Goal: Task Accomplishment & Management: Use online tool/utility

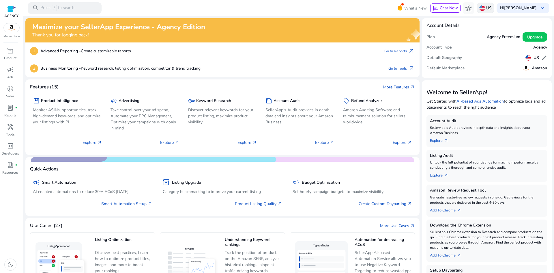
click at [480, 7] on img at bounding box center [483, 8] width 6 height 6
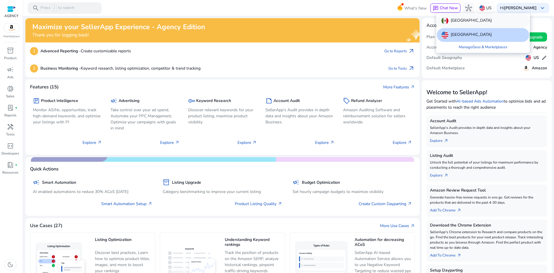
click at [472, 20] on div "Mexico" at bounding box center [483, 21] width 92 height 14
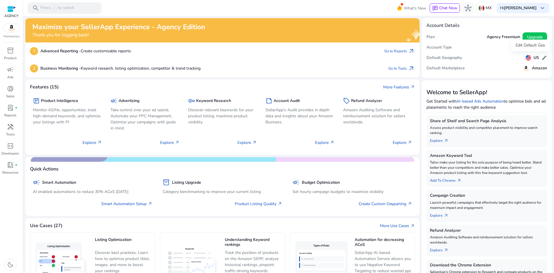
click at [534, 57] on h5 "US" at bounding box center [536, 57] width 5 height 5
click at [527, 57] on img at bounding box center [529, 58] width 6 height 6
click at [542, 56] on span "edit" at bounding box center [545, 58] width 6 height 6
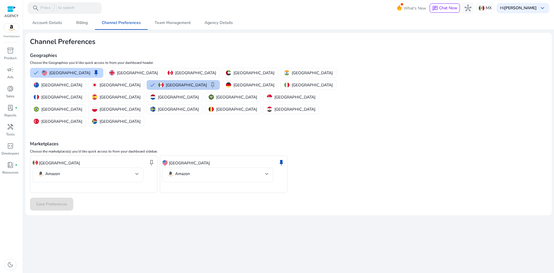
click at [164, 82] on img "button" at bounding box center [161, 84] width 5 height 5
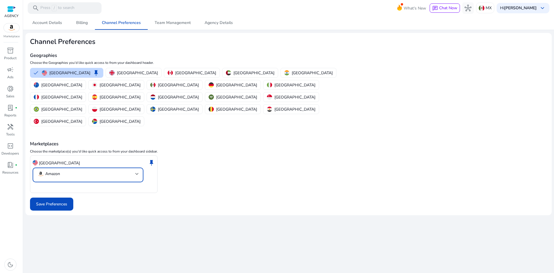
click at [135, 170] on mat-select-trigger "Amazon" at bounding box center [86, 173] width 98 height 7
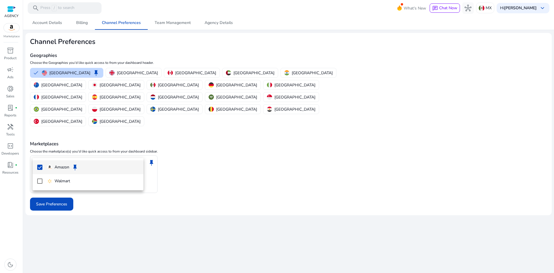
click at [135, 149] on div at bounding box center [277, 136] width 554 height 273
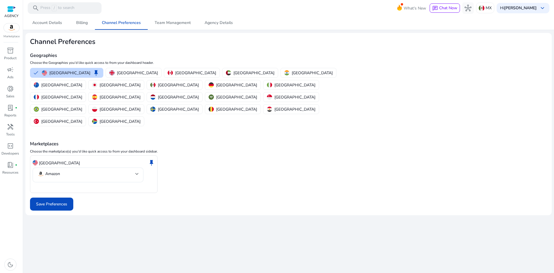
click at [211, 155] on div "United States keep Amazon" at bounding box center [288, 174] width 517 height 38
click at [199, 82] on p "Mexico" at bounding box center [178, 85] width 41 height 6
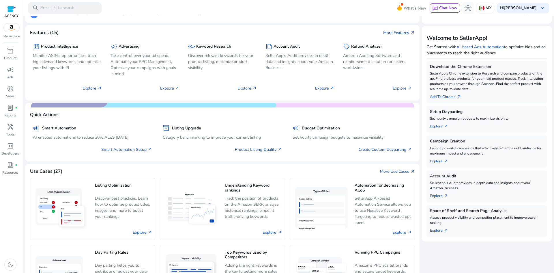
scroll to position [58, 0]
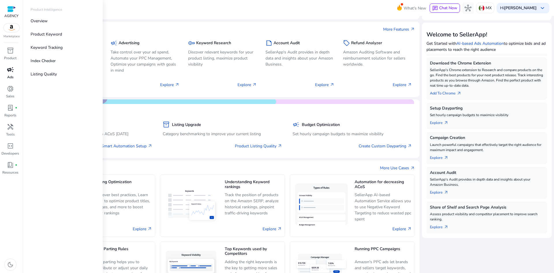
click at [12, 74] on div "campaign" at bounding box center [10, 69] width 16 height 9
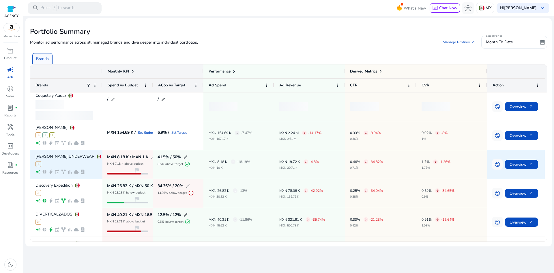
scroll to position [29, 0]
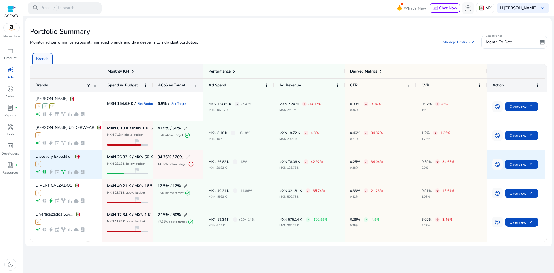
click at [78, 164] on div "SP" at bounding box center [67, 164] width 62 height 6
click at [81, 163] on div "SP" at bounding box center [67, 164] width 62 height 6
click at [533, 164] on span "arrow_outward" at bounding box center [531, 164] width 5 height 5
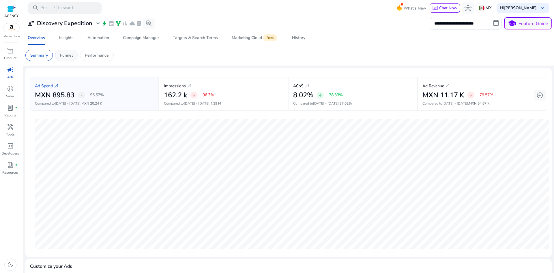
click at [59, 54] on div "Funnel" at bounding box center [66, 55] width 23 height 11
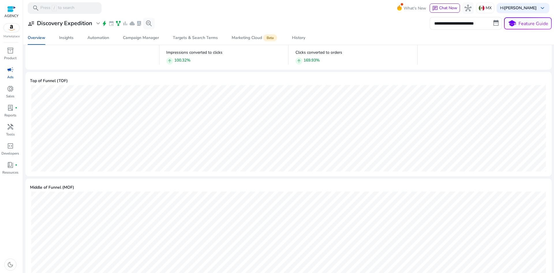
scroll to position [260, 0]
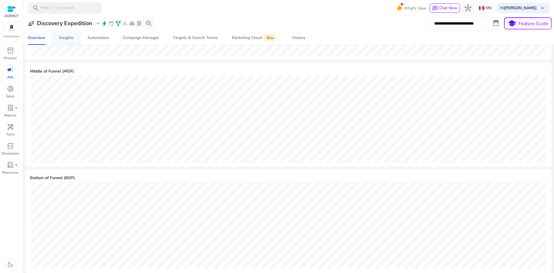
click at [72, 41] on span "Insights" at bounding box center [66, 38] width 14 height 14
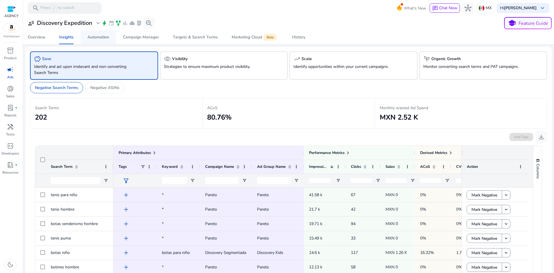
click at [105, 39] on div "Automation" at bounding box center [99, 37] width 22 height 4
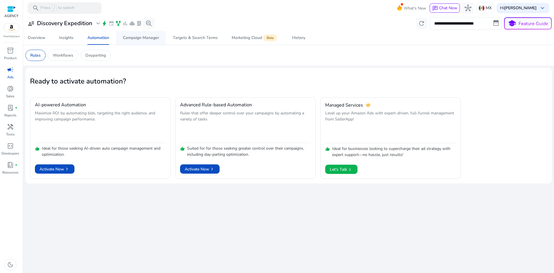
click at [154, 43] on span "Campaign Manager" at bounding box center [141, 38] width 36 height 14
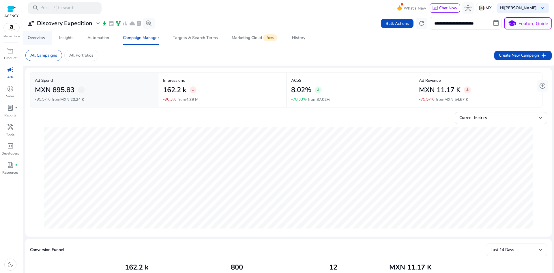
click at [46, 42] on link "Overview" at bounding box center [36, 38] width 31 height 14
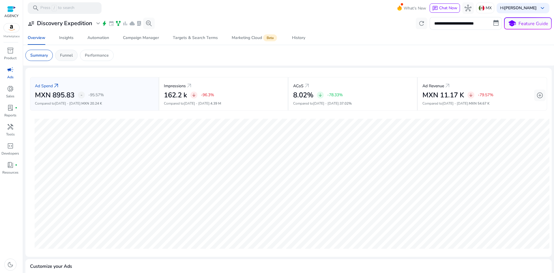
click at [70, 59] on div "Funnel" at bounding box center [66, 55] width 23 height 11
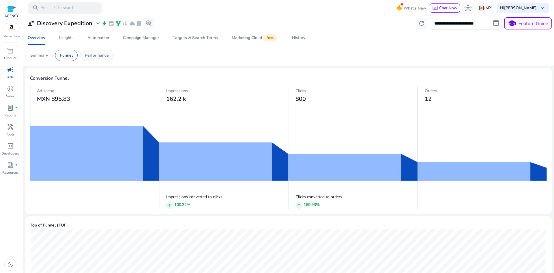
click at [86, 54] on p "Performance" at bounding box center [97, 55] width 24 height 6
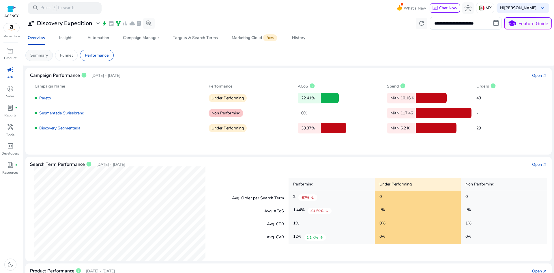
click at [37, 54] on p "Summary" at bounding box center [39, 55] width 18 height 6
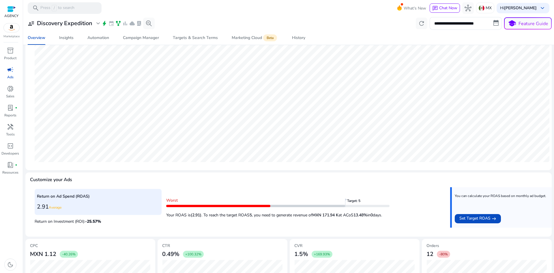
scroll to position [131, 0]
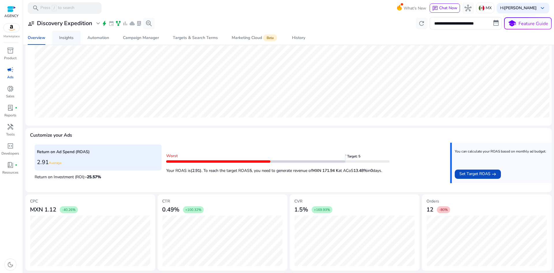
click at [66, 38] on div "Insights" at bounding box center [66, 38] width 14 height 4
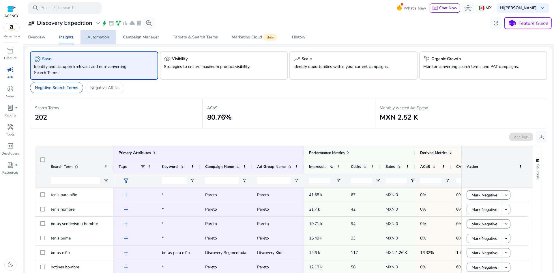
click at [98, 39] on div "Automation" at bounding box center [99, 37] width 22 height 4
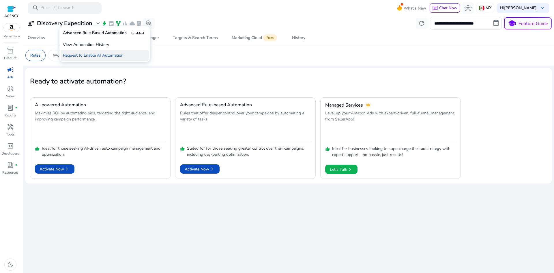
click at [98, 53] on p "Request to Enable AI Automation" at bounding box center [105, 55] width 88 height 11
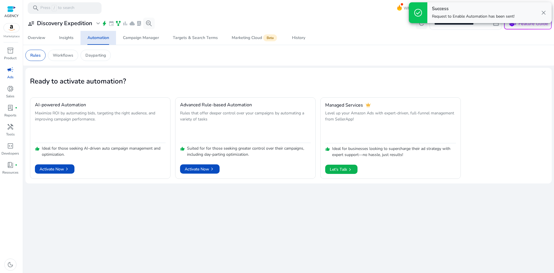
click at [545, 14] on span "close" at bounding box center [544, 12] width 7 height 7
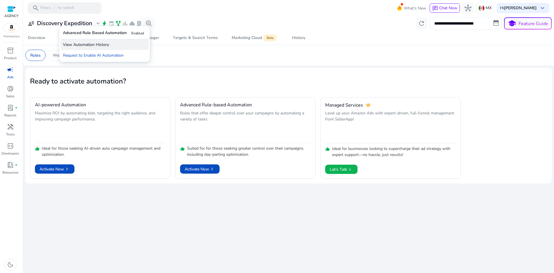
click at [96, 46] on p "View Automation History" at bounding box center [105, 44] width 88 height 11
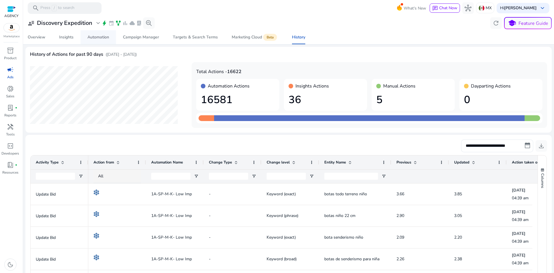
click at [83, 35] on link "Automation" at bounding box center [99, 37] width 36 height 14
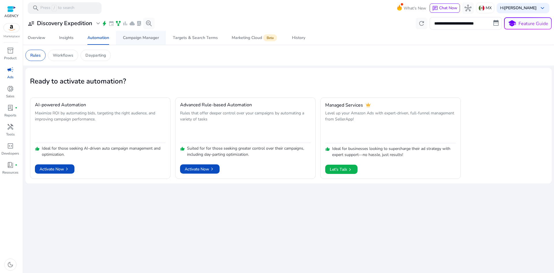
click at [138, 42] on span "Campaign Manager" at bounding box center [141, 38] width 36 height 14
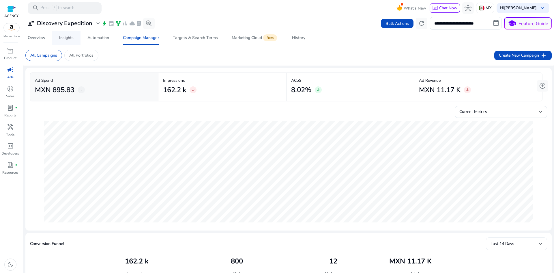
drag, startPoint x: 65, startPoint y: 41, endPoint x: 72, endPoint y: 42, distance: 6.4
click at [65, 41] on span "Insights" at bounding box center [66, 38] width 14 height 14
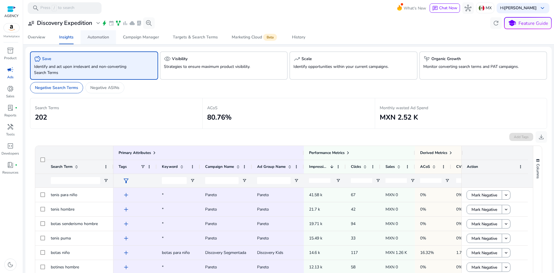
click at [90, 35] on div "Automation" at bounding box center [99, 37] width 22 height 4
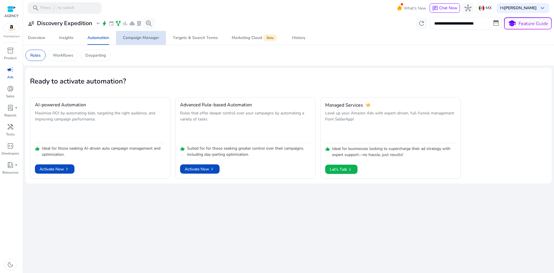
click at [136, 36] on div "Campaign Manager" at bounding box center [141, 38] width 36 height 4
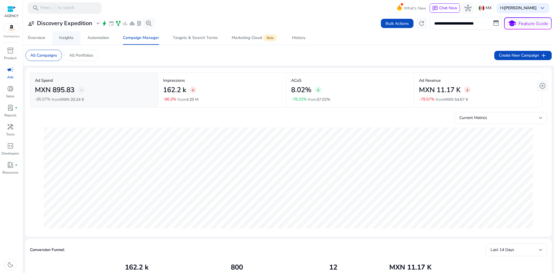
click at [67, 39] on div "Insights" at bounding box center [66, 38] width 14 height 4
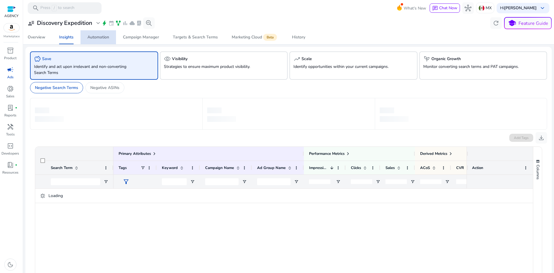
click at [108, 35] on div "Automation" at bounding box center [99, 37] width 22 height 4
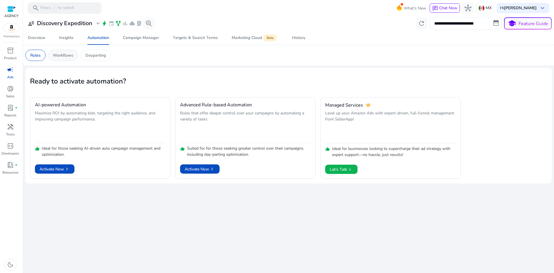
click at [70, 55] on p "Workflows" at bounding box center [63, 55] width 21 height 6
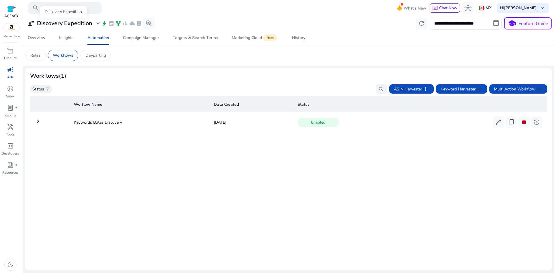
click at [68, 22] on h3 "Discovery Expedition" at bounding box center [64, 23] width 55 height 7
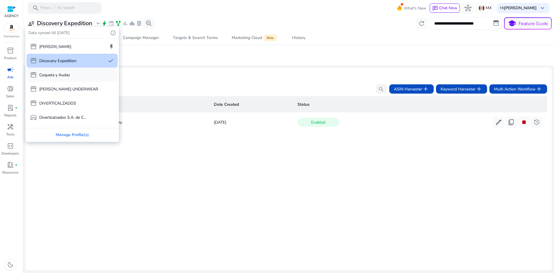
click at [53, 77] on p "Coqueta y Audaz" at bounding box center [54, 75] width 31 height 6
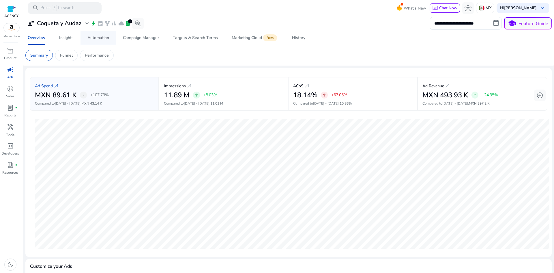
click at [94, 36] on div "Automation" at bounding box center [99, 38] width 22 height 4
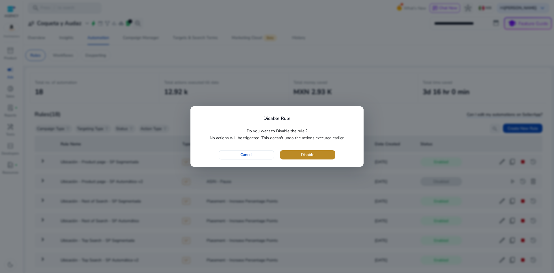
click at [303, 156] on span "Disable" at bounding box center [307, 155] width 13 height 6
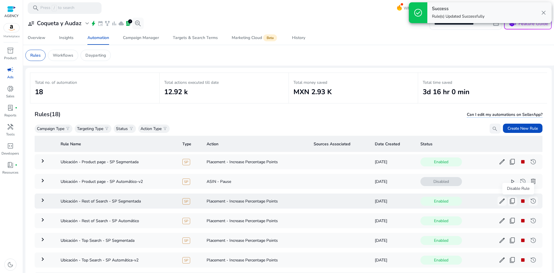
click at [520, 204] on span "stop" at bounding box center [523, 201] width 7 height 7
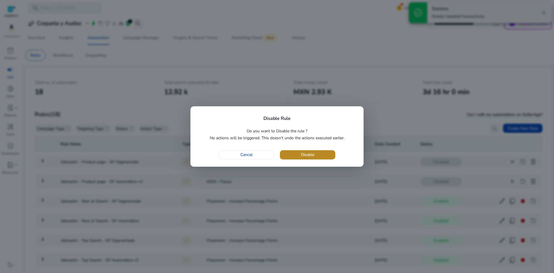
click at [316, 156] on span "button" at bounding box center [307, 155] width 55 height 14
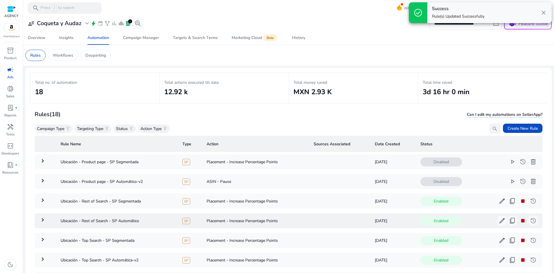
click at [520, 222] on span "stop" at bounding box center [523, 220] width 7 height 7
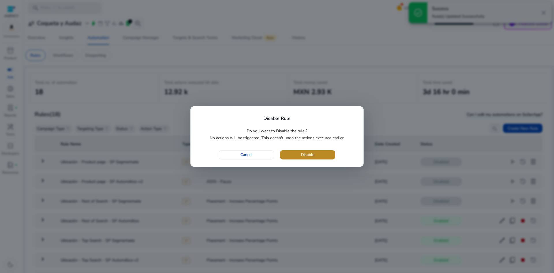
click at [301, 153] on span "button" at bounding box center [307, 155] width 55 height 14
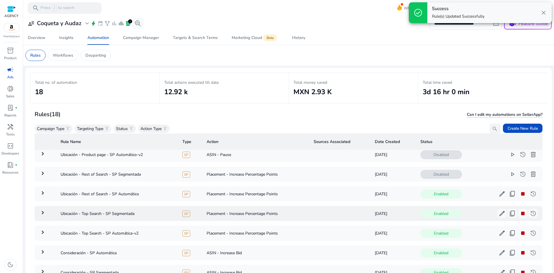
scroll to position [29, 0]
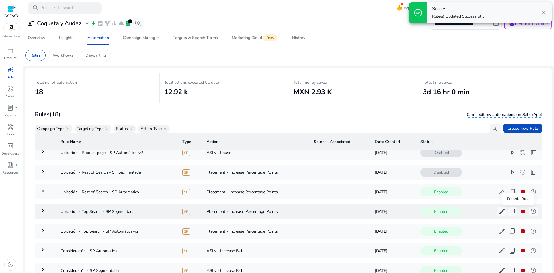
click at [520, 214] on span "stop" at bounding box center [523, 211] width 7 height 7
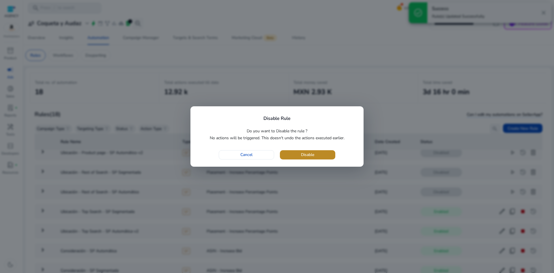
click at [313, 159] on span "button" at bounding box center [307, 155] width 55 height 14
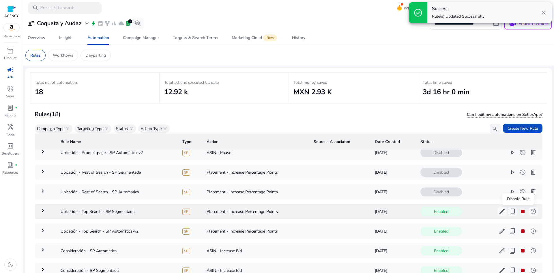
click at [520, 215] on span "stop" at bounding box center [523, 211] width 7 height 7
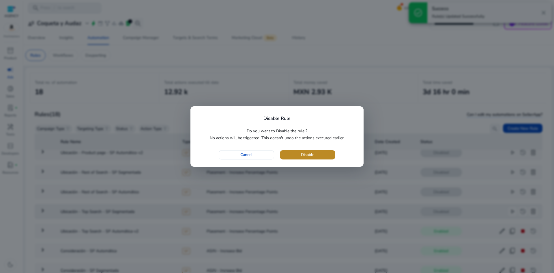
click at [308, 152] on span "Disable" at bounding box center [307, 155] width 13 height 6
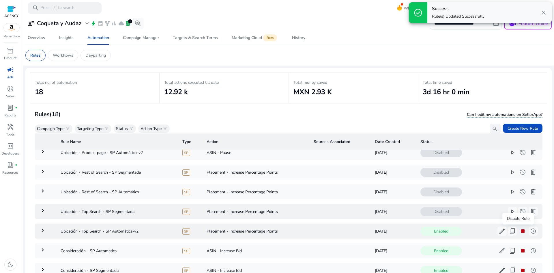
click at [520, 230] on span "stop" at bounding box center [523, 231] width 7 height 7
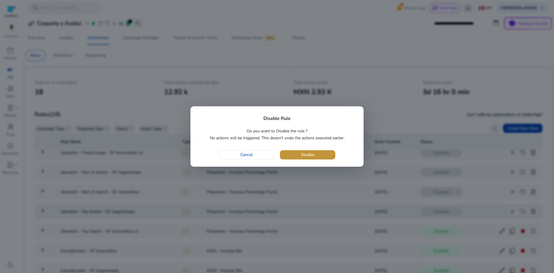
click at [287, 150] on span "button" at bounding box center [307, 155] width 55 height 14
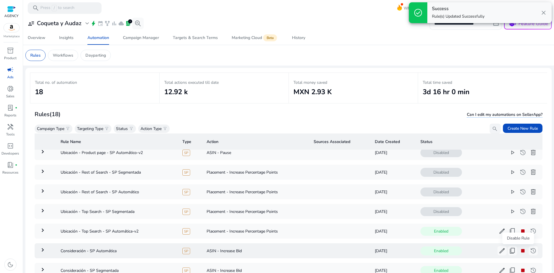
click at [520, 250] on span "stop" at bounding box center [523, 250] width 7 height 7
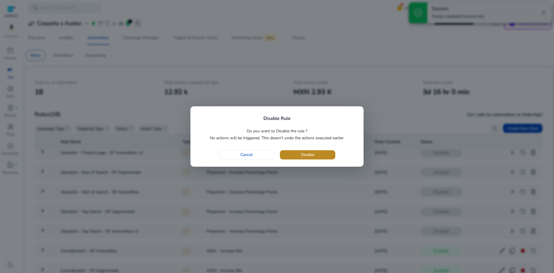
click at [310, 154] on span "Disable" at bounding box center [307, 155] width 13 height 6
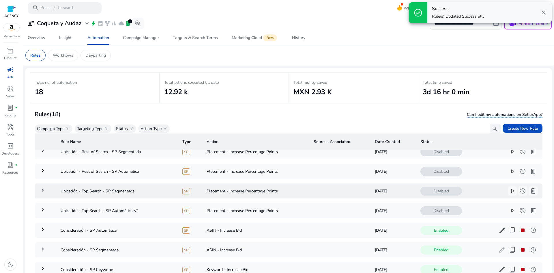
scroll to position [58, 0]
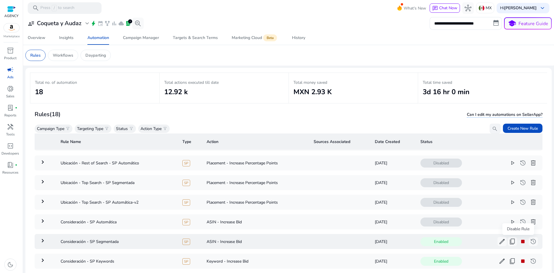
click at [520, 242] on span "stop" at bounding box center [523, 241] width 7 height 7
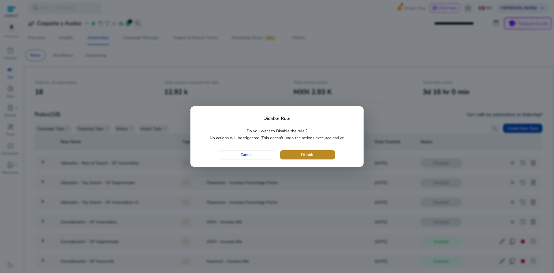
click at [324, 152] on span "button" at bounding box center [307, 155] width 55 height 14
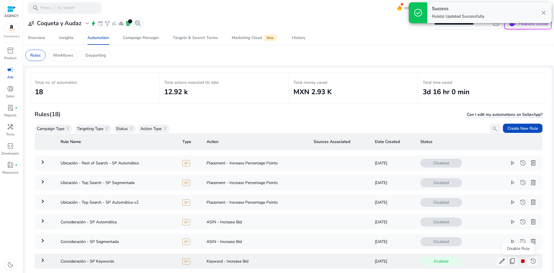
click at [520, 259] on span "stop" at bounding box center [523, 261] width 7 height 7
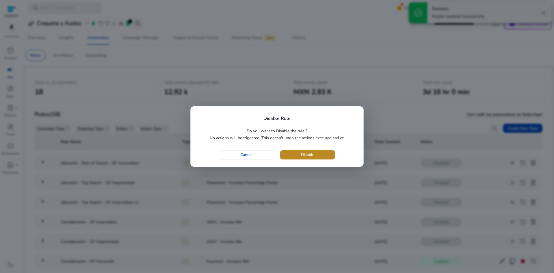
click at [299, 152] on span "button" at bounding box center [307, 155] width 55 height 14
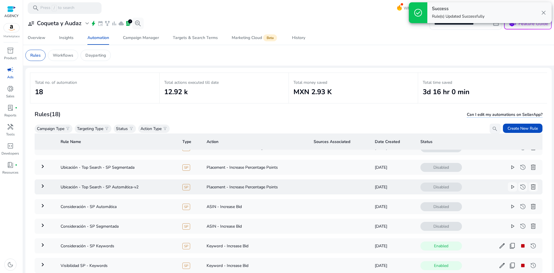
scroll to position [87, 0]
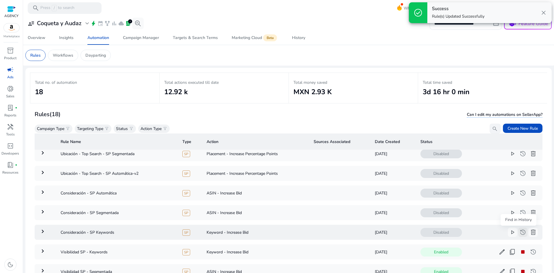
click at [520, 232] on span "history" at bounding box center [523, 232] width 7 height 7
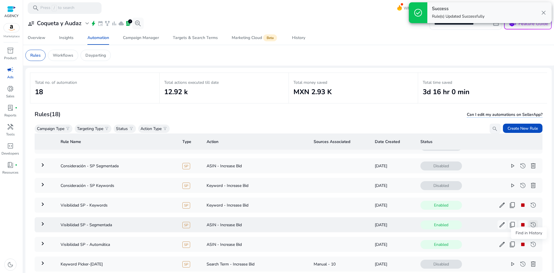
scroll to position [144, 0]
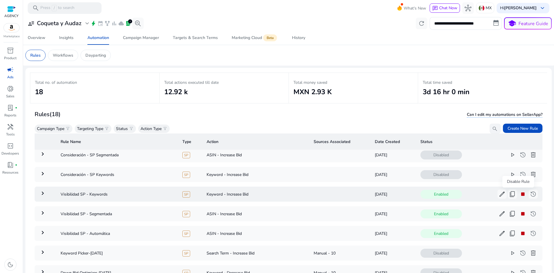
click at [520, 194] on span "stop" at bounding box center [523, 194] width 7 height 7
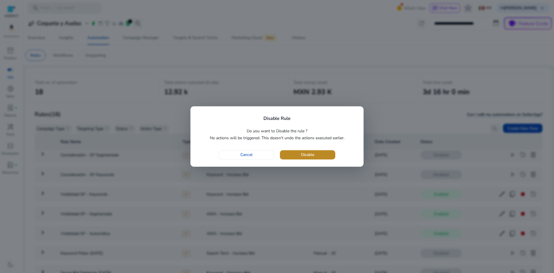
click at [287, 152] on span "button" at bounding box center [307, 155] width 55 height 14
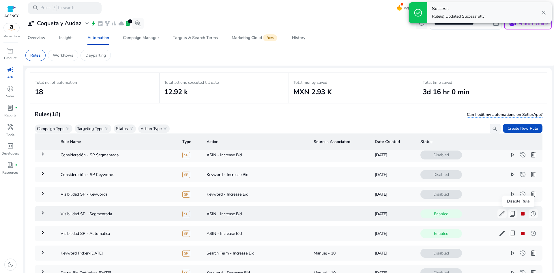
click at [520, 217] on span "stop" at bounding box center [523, 213] width 7 height 7
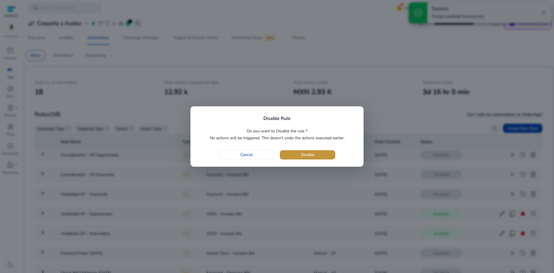
click at [292, 150] on span "button" at bounding box center [307, 155] width 55 height 14
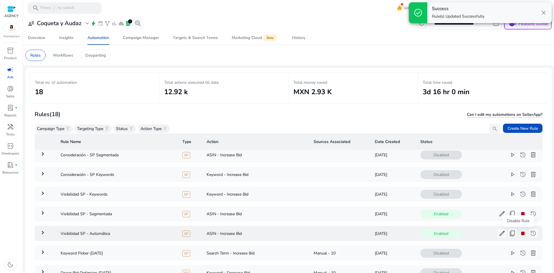
click at [520, 236] on span "stop" at bounding box center [523, 233] width 7 height 7
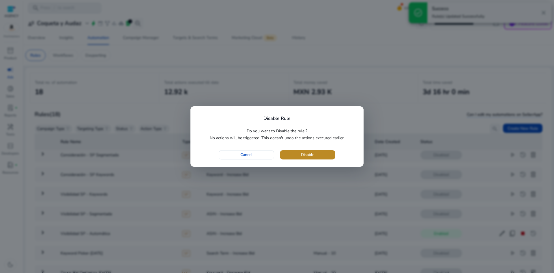
click at [315, 152] on span "button" at bounding box center [307, 155] width 55 height 14
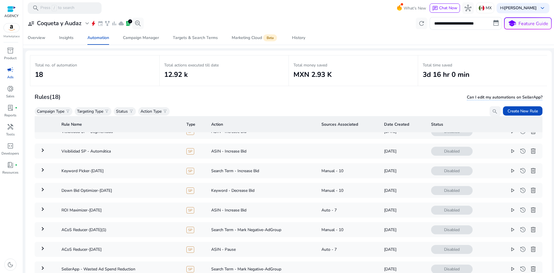
scroll to position [42, 0]
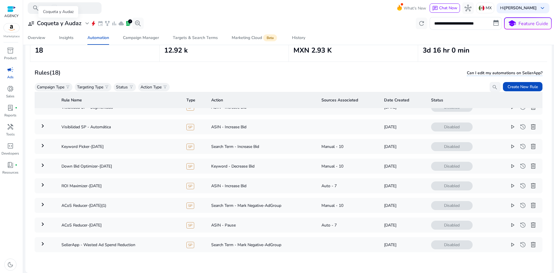
click at [85, 24] on span "expand_more" at bounding box center [87, 23] width 7 height 7
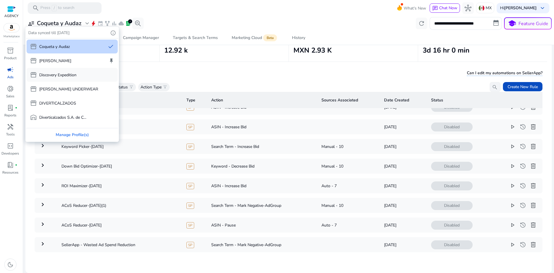
click at [70, 74] on p "Discovery Expedition" at bounding box center [57, 75] width 37 height 6
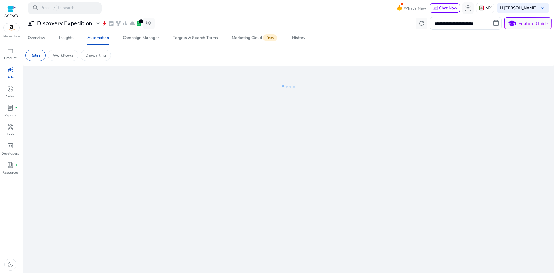
scroll to position [0, 0]
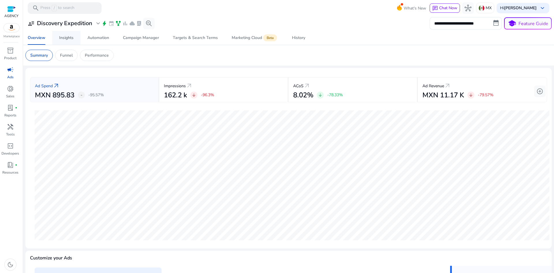
click at [70, 39] on div "Insights" at bounding box center [66, 38] width 14 height 4
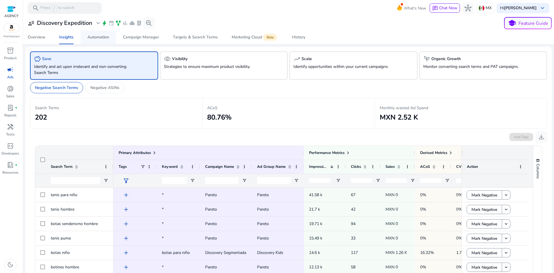
click at [96, 35] on div "Automation" at bounding box center [99, 37] width 22 height 4
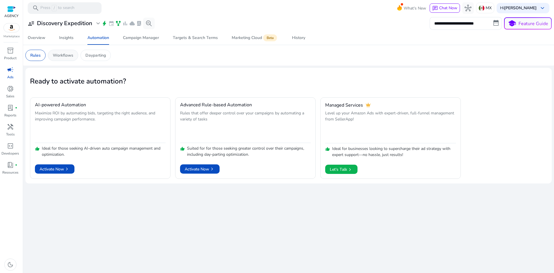
click at [67, 57] on p "Workflows" at bounding box center [63, 55] width 21 height 6
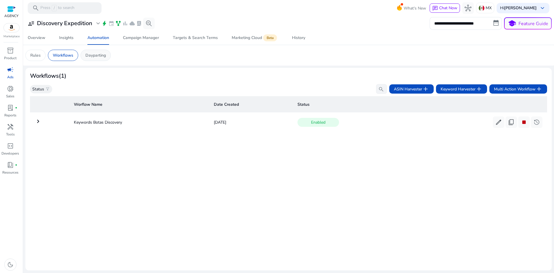
click at [103, 56] on p "Dayparting" at bounding box center [95, 55] width 21 height 6
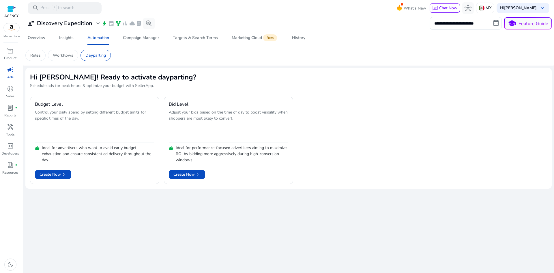
click at [72, 61] on mat-card "Rules Workflows Dayparting" at bounding box center [289, 55] width 536 height 21
click at [62, 50] on div "Workflows" at bounding box center [63, 55] width 30 height 11
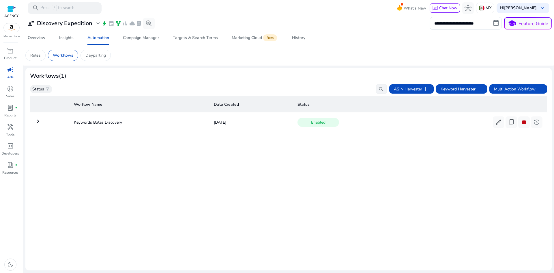
click at [44, 121] on td "keyboard_arrow_right" at bounding box center [49, 122] width 39 height 15
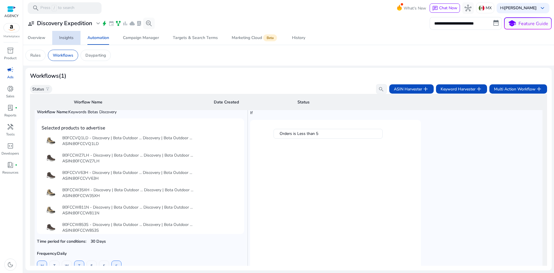
click at [64, 37] on div "Insights" at bounding box center [66, 38] width 14 height 4
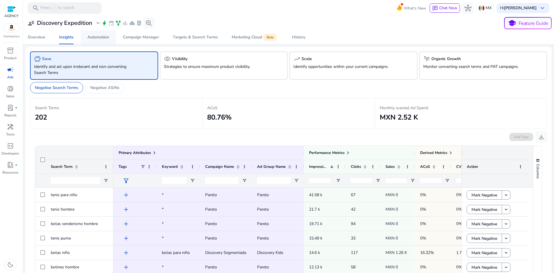
click at [96, 35] on div "Automation" at bounding box center [99, 37] width 22 height 4
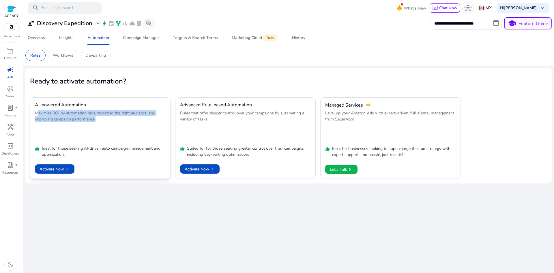
drag, startPoint x: 37, startPoint y: 113, endPoint x: 120, endPoint y: 122, distance: 83.4
click at [120, 122] on p "Maximize ROI by automating bids, targeting the right audience, and improving ca…" at bounding box center [100, 125] width 131 height 31
click at [40, 170] on span "Activate Now chevron_right" at bounding box center [55, 169] width 30 height 6
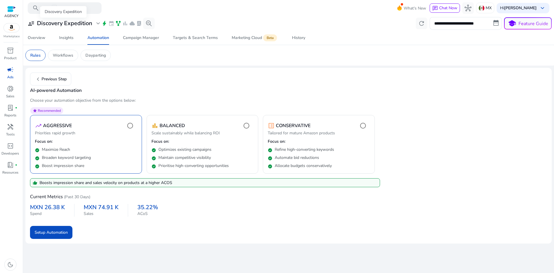
click at [48, 22] on h3 "Discovery Expedition" at bounding box center [64, 23] width 55 height 7
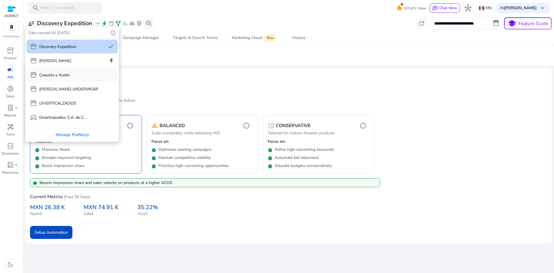
click at [63, 78] on div "storefront Coqueta y Audaz" at bounding box center [50, 74] width 40 height 7
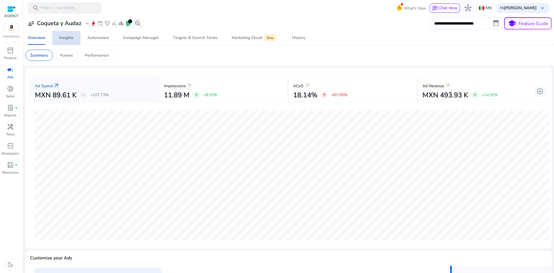
click at [68, 38] on div "Insights" at bounding box center [66, 38] width 14 height 4
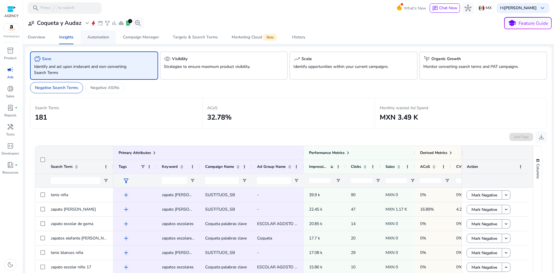
click at [105, 37] on div "Automation" at bounding box center [99, 37] width 22 height 4
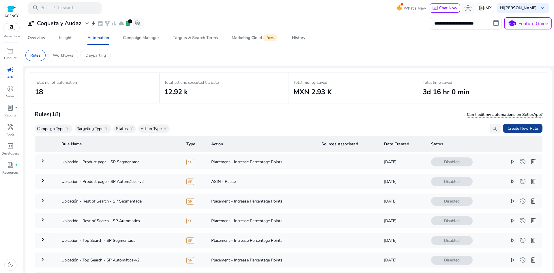
click at [522, 127] on span "Create New Rule" at bounding box center [523, 128] width 30 height 6
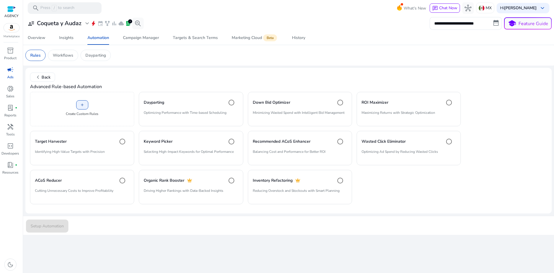
click at [44, 88] on h4 "Advanced Rule-based Automation" at bounding box center [288, 86] width 517 height 5
click at [44, 89] on h4 "Advanced Rule-based Automation" at bounding box center [288, 86] width 517 height 5
click at [75, 84] on h4 "Advanced Rule-based Automation" at bounding box center [288, 86] width 517 height 5
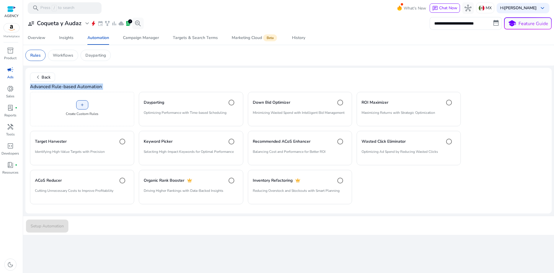
click at [75, 84] on h4 "Advanced Rule-based Automation" at bounding box center [288, 86] width 517 height 5
click at [62, 55] on p "Workflows" at bounding box center [63, 55] width 21 height 6
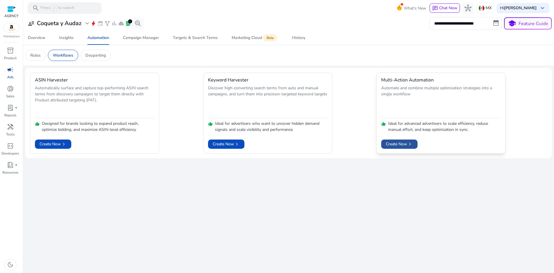
click at [407, 148] on span at bounding box center [399, 144] width 36 height 14
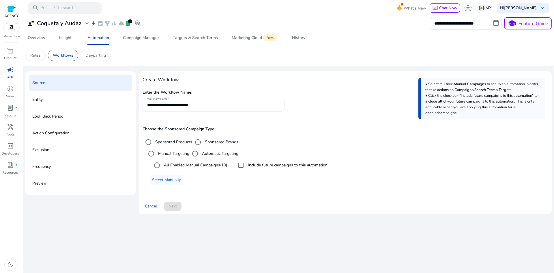
click at [199, 165] on label "All Enabled Manual Campaigns (10)" at bounding box center [195, 165] width 64 height 6
click at [173, 204] on span "Next" at bounding box center [173, 206] width 8 height 6
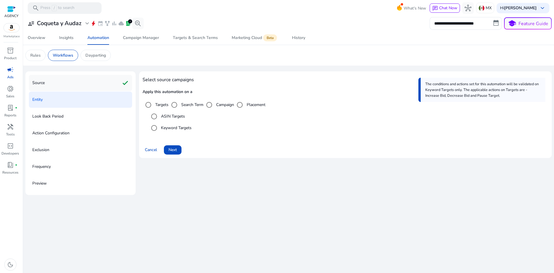
click at [40, 88] on div "Source check" at bounding box center [80, 83] width 103 height 16
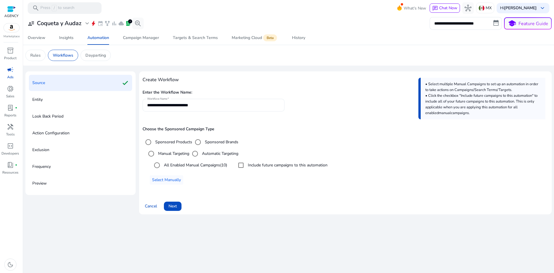
drag, startPoint x: 212, startPoint y: 101, endPoint x: 157, endPoint y: 103, distance: 54.6
click at [157, 103] on div "**********" at bounding box center [213, 105] width 133 height 13
click at [196, 107] on input "**********" at bounding box center [213, 105] width 133 height 6
drag, startPoint x: 209, startPoint y: 103, endPoint x: 138, endPoint y: 109, distance: 71.3
click at [137, 110] on div "**********" at bounding box center [288, 145] width 527 height 148
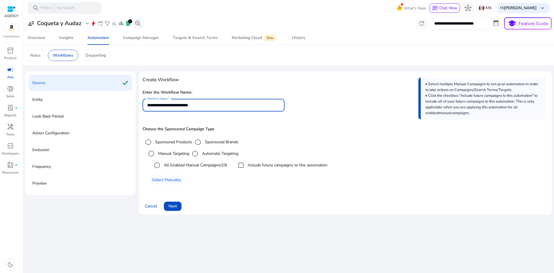
click at [177, 165] on label "All Enabled Manual Campaigns (10)" at bounding box center [195, 165] width 64 height 6
click at [199, 167] on label "All Enabled Manual Campaigns (10)" at bounding box center [195, 165] width 64 height 6
click at [248, 165] on div at bounding box center [241, 165] width 14 height 14
click at [171, 183] on button "Select Manually" at bounding box center [166, 179] width 33 height 9
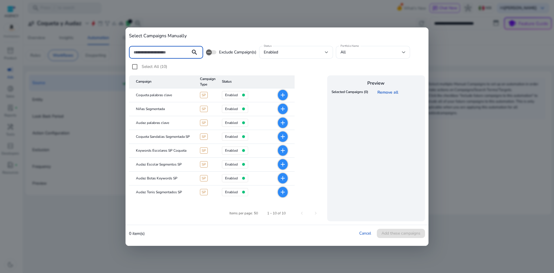
click at [284, 96] on mat-icon "add" at bounding box center [283, 95] width 7 height 7
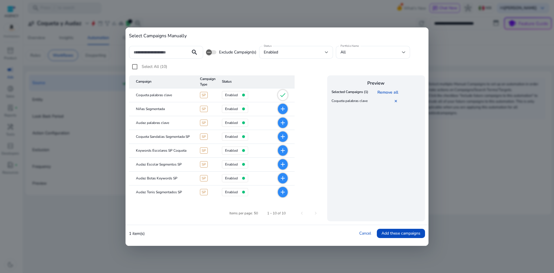
click at [281, 139] on mat-icon "add" at bounding box center [283, 136] width 7 height 7
click at [283, 177] on mat-icon "add" at bounding box center [283, 178] width 7 height 7
click at [285, 190] on mat-icon "add" at bounding box center [283, 192] width 7 height 7
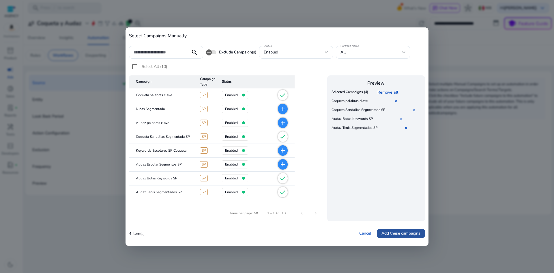
click at [396, 233] on span "Add these campaigns" at bounding box center [401, 233] width 39 height 6
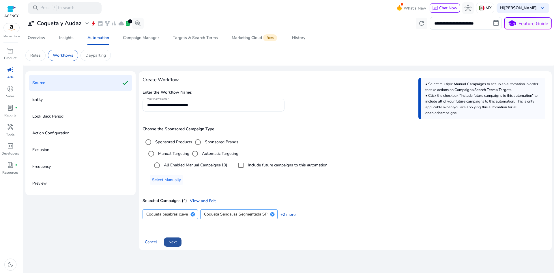
click at [178, 242] on span at bounding box center [173, 242] width 18 height 14
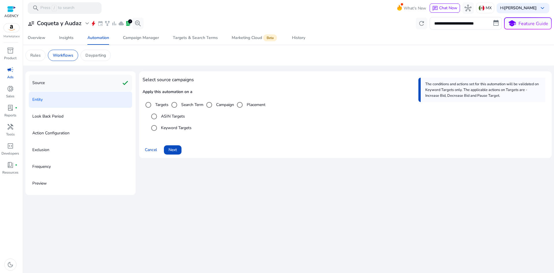
click at [85, 83] on div "Source check" at bounding box center [80, 83] width 103 height 16
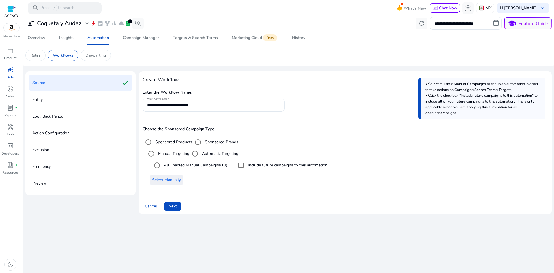
click at [169, 180] on span "Select Manually" at bounding box center [166, 180] width 29 height 6
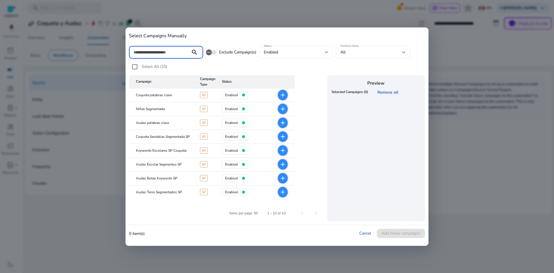
click at [288, 97] on mat-cell "add" at bounding box center [278, 95] width 33 height 14
click at [285, 96] on mat-icon "add" at bounding box center [283, 95] width 7 height 7
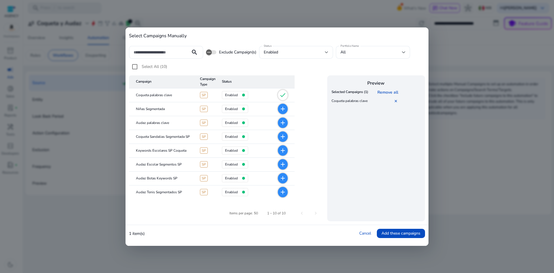
click at [282, 136] on mat-icon "add" at bounding box center [283, 136] width 7 height 7
click at [281, 152] on mat-icon "add" at bounding box center [283, 150] width 7 height 7
click at [407, 234] on span "Add these campaigns" at bounding box center [401, 233] width 39 height 6
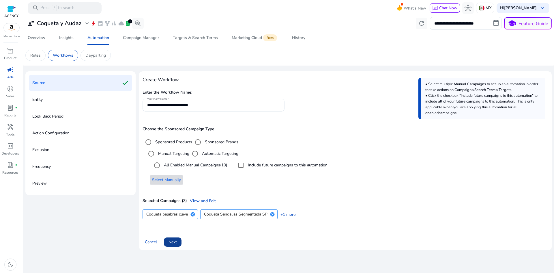
click at [180, 240] on span at bounding box center [173, 242] width 18 height 14
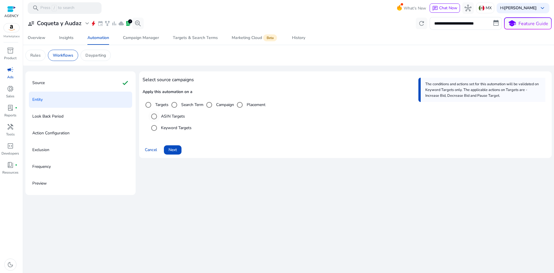
click at [172, 115] on label "ASIN Targets" at bounding box center [172, 116] width 25 height 6
click at [169, 129] on label "Keyword Targets" at bounding box center [176, 128] width 32 height 6
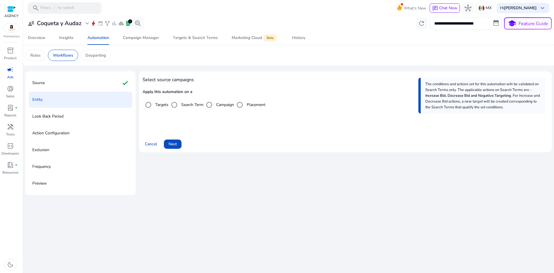
click at [223, 104] on label "Campaign" at bounding box center [224, 105] width 19 height 6
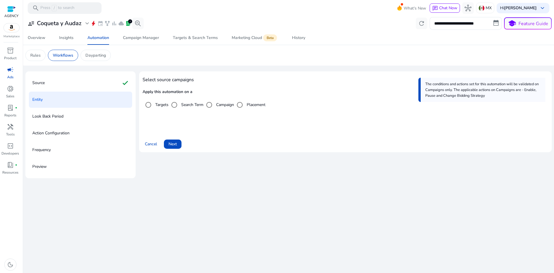
click at [77, 116] on div "Look Back Period" at bounding box center [80, 116] width 103 height 16
click at [259, 103] on label "Placement" at bounding box center [256, 105] width 20 height 6
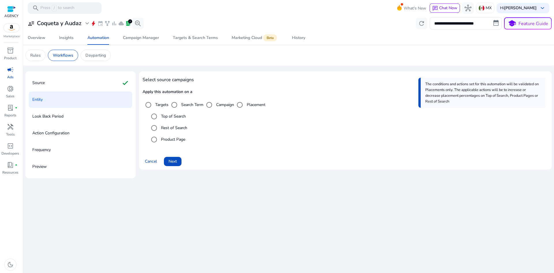
click at [229, 106] on label "Campaign" at bounding box center [224, 105] width 19 height 6
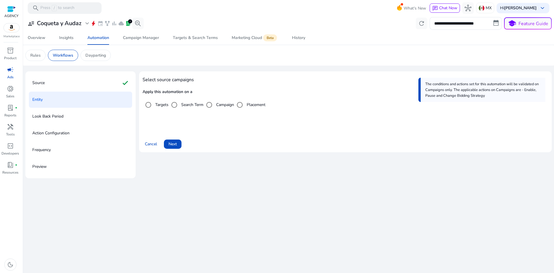
click at [263, 107] on label "Placement" at bounding box center [256, 105] width 20 height 6
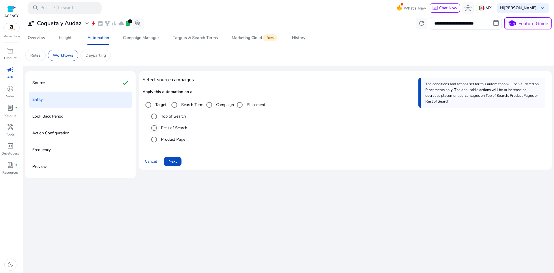
click at [181, 126] on label "Rest of Search" at bounding box center [173, 128] width 27 height 6
click at [180, 139] on label "Product Page" at bounding box center [172, 139] width 25 height 6
click at [160, 103] on label "Targets" at bounding box center [161, 105] width 14 height 6
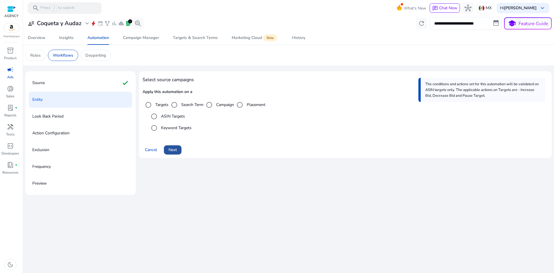
click at [174, 149] on span "Next" at bounding box center [173, 150] width 8 height 6
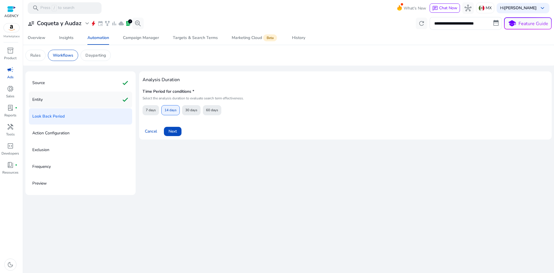
click at [90, 99] on div "Entity check" at bounding box center [80, 100] width 103 height 16
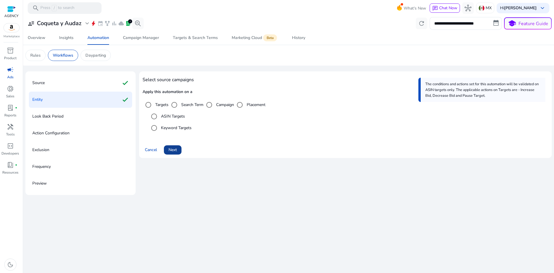
click at [172, 147] on span "Next" at bounding box center [173, 150] width 8 height 6
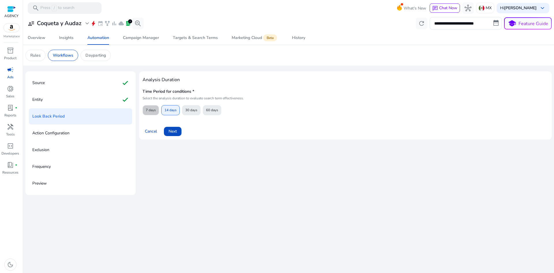
click at [149, 111] on span "7 days" at bounding box center [151, 110] width 10 height 10
click at [174, 111] on span "14 days" at bounding box center [171, 110] width 12 height 10
click at [160, 109] on div "7 days 14 days 30 days 60 days" at bounding box center [182, 107] width 79 height 15
click at [177, 109] on span at bounding box center [171, 110] width 18 height 14
click at [201, 109] on button "30 days" at bounding box center [191, 110] width 18 height 10
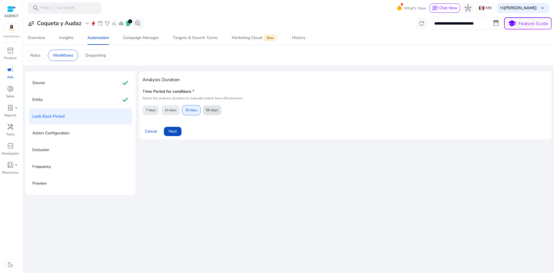
click at [215, 111] on span "60 days" at bounding box center [212, 110] width 12 height 10
click at [184, 109] on span at bounding box center [192, 110] width 18 height 14
click at [190, 110] on span "30 days" at bounding box center [191, 110] width 12 height 10
click at [172, 134] on span "Next" at bounding box center [173, 131] width 8 height 6
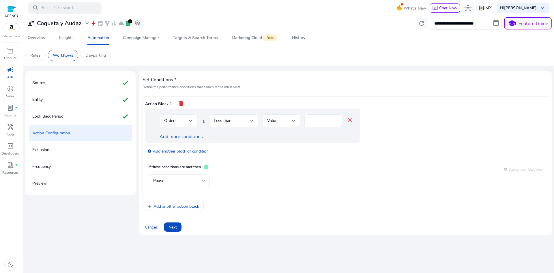
click at [176, 123] on span "Orders" at bounding box center [170, 120] width 12 height 5
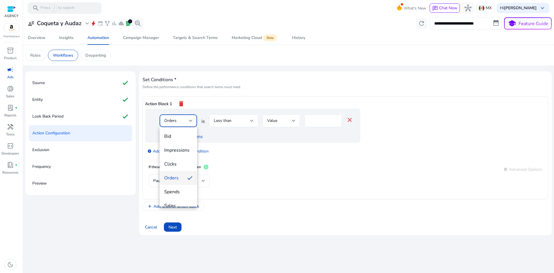
click at [178, 188] on mat-option "Spends" at bounding box center [179, 192] width 38 height 14
click at [229, 122] on span "Less than" at bounding box center [223, 120] width 18 height 5
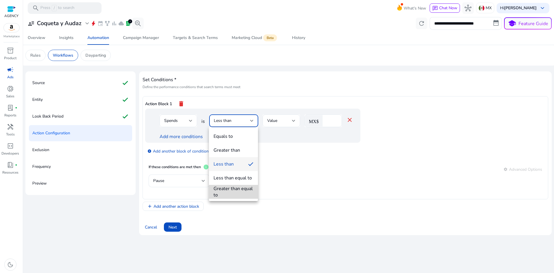
click at [228, 192] on div "Greater than equal to" at bounding box center [234, 191] width 40 height 13
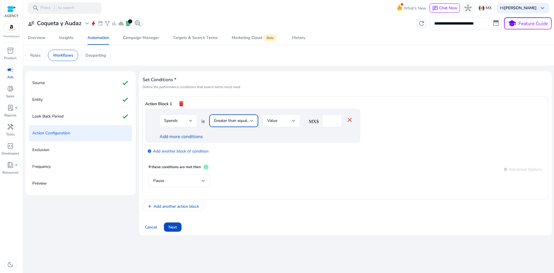
click at [282, 120] on div "Value" at bounding box center [279, 121] width 25 height 6
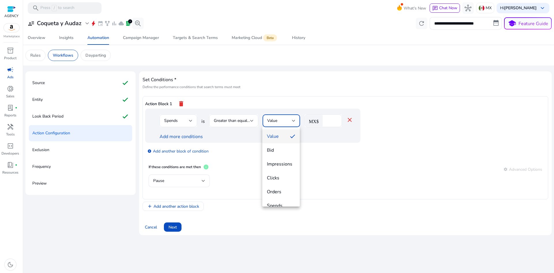
click at [329, 118] on div at bounding box center [277, 136] width 554 height 273
click at [332, 120] on input "*" at bounding box center [332, 121] width 12 height 6
type input "***"
click at [196, 138] on link "Add more conditions" at bounding box center [181, 136] width 43 height 6
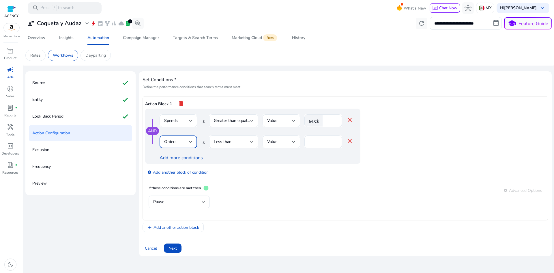
click at [186, 140] on div "Orders" at bounding box center [176, 142] width 25 height 6
click at [177, 176] on mat-option "ACoS" at bounding box center [179, 183] width 38 height 14
click at [237, 143] on div "Less than" at bounding box center [232, 142] width 36 height 6
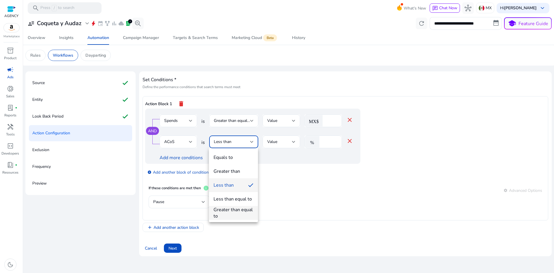
click at [230, 210] on div "Greater than equal to" at bounding box center [234, 212] width 40 height 13
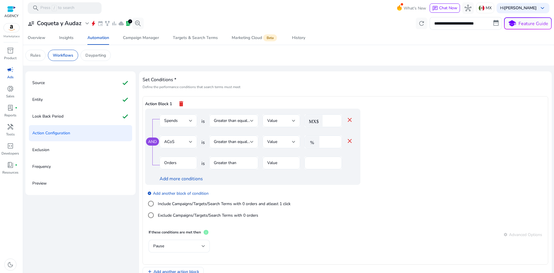
click at [351, 138] on mat-icon "close" at bounding box center [350, 140] width 7 height 7
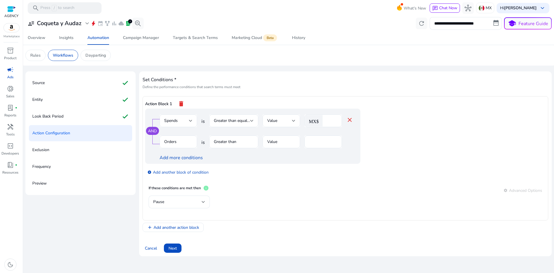
click at [185, 140] on mat-form-field "Orders" at bounding box center [179, 144] width 38 height 19
click at [177, 140] on mat-form-field "Orders" at bounding box center [179, 144] width 38 height 19
click at [170, 143] on mat-form-field "Orders" at bounding box center [179, 144] width 38 height 19
click at [217, 138] on mat-form-field "Greater than" at bounding box center [233, 144] width 49 height 19
drag, startPoint x: 52, startPoint y: 115, endPoint x: 62, endPoint y: 125, distance: 14.3
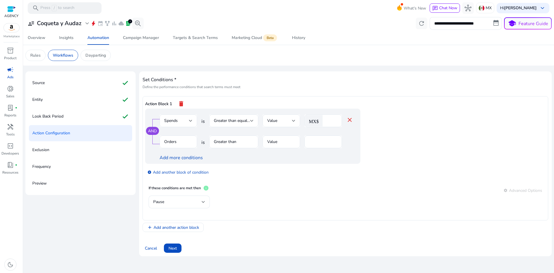
click at [52, 116] on p "Look Back Period" at bounding box center [47, 116] width 31 height 9
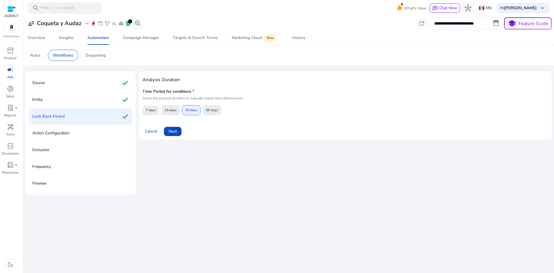
click at [72, 133] on div "Action Configuration" at bounding box center [80, 133] width 103 height 16
click at [175, 135] on span at bounding box center [173, 131] width 18 height 14
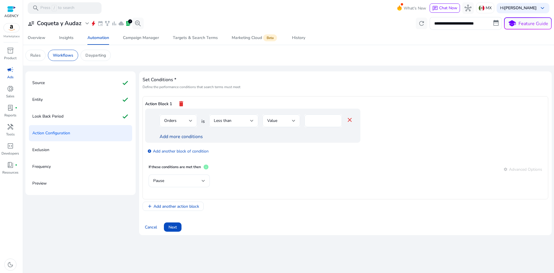
click at [187, 137] on link "Add more conditions" at bounding box center [181, 136] width 43 height 6
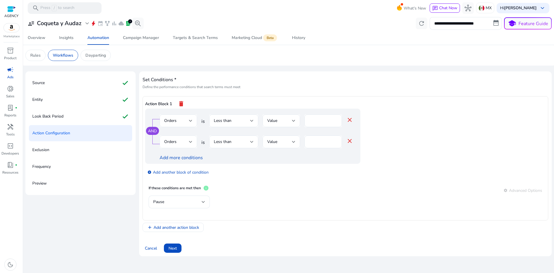
click at [186, 135] on div "Orders" at bounding box center [178, 141] width 28 height 13
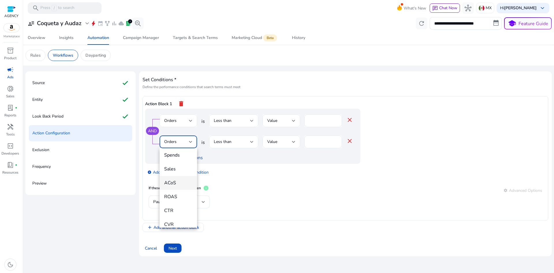
click at [177, 183] on span "ACoS" at bounding box center [178, 183] width 28 height 6
click at [239, 142] on div "Less than" at bounding box center [232, 142] width 36 height 6
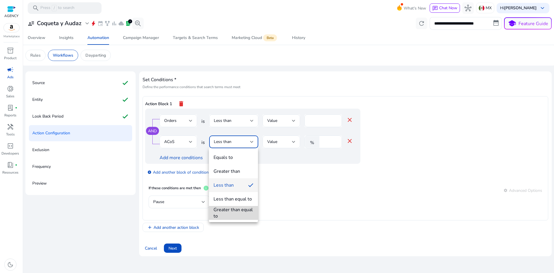
click at [230, 210] on div "Greater than equal to" at bounding box center [234, 212] width 40 height 13
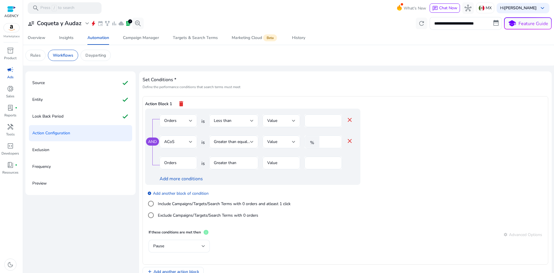
click at [329, 142] on input "*" at bounding box center [330, 142] width 15 height 6
click at [183, 165] on mat-form-field "Orders" at bounding box center [179, 166] width 38 height 19
click at [178, 166] on mat-form-field "Orders" at bounding box center [179, 166] width 38 height 19
click at [172, 162] on mat-form-field "Orders" at bounding box center [179, 166] width 38 height 19
drag, startPoint x: 212, startPoint y: 157, endPoint x: 201, endPoint y: 158, distance: 11.1
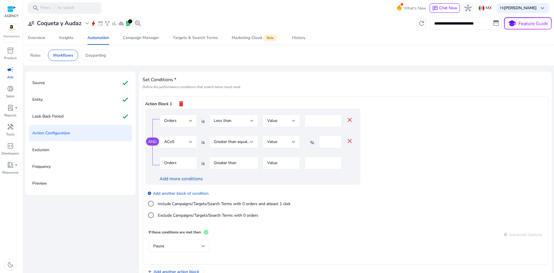
click at [208, 158] on div "Orders is Greater than Value *" at bounding box center [257, 166] width 194 height 19
click at [190, 160] on mat-form-field "Orders" at bounding box center [179, 166] width 38 height 19
drag, startPoint x: 189, startPoint y: 163, endPoint x: 384, endPoint y: 170, distance: 194.2
click at [191, 163] on mat-form-field "Orders" at bounding box center [179, 166] width 38 height 19
click at [327, 143] on input "*" at bounding box center [330, 142] width 15 height 6
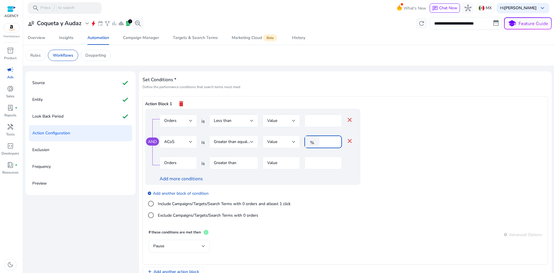
type input "**"
drag, startPoint x: 168, startPoint y: 166, endPoint x: 174, endPoint y: 162, distance: 6.4
click at [169, 165] on mat-form-field "Orders" at bounding box center [179, 166] width 38 height 19
click at [185, 157] on mat-form-field "Orders" at bounding box center [179, 166] width 38 height 19
click at [184, 162] on mat-form-field "Orders" at bounding box center [179, 166] width 38 height 19
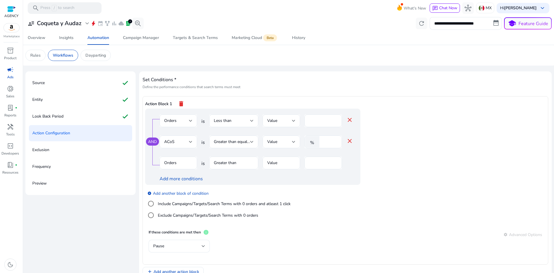
click at [183, 162] on mat-form-field "Orders" at bounding box center [179, 166] width 38 height 19
click at [192, 142] on div "ACoS" at bounding box center [179, 141] width 38 height 13
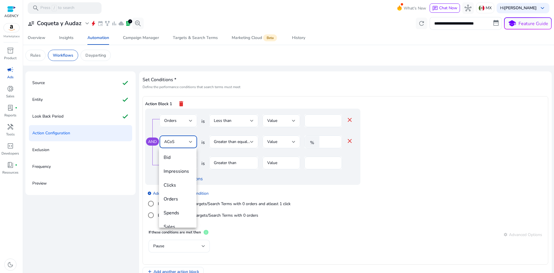
scroll to position [20, 0]
click at [192, 142] on div at bounding box center [277, 136] width 554 height 273
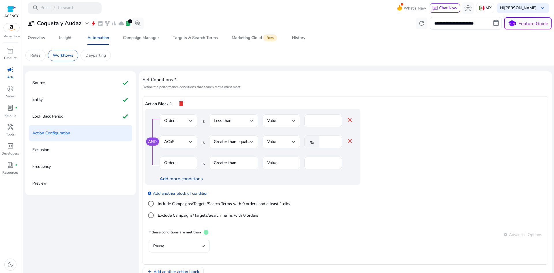
click at [198, 178] on link "Add more conditions" at bounding box center [181, 179] width 43 height 6
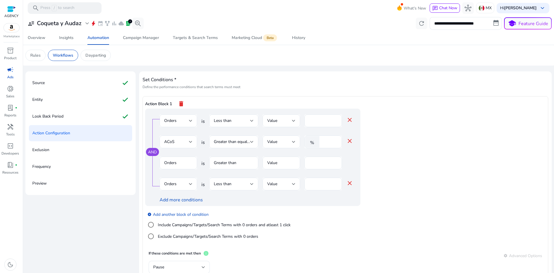
click at [347, 182] on mat-icon "close" at bounding box center [350, 183] width 7 height 7
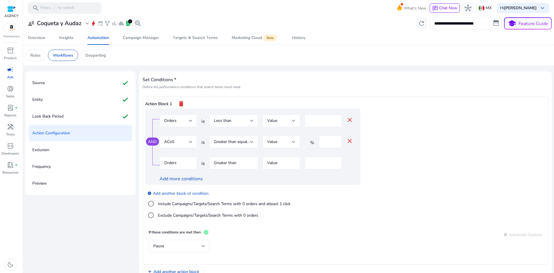
drag, startPoint x: 150, startPoint y: 141, endPoint x: 150, endPoint y: 144, distance: 3.8
click at [150, 144] on div "AND" at bounding box center [152, 141] width 13 height 8
click at [154, 141] on link "AND" at bounding box center [152, 141] width 9 height 5
click at [154, 141] on link "OR" at bounding box center [153, 141] width 6 height 5
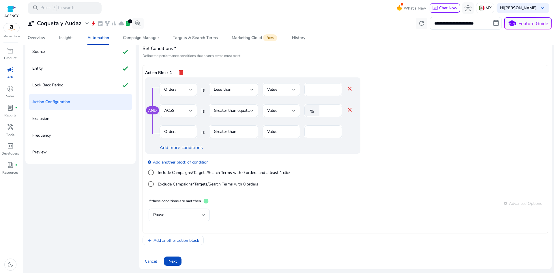
scroll to position [32, 0]
click at [177, 162] on link "add_circle Add another block of condition" at bounding box center [178, 161] width 61 height 7
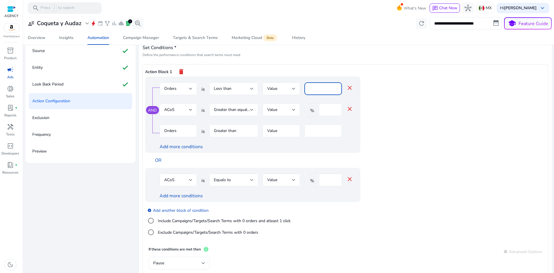
drag, startPoint x: 325, startPoint y: 90, endPoint x: 317, endPoint y: 93, distance: 7.8
click at [324, 90] on input "*" at bounding box center [323, 88] width 28 height 6
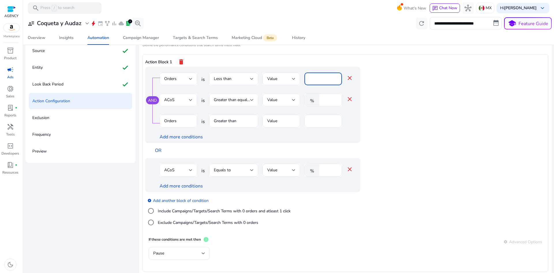
type input "*"
click at [182, 168] on div "ACoS" at bounding box center [176, 170] width 25 height 6
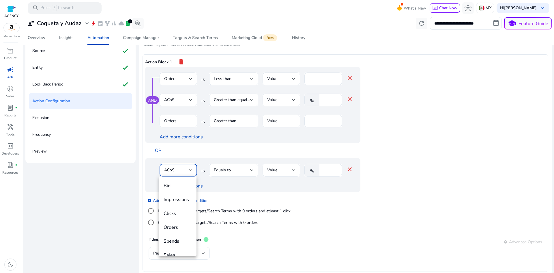
scroll to position [20, 0]
drag, startPoint x: 209, startPoint y: 155, endPoint x: 197, endPoint y: 167, distance: 17.6
click at [211, 154] on div at bounding box center [277, 136] width 554 height 273
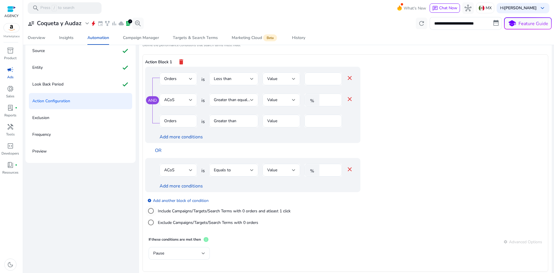
click at [216, 210] on label "Include Campaigns/Targets/Search Terms with 0 orders and atleast 1 click" at bounding box center [224, 211] width 134 height 6
click at [213, 218] on div "Exclude Campaigns/Targets/Search Terms with 0 orders" at bounding box center [201, 223] width 113 height 12
click at [217, 207] on div "Include Campaigns/Targets/Search Terms with 0 orders and atleast 1 click" at bounding box center [218, 211] width 146 height 12
click at [218, 217] on div "Exclude Campaigns/Targets/Search Terms with 0 orders" at bounding box center [201, 223] width 113 height 12
click at [215, 223] on label "Exclude Campaigns/Targets/Search Terms with 0 orders" at bounding box center [208, 222] width 102 height 6
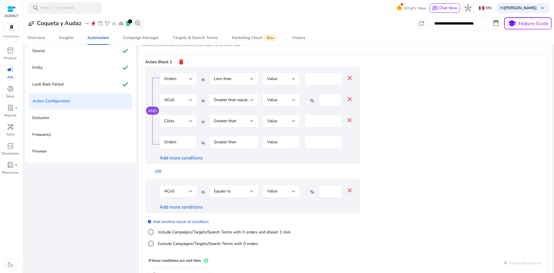
click at [215, 228] on div "Include Campaigns/Targets/Search Terms with 0 orders and atleast 1 click" at bounding box center [218, 232] width 146 height 12
click at [212, 230] on label "Include Campaigns/Targets/Search Terms with 0 orders and atleast 1 click" at bounding box center [224, 232] width 134 height 6
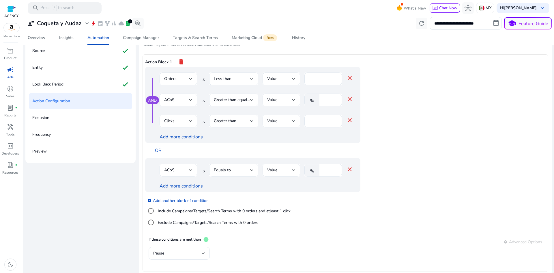
click at [220, 221] on label "Exclude Campaigns/Targets/Search Terms with 0 orders" at bounding box center [208, 222] width 102 height 6
click at [218, 226] on div "Exclude Campaigns/Targets/Search Terms with 0 orders" at bounding box center [201, 223] width 113 height 12
click at [218, 225] on label "Exclude Campaigns/Targets/Search Terms with 0 orders" at bounding box center [208, 222] width 102 height 6
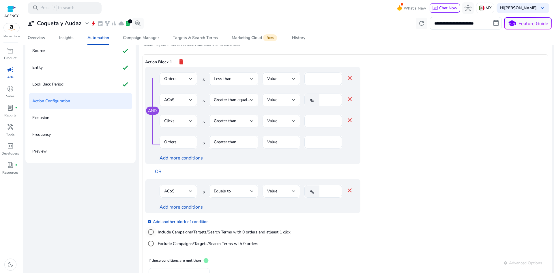
click at [217, 229] on label "Include Campaigns/Targets/Search Terms with 0 orders and atleast 1 click" at bounding box center [224, 232] width 134 height 6
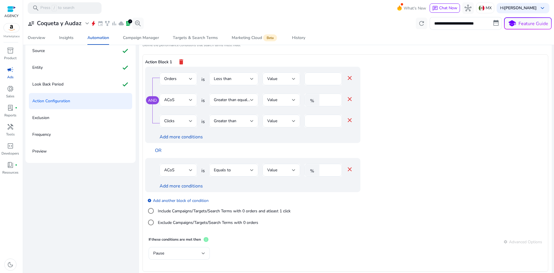
click at [355, 123] on div "AND Orders is Less than Value * close ACoS is Greater than equal to Value % ** …" at bounding box center [252, 105] width 215 height 76
click at [350, 119] on mat-icon "close" at bounding box center [350, 120] width 7 height 7
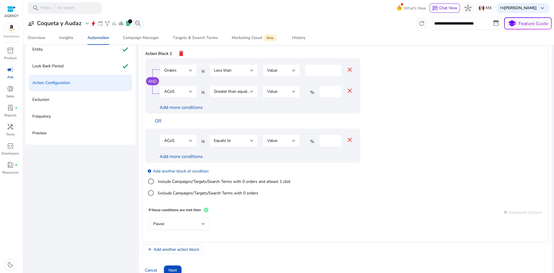
scroll to position [60, 0]
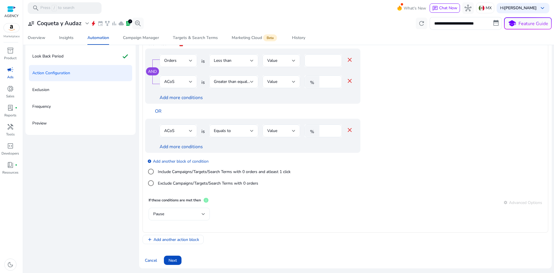
click at [189, 213] on div "Pause" at bounding box center [177, 214] width 49 height 6
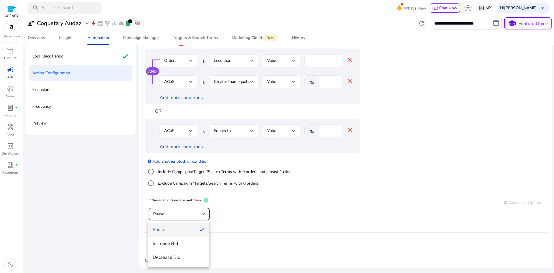
click at [203, 211] on div at bounding box center [277, 136] width 554 height 273
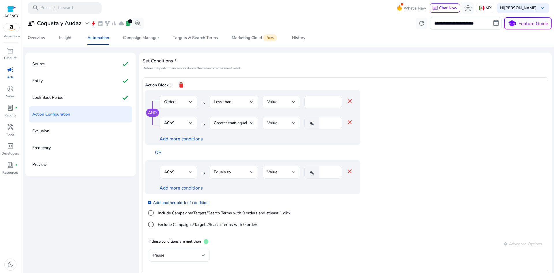
scroll to position [31, 0]
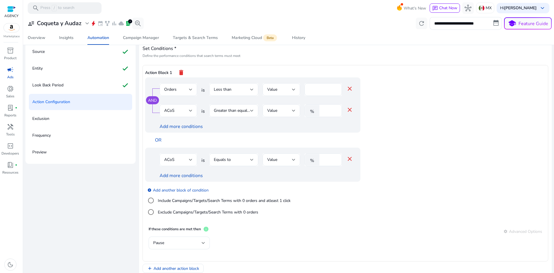
click at [187, 161] on div "ACoS" at bounding box center [176, 160] width 25 height 6
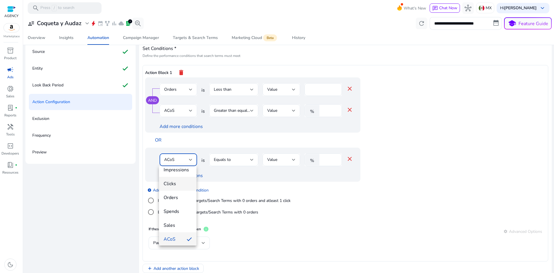
scroll to position [29, 0]
click at [177, 202] on span "Spends" at bounding box center [178, 202] width 28 height 6
click at [328, 159] on input "****" at bounding box center [332, 160] width 12 height 6
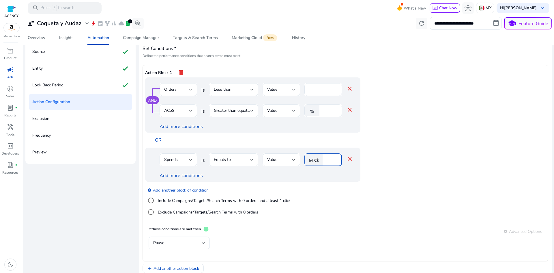
type input "*****"
click at [234, 161] on div "Equals to" at bounding box center [232, 160] width 36 height 6
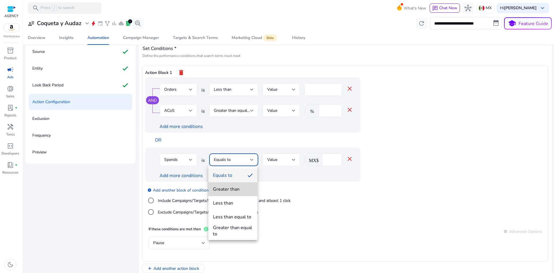
click at [244, 189] on span "Greater than" at bounding box center [233, 189] width 40 height 6
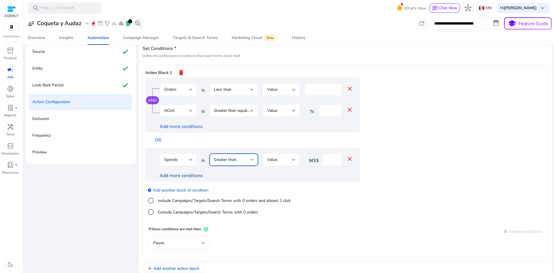
click at [172, 174] on link "Add more conditions" at bounding box center [181, 175] width 43 height 6
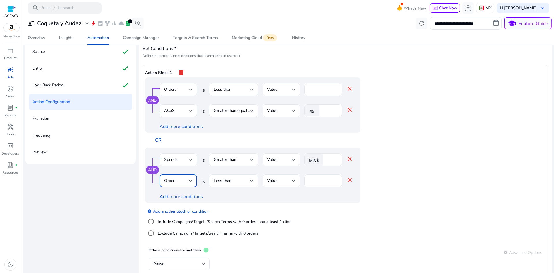
click at [185, 184] on div "Orders" at bounding box center [176, 181] width 25 height 6
click at [323, 180] on div at bounding box center [277, 136] width 554 height 273
click at [313, 184] on div "*" at bounding box center [323, 180] width 28 height 13
drag, startPoint x: 313, startPoint y: 184, endPoint x: 307, endPoint y: 184, distance: 6.1
click at [312, 185] on div "*" at bounding box center [323, 180] width 28 height 13
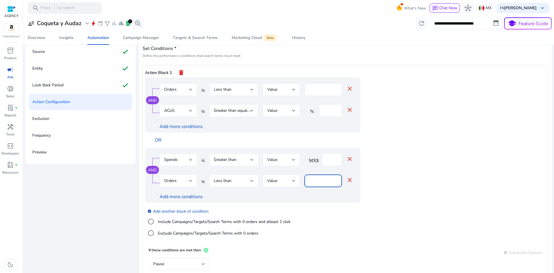
type input "*"
click at [231, 180] on div "Less than" at bounding box center [232, 181] width 36 height 6
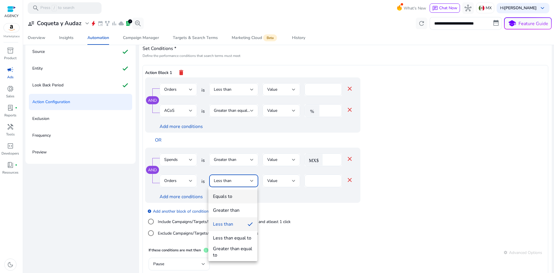
click at [230, 200] on mat-option "Equals to" at bounding box center [233, 196] width 49 height 14
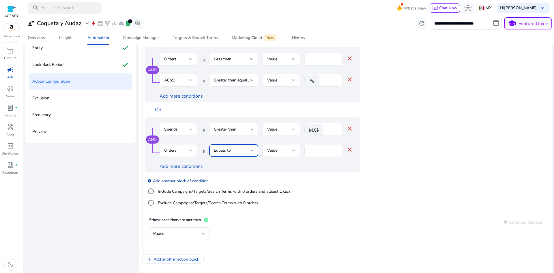
scroll to position [60, 0]
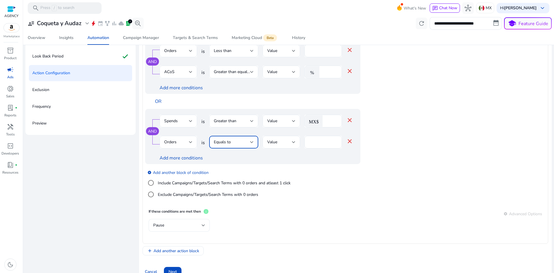
click at [176, 221] on div "Pause" at bounding box center [179, 225] width 52 height 13
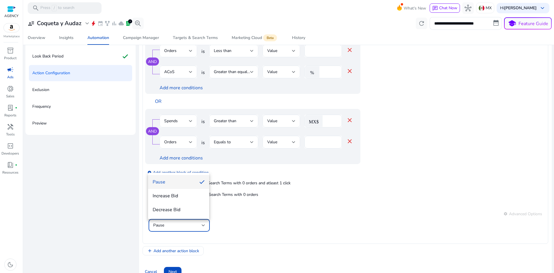
click at [362, 259] on div at bounding box center [277, 136] width 554 height 273
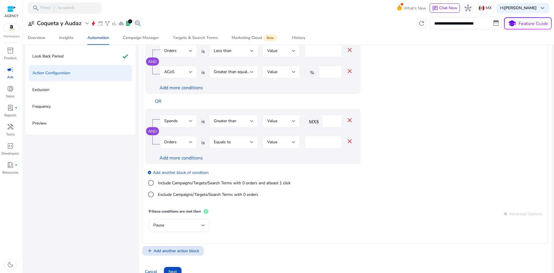
click at [187, 249] on span "Add another action block" at bounding box center [177, 251] width 46 height 6
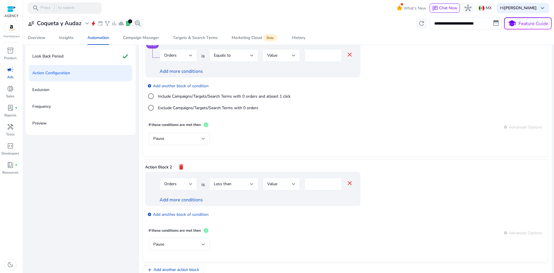
scroll to position [116, 0]
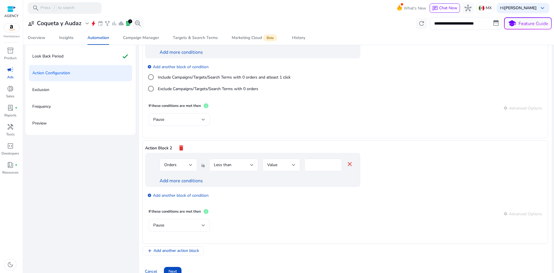
click at [180, 231] on div "Pause" at bounding box center [179, 225] width 52 height 13
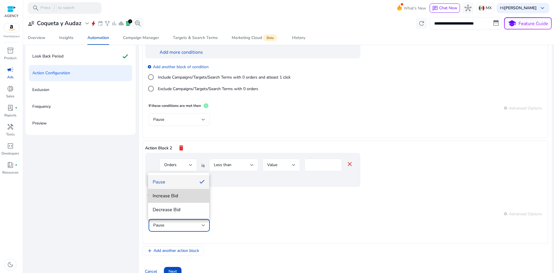
click at [175, 196] on span "Increase Bid" at bounding box center [179, 196] width 52 height 6
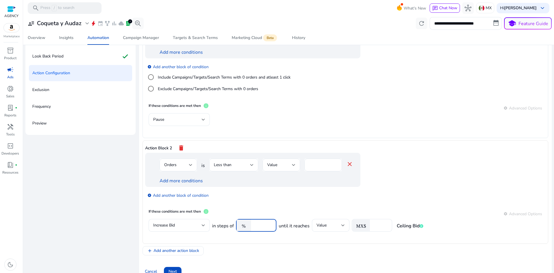
click at [270, 224] on input "***" at bounding box center [263, 225] width 18 height 6
click at [244, 227] on mat-icon "%" at bounding box center [244, 225] width 14 height 12
click at [269, 221] on div "***" at bounding box center [263, 225] width 18 height 13
click at [271, 228] on input "***" at bounding box center [263, 225] width 18 height 6
click at [271, 224] on input "***" at bounding box center [263, 225] width 18 height 6
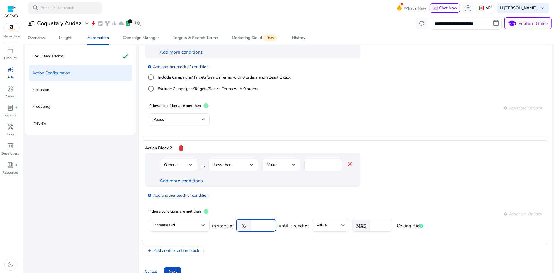
click at [269, 224] on input "***" at bounding box center [263, 225] width 18 height 6
type input "***"
click at [335, 224] on div "Value" at bounding box center [329, 225] width 25 height 6
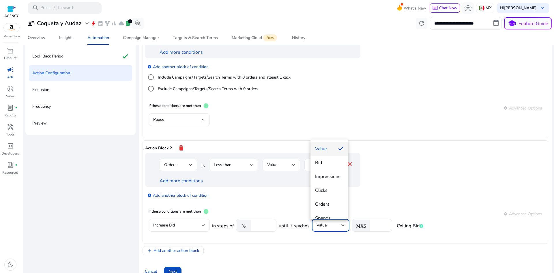
click at [379, 221] on div at bounding box center [277, 136] width 554 height 273
click at [326, 224] on div "Value" at bounding box center [329, 225] width 25 height 6
drag, startPoint x: 406, startPoint y: 201, endPoint x: 393, endPoint y: 214, distance: 18.0
click at [406, 201] on div at bounding box center [277, 136] width 554 height 273
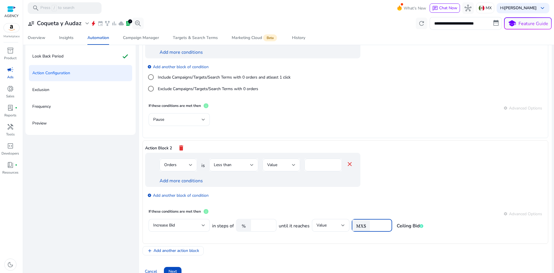
click at [383, 227] on input "***" at bounding box center [380, 225] width 14 height 6
drag, startPoint x: 379, startPoint y: 225, endPoint x: 362, endPoint y: 229, distance: 16.7
click at [360, 227] on div "MX$ ***" at bounding box center [370, 225] width 36 height 13
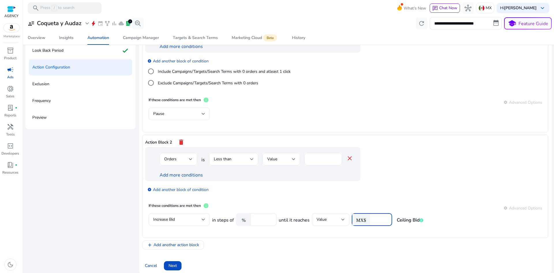
scroll to position [71, 0]
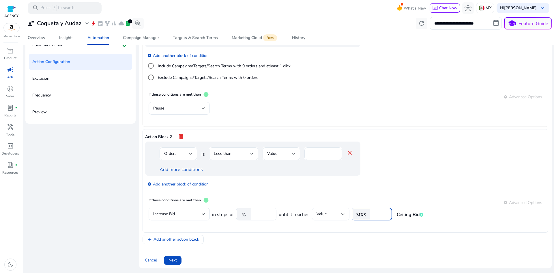
type input "**"
click at [510, 96] on div "settings Advanced Options" at bounding box center [523, 96] width 39 height 7
click at [507, 101] on div "If these conditions are met then info settings Advanced Options" at bounding box center [346, 97] width 394 height 10
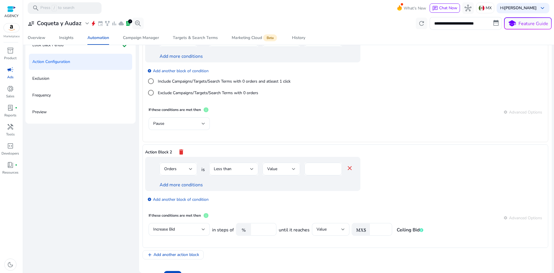
scroll to position [87, 0]
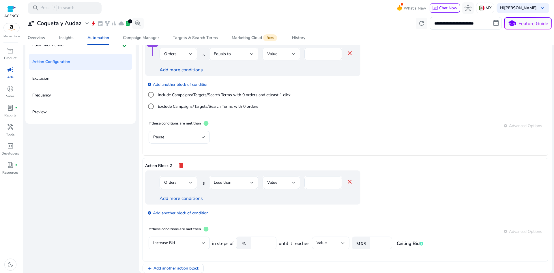
drag, startPoint x: 509, startPoint y: 132, endPoint x: 517, endPoint y: 126, distance: 9.8
click at [511, 130] on mat-card "If these conditions are met then info settings Advanced Options Pause" at bounding box center [345, 135] width 401 height 36
click at [520, 125] on div "settings Advanced Options" at bounding box center [523, 125] width 39 height 7
click at [515, 125] on div "settings Advanced Options" at bounding box center [523, 125] width 39 height 7
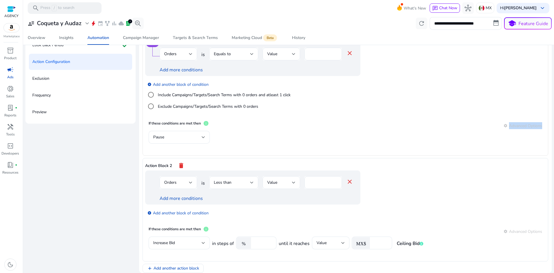
click at [515, 125] on div "settings Advanced Options" at bounding box center [523, 125] width 39 height 7
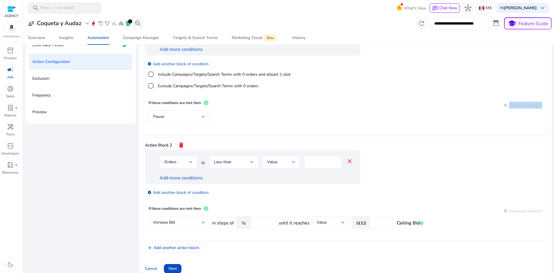
scroll to position [116, 0]
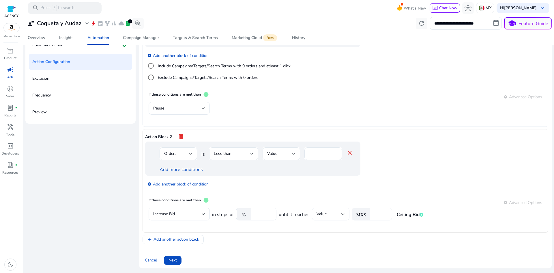
click at [514, 203] on div "settings Advanced Options" at bounding box center [523, 202] width 39 height 7
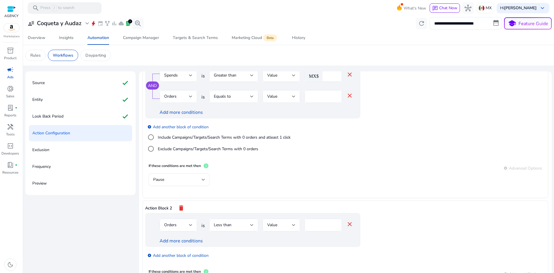
drag, startPoint x: 170, startPoint y: 171, endPoint x: 170, endPoint y: 167, distance: 3.5
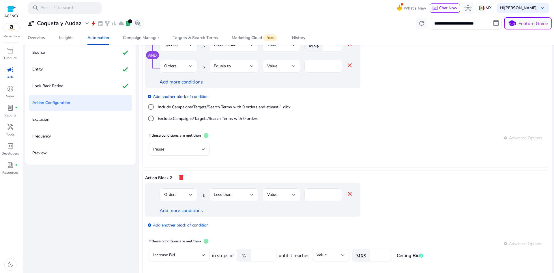
scroll to position [71, 0]
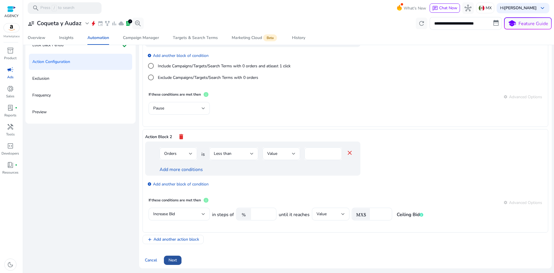
click at [175, 256] on span at bounding box center [173, 260] width 18 height 14
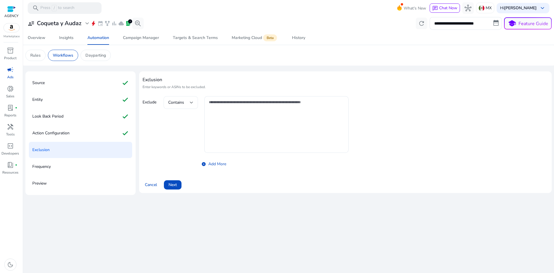
click at [191, 98] on div "Contains" at bounding box center [180, 102] width 25 height 13
click at [191, 99] on div at bounding box center [277, 136] width 554 height 273
click at [191, 100] on div at bounding box center [191, 102] width 3 height 7
drag, startPoint x: 218, startPoint y: 130, endPoint x: 229, endPoint y: 135, distance: 11.8
click at [219, 130] on div at bounding box center [277, 136] width 554 height 273
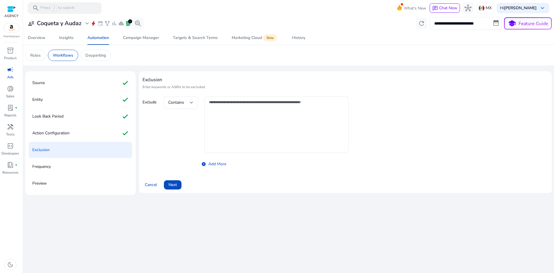
click at [227, 166] on link "add_circle Add More" at bounding box center [275, 164] width 147 height 6
click at [182, 180] on span at bounding box center [173, 185] width 18 height 14
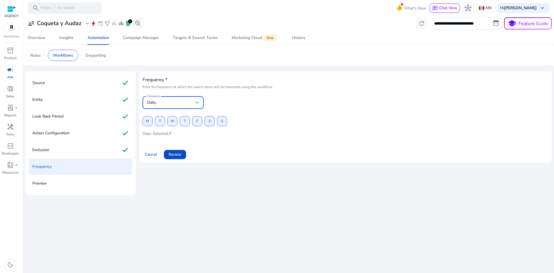
click at [174, 101] on div "Daily" at bounding box center [171, 102] width 49 height 6
click at [178, 104] on div at bounding box center [277, 136] width 554 height 273
click at [149, 123] on span "M" at bounding box center [147, 121] width 3 height 10
drag, startPoint x: 162, startPoint y: 121, endPoint x: 172, endPoint y: 122, distance: 10.1
click at [172, 122] on span "W" at bounding box center [173, 121] width 4 height 10
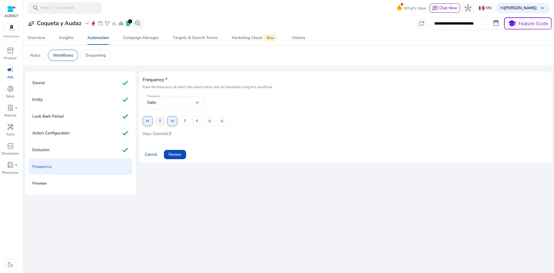
click at [162, 122] on span at bounding box center [160, 121] width 10 height 14
click at [189, 121] on span at bounding box center [185, 121] width 10 height 14
click at [200, 120] on span at bounding box center [198, 121] width 10 height 14
click at [209, 120] on span "S" at bounding box center [210, 121] width 2 height 10
click at [222, 120] on span "S" at bounding box center [222, 121] width 2 height 10
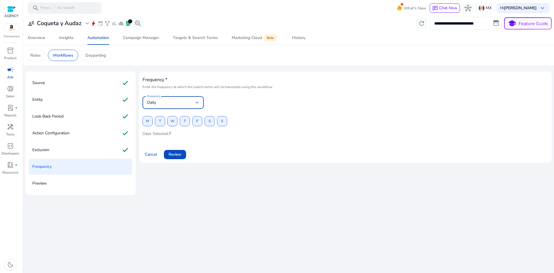
click at [193, 102] on div "Daily" at bounding box center [171, 102] width 49 height 6
click at [193, 102] on div at bounding box center [277, 136] width 554 height 273
click at [193, 102] on div "Daily" at bounding box center [171, 102] width 49 height 6
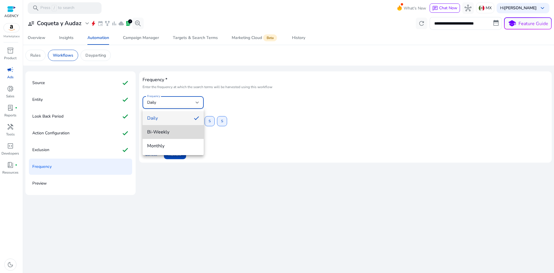
click at [166, 131] on span "Bi-Weekly" at bounding box center [173, 132] width 52 height 6
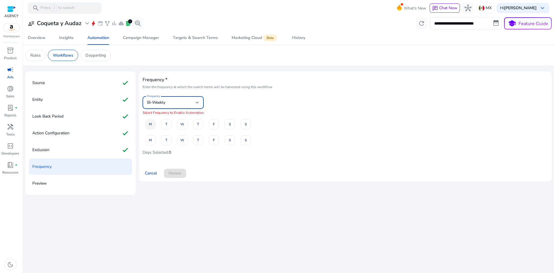
click at [152, 126] on span "M" at bounding box center [150, 124] width 3 height 10
click at [184, 121] on span at bounding box center [183, 124] width 10 height 14
click at [183, 123] on span "W" at bounding box center [182, 124] width 4 height 10
click at [185, 124] on span at bounding box center [183, 124] width 10 height 14
click at [211, 123] on span at bounding box center [214, 124] width 10 height 14
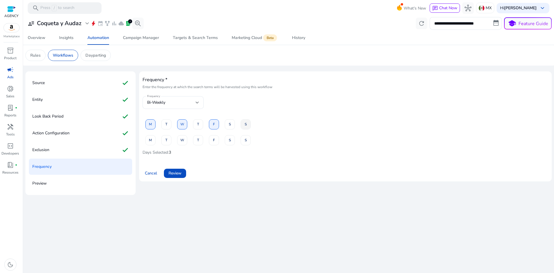
click at [247, 125] on span "S" at bounding box center [246, 124] width 2 height 10
click at [168, 139] on span at bounding box center [167, 140] width 10 height 14
click at [200, 140] on button "T" at bounding box center [198, 140] width 10 height 10
drag, startPoint x: 232, startPoint y: 139, endPoint x: 232, endPoint y: 142, distance: 3.5
click at [232, 139] on span at bounding box center [230, 140] width 10 height 14
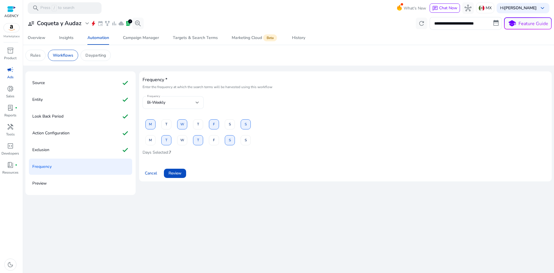
click at [180, 102] on div "Bi-Weekly" at bounding box center [171, 102] width 49 height 6
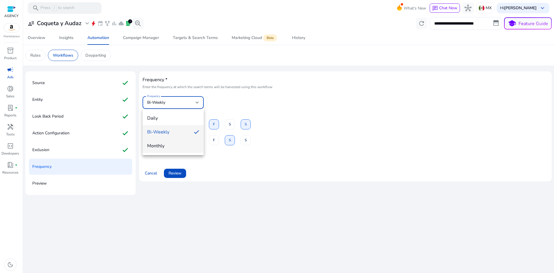
click at [165, 140] on mat-option "Monthly" at bounding box center [173, 146] width 61 height 14
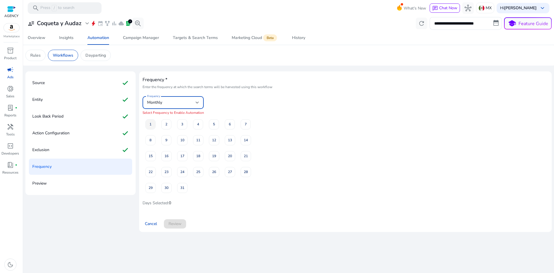
click at [150, 120] on span "1" at bounding box center [151, 124] width 2 height 10
click at [183, 122] on span "3" at bounding box center [182, 124] width 2 height 10
click at [183, 124] on span "3" at bounding box center [182, 124] width 2 height 10
click at [184, 167] on span "24" at bounding box center [182, 172] width 4 height 10
click at [170, 222] on span "Review" at bounding box center [175, 224] width 13 height 6
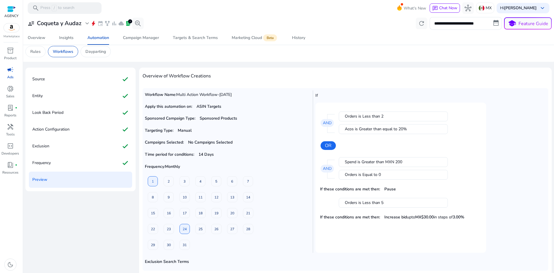
scroll to position [33, 0]
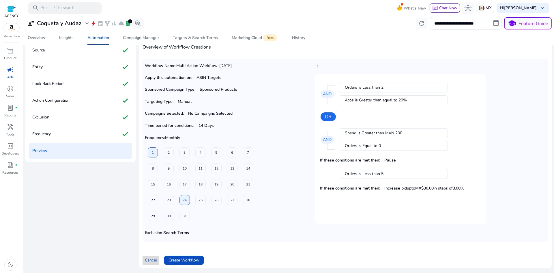
click at [147, 258] on span "Cancel" at bounding box center [151, 260] width 12 height 6
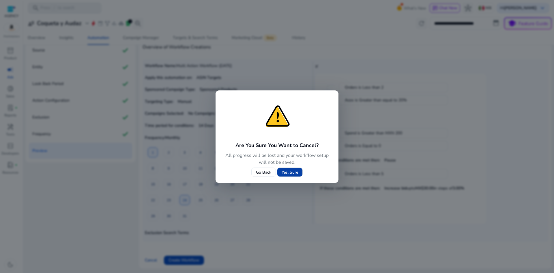
click at [286, 174] on span "Yes, Sure" at bounding box center [290, 172] width 16 height 6
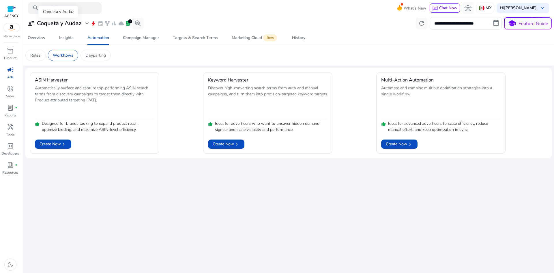
click at [73, 18] on div "Coqueta y Audaz" at bounding box center [58, 12] width 40 height 12
click at [78, 22] on h3 "Coqueta y Audaz" at bounding box center [59, 23] width 44 height 7
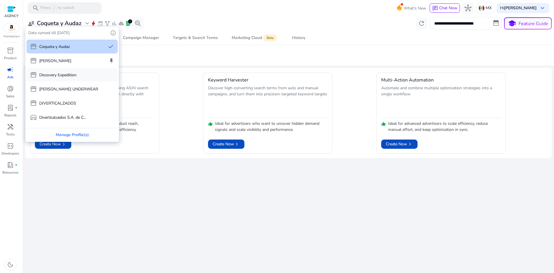
click at [61, 79] on div "storefront Discovery Expedition" at bounding box center [72, 75] width 91 height 14
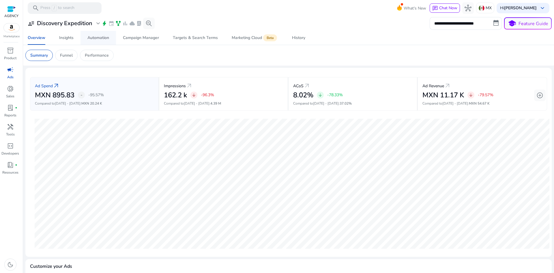
click at [95, 36] on div "Automation" at bounding box center [99, 38] width 22 height 4
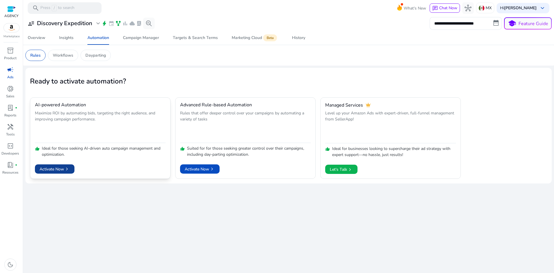
drag, startPoint x: 57, startPoint y: 167, endPoint x: 52, endPoint y: 167, distance: 5.2
click at [52, 167] on span "Activate Now chevron_right" at bounding box center [55, 169] width 30 height 6
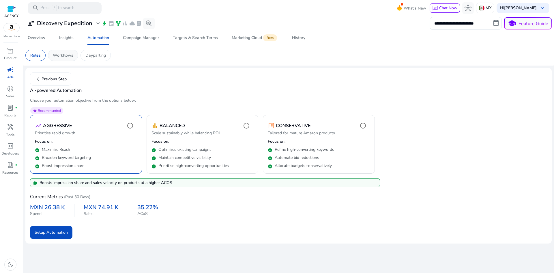
click at [58, 54] on p "Workflows" at bounding box center [63, 55] width 21 height 6
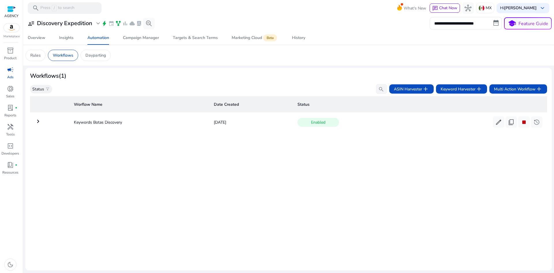
click at [42, 121] on td "keyboard_arrow_right" at bounding box center [49, 122] width 39 height 15
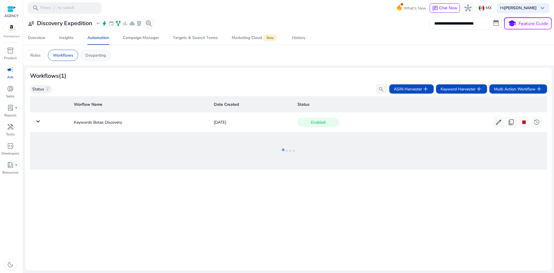
click at [105, 59] on div "Dayparting" at bounding box center [96, 55] width 30 height 11
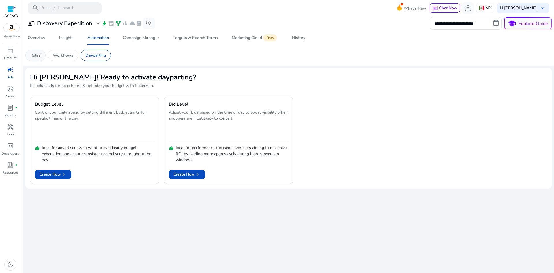
click at [38, 55] on p "Rules" at bounding box center [35, 55] width 10 height 6
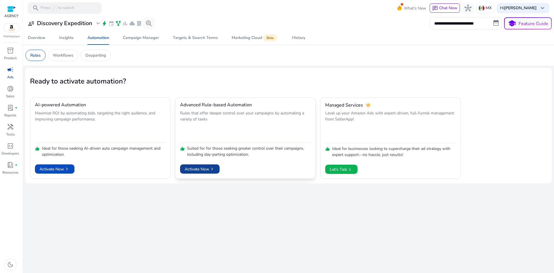
click at [192, 164] on span at bounding box center [200, 169] width 40 height 14
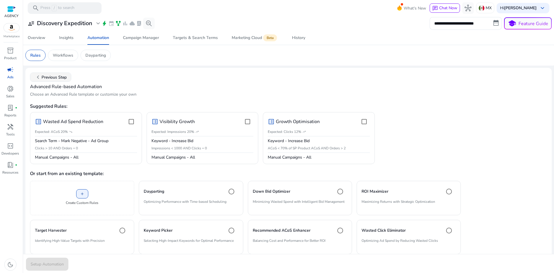
click at [56, 74] on span "chevron_left Previous Step" at bounding box center [51, 77] width 32 height 7
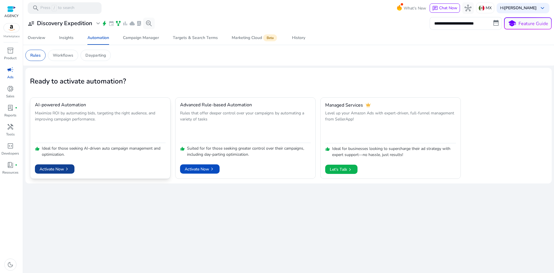
click at [64, 167] on span "Activate Now chevron_right" at bounding box center [55, 169] width 30 height 6
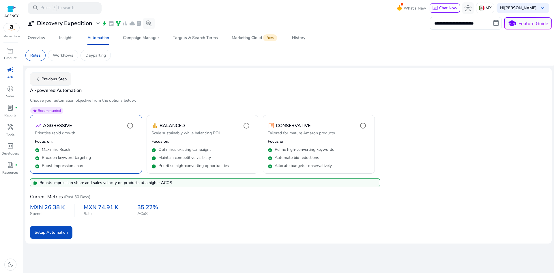
click at [61, 78] on span "chevron_left Previous Step" at bounding box center [51, 79] width 32 height 7
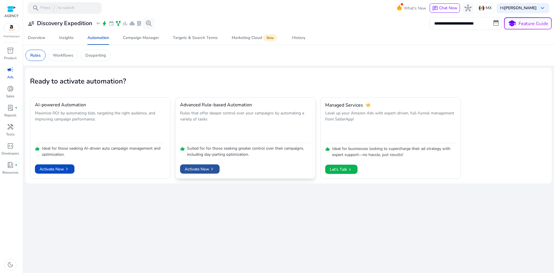
click at [198, 165] on span at bounding box center [200, 169] width 40 height 14
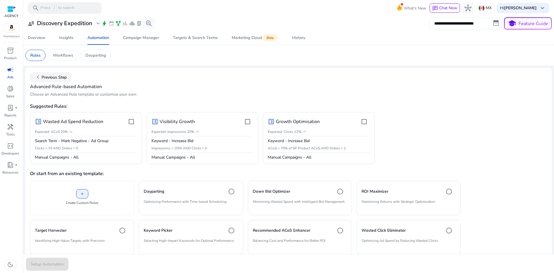
click at [60, 81] on span at bounding box center [50, 77] width 41 height 14
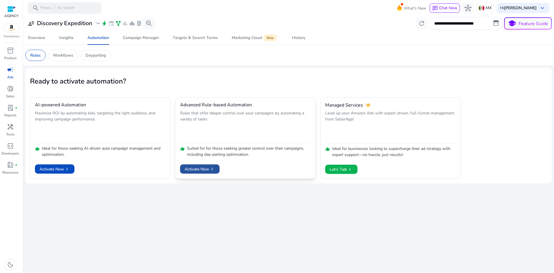
click at [201, 170] on span "Activate Now chevron_right" at bounding box center [200, 169] width 30 height 6
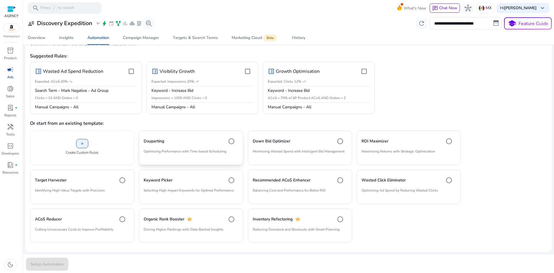
scroll to position [51, 0]
click at [306, 151] on p "Minimizing Wasted Spend with Intelligent Bid Management" at bounding box center [300, 153] width 94 height 10
click at [219, 173] on mat-card "Keyword Picker Selecting High-Impact Keywords for Optimal Performance" at bounding box center [191, 186] width 104 height 34
click at [211, 150] on p "Optimizing Performance with Time-based Scheduling" at bounding box center [191, 153] width 94 height 10
click at [253, 146] on div "Down Bid Optimizer" at bounding box center [300, 141] width 94 height 12
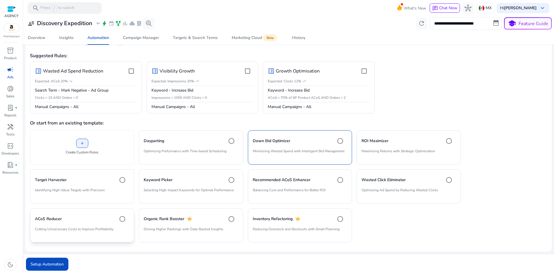
click at [90, 233] on p "Cutting Unnecessary Costs to Improve Profitability" at bounding box center [82, 231] width 94 height 10
click at [330, 148] on p "Minimizing Wasted Spend with Intelligent Bid Management" at bounding box center [300, 153] width 94 height 10
click at [44, 266] on span "Setup Automation" at bounding box center [47, 264] width 33 height 6
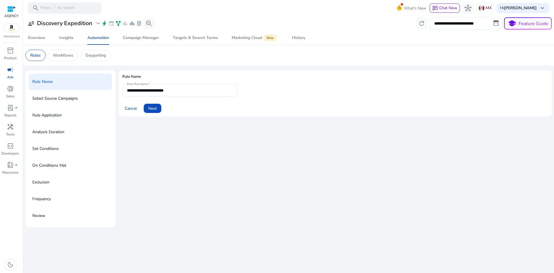
click at [198, 92] on input "**********" at bounding box center [180, 90] width 106 height 6
type input "*"
click at [146, 92] on input "**********" at bounding box center [180, 90] width 106 height 6
drag, startPoint x: 163, startPoint y: 92, endPoint x: 94, endPoint y: 91, distance: 69.0
click at [94, 91] on div "**********" at bounding box center [288, 148] width 527 height 157
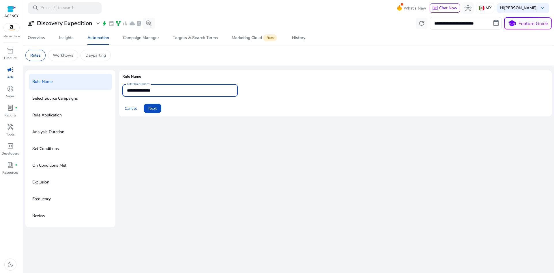
paste input "***"
type input "**********"
click at [152, 108] on span "Next" at bounding box center [152, 108] width 8 height 6
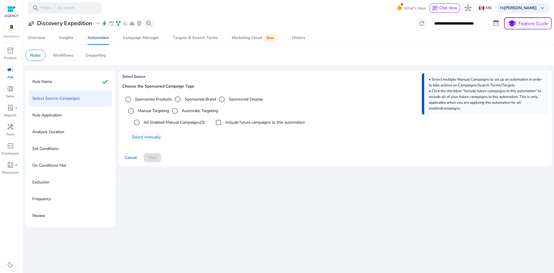
click at [185, 95] on div "Sponsored Brand" at bounding box center [194, 100] width 44 height 12
click at [234, 98] on label "Sponsored Display" at bounding box center [245, 99] width 35 height 6
click at [140, 103] on div "Sponsored Products" at bounding box center [147, 100] width 50 height 12
click at [137, 98] on label "Sponsored Products" at bounding box center [153, 99] width 38 height 6
click at [158, 125] on label "All Enabled Manual Campaigns (2)" at bounding box center [174, 122] width 62 height 6
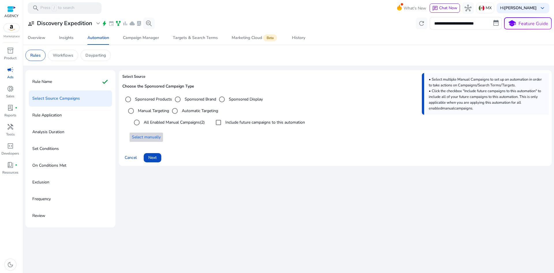
click at [149, 140] on span "Select manually" at bounding box center [146, 137] width 29 height 6
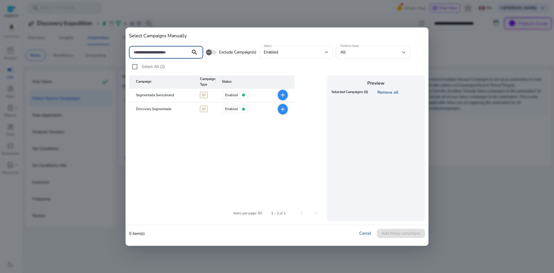
click at [323, 54] on div "enabled" at bounding box center [295, 52] width 62 height 6
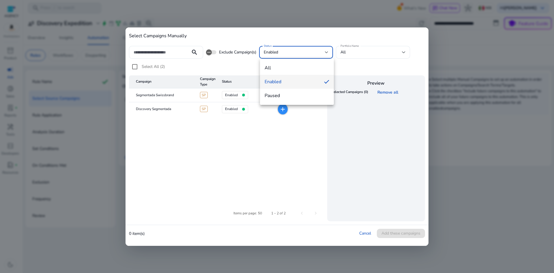
click at [323, 54] on div at bounding box center [277, 136] width 554 height 273
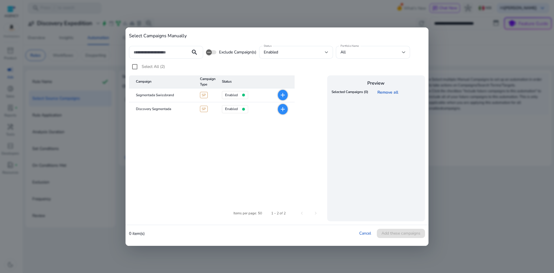
click at [383, 43] on div "search Exclude Campaign(s) Status enabled Portfolio Name All Select All (2) Cam…" at bounding box center [277, 132] width 296 height 180
click at [378, 49] on div "All" at bounding box center [372, 52] width 62 height 6
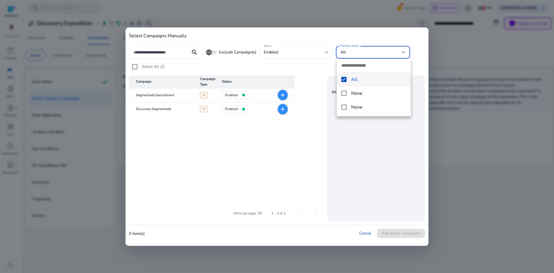
click at [377, 51] on div at bounding box center [277, 136] width 554 height 273
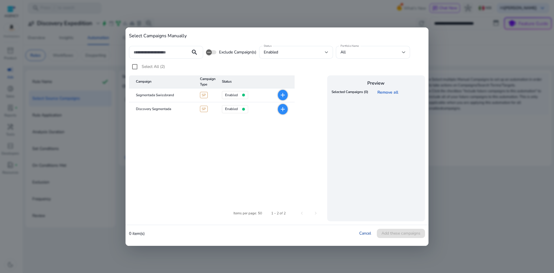
click at [362, 232] on link "Cancel" at bounding box center [366, 232] width 12 height 5
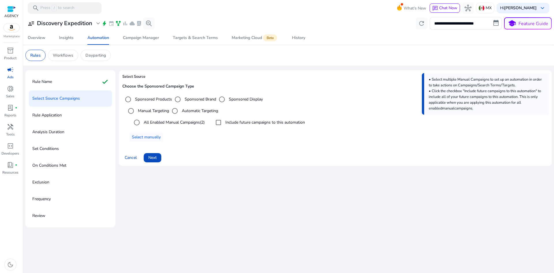
click at [229, 121] on label "Include future campaigns to this automation" at bounding box center [264, 122] width 81 height 6
click at [154, 162] on button "Next" at bounding box center [153, 157] width 18 height 9
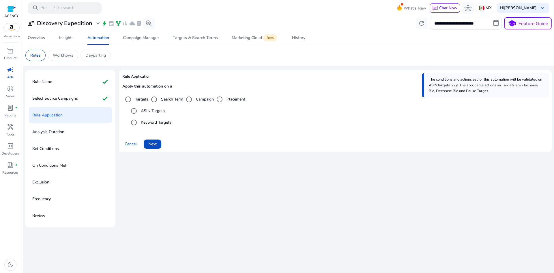
click at [155, 124] on label "Keyword Targets" at bounding box center [156, 122] width 32 height 6
click at [146, 111] on label "ASIN Targets" at bounding box center [152, 111] width 25 height 6
click at [152, 111] on label "ASIN Targets" at bounding box center [152, 111] width 25 height 6
click at [152, 123] on label "Keyword Targets" at bounding box center [156, 122] width 32 height 6
click at [153, 143] on span "Next" at bounding box center [152, 144] width 8 height 6
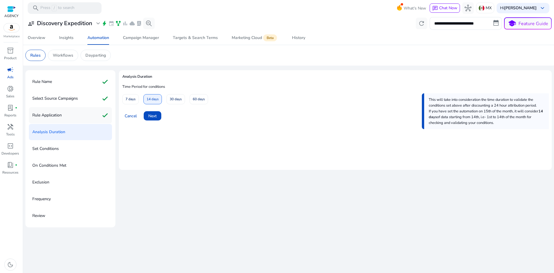
click at [49, 116] on p "Rule Application" at bounding box center [46, 115] width 29 height 9
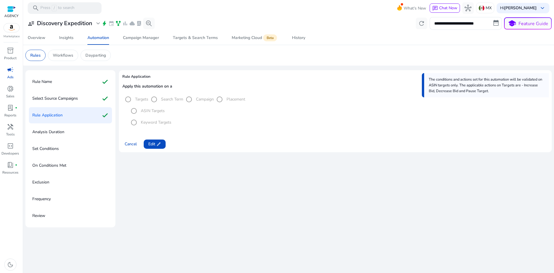
click at [180, 128] on mat-radio-group "ASIN Targets Keyword Targets" at bounding box center [338, 116] width 420 height 23
click at [149, 144] on span "Edit edit" at bounding box center [154, 144] width 13 height 6
click at [154, 144] on span "Next" at bounding box center [152, 144] width 8 height 6
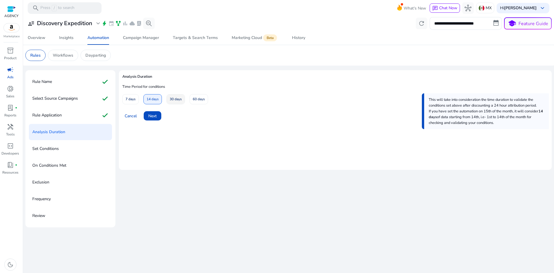
click at [174, 100] on span "30 days" at bounding box center [176, 99] width 12 height 10
click at [155, 115] on span "Next" at bounding box center [152, 116] width 8 height 6
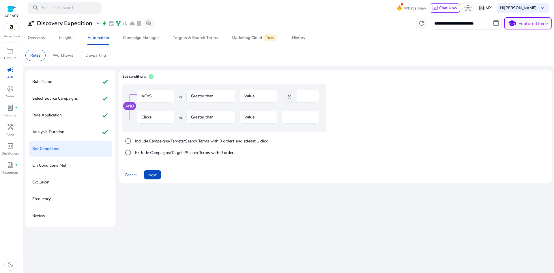
click at [153, 115] on mat-form-field "Clicks" at bounding box center [156, 120] width 38 height 19
click at [154, 116] on mat-form-field "Clicks" at bounding box center [156, 120] width 38 height 19
click at [151, 115] on mat-form-field "Clicks" at bounding box center [156, 120] width 38 height 19
click at [150, 117] on mat-form-field "Clicks" at bounding box center [156, 120] width 38 height 19
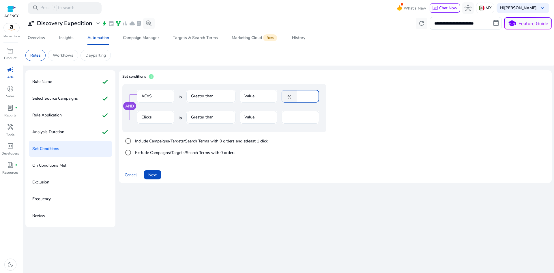
click at [305, 98] on input "****" at bounding box center [307, 96] width 15 height 6
type input "****"
click at [299, 116] on input "**" at bounding box center [300, 117] width 28 height 6
click at [152, 175] on span "Next" at bounding box center [152, 175] width 8 height 6
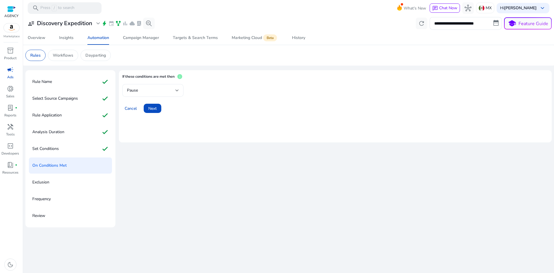
click at [174, 88] on div "Pause" at bounding box center [151, 90] width 49 height 6
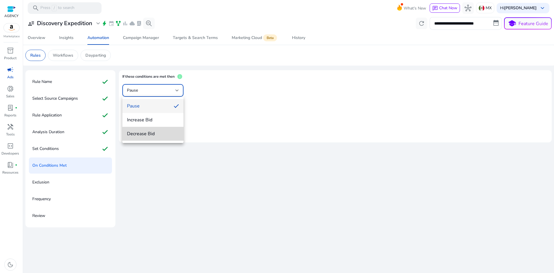
click at [154, 136] on span "Decrease Bid" at bounding box center [153, 134] width 52 height 6
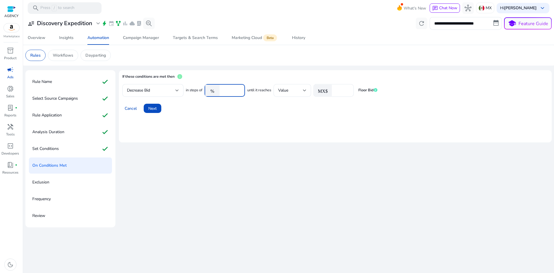
click at [226, 91] on input "****" at bounding box center [232, 90] width 18 height 6
type input "**"
click at [244, 107] on div "Cancel Next" at bounding box center [335, 106] width 426 height 14
click at [341, 91] on input "*" at bounding box center [342, 90] width 14 height 6
type input "***"
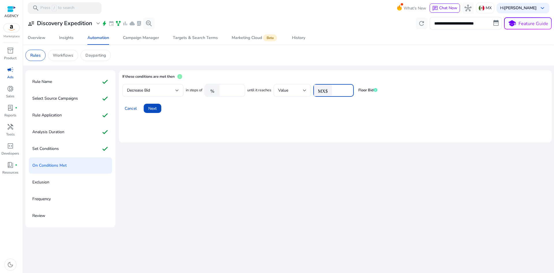
click at [251, 121] on mat-card "If these conditions are met then info Decrease Bid in steps of % ** until it re…" at bounding box center [335, 106] width 433 height 72
click at [156, 112] on span at bounding box center [153, 108] width 18 height 14
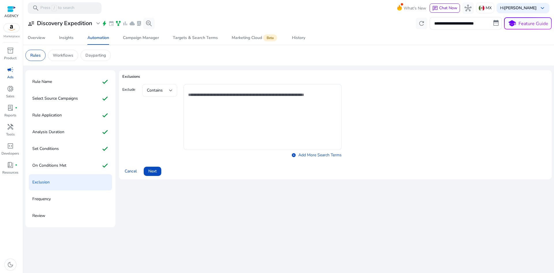
click at [174, 90] on div "Contains" at bounding box center [159, 90] width 35 height 13
click at [174, 90] on div at bounding box center [277, 136] width 554 height 273
click at [174, 90] on div "Contains" at bounding box center [159, 90] width 35 height 13
click at [125, 133] on div at bounding box center [277, 136] width 554 height 273
click at [154, 171] on span "Next" at bounding box center [152, 171] width 8 height 6
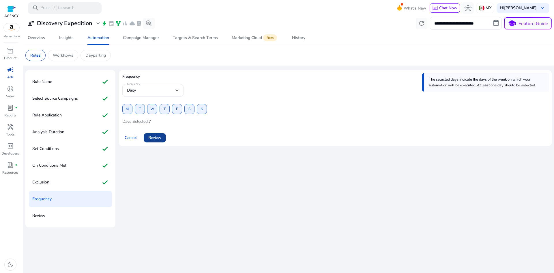
click at [154, 138] on span "Review" at bounding box center [154, 138] width 13 height 6
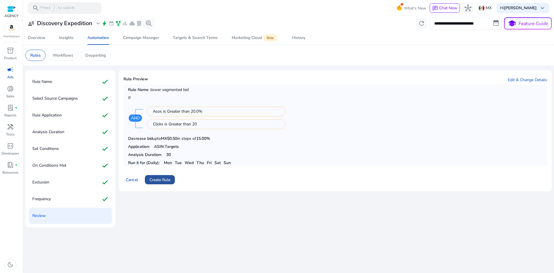
click at [165, 177] on span "Create Rule" at bounding box center [160, 180] width 21 height 6
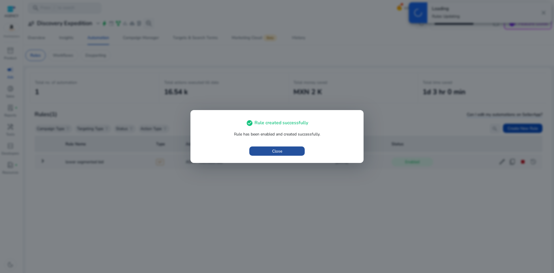
click at [275, 148] on span "Close" at bounding box center [277, 151] width 10 height 6
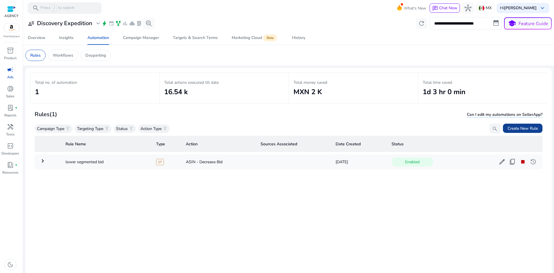
click at [529, 131] on span at bounding box center [523, 128] width 40 height 14
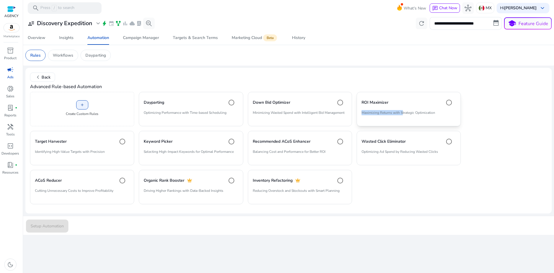
click at [402, 109] on mat-card "ROI Maximizer Maximizing Returns with Strategic Optimization" at bounding box center [409, 109] width 104 height 34
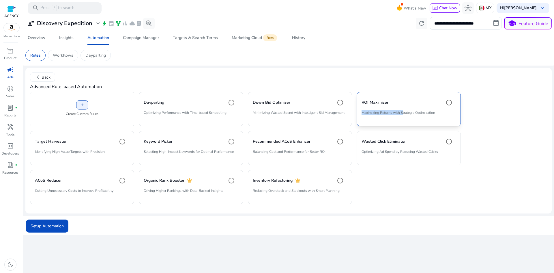
click at [405, 100] on div "ROI Maximizer" at bounding box center [409, 103] width 94 height 12
click at [50, 219] on span "submit" at bounding box center [47, 226] width 42 height 14
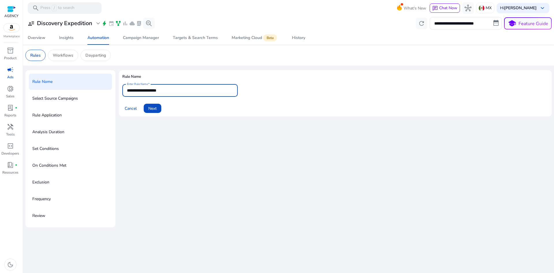
click at [172, 90] on input "**********" at bounding box center [180, 90] width 106 height 6
click at [153, 108] on span "Next" at bounding box center [152, 108] width 8 height 6
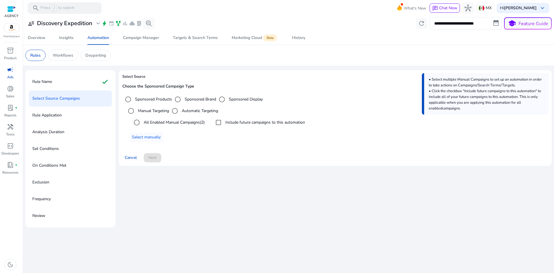
click at [158, 119] on label "All Enabled Manual Campaigns (2)" at bounding box center [174, 122] width 62 height 6
click at [151, 157] on span "Next" at bounding box center [152, 157] width 8 height 6
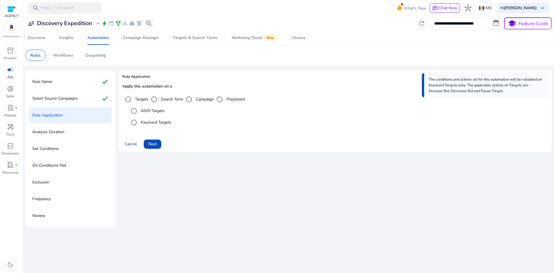
click at [148, 108] on label "ASIN Targets" at bounding box center [152, 111] width 25 height 6
click at [150, 142] on span "Next" at bounding box center [152, 144] width 8 height 6
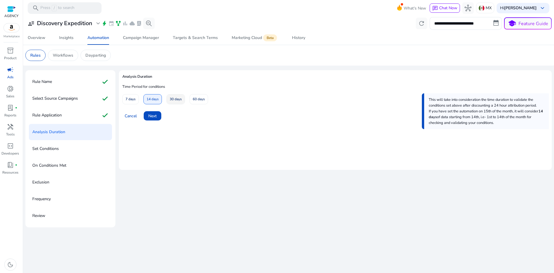
click at [176, 102] on span "30 days" at bounding box center [176, 99] width 12 height 10
click at [154, 117] on span "Next" at bounding box center [152, 116] width 8 height 6
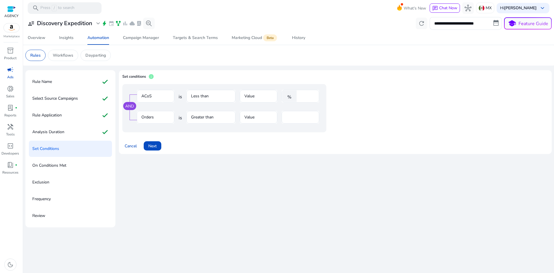
click at [307, 97] on input "****" at bounding box center [307, 96] width 15 height 6
drag, startPoint x: 307, startPoint y: 97, endPoint x: 291, endPoint y: 97, distance: 15.9
click at [291, 97] on div "% ****" at bounding box center [298, 96] width 33 height 13
type input "**"
click at [295, 116] on input "*" at bounding box center [300, 117] width 28 height 6
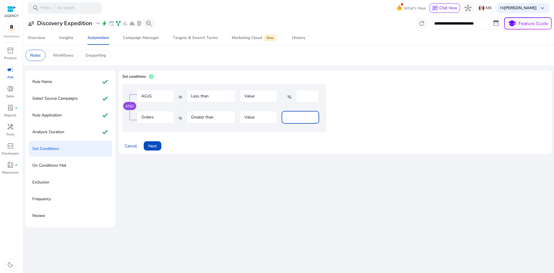
drag, startPoint x: 290, startPoint y: 116, endPoint x: 262, endPoint y: 124, distance: 29.6
click at [262, 124] on div "Orders is Greater than Value *" at bounding box center [228, 120] width 183 height 19
type input "*"
click at [156, 147] on span "Next" at bounding box center [152, 146] width 8 height 6
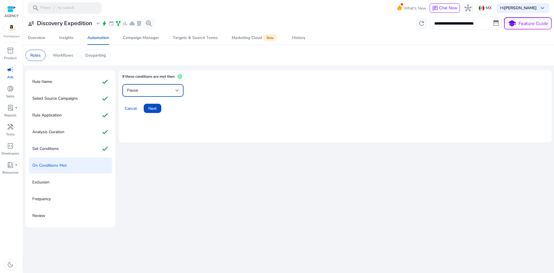
click at [176, 91] on div at bounding box center [177, 90] width 3 height 2
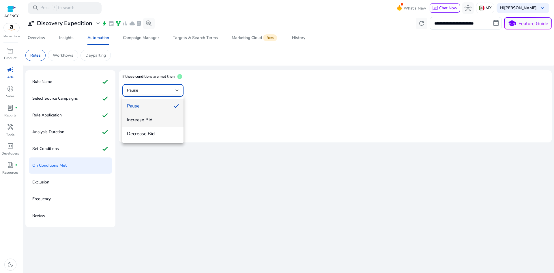
click at [159, 122] on span "Increase Bid" at bounding box center [153, 120] width 52 height 6
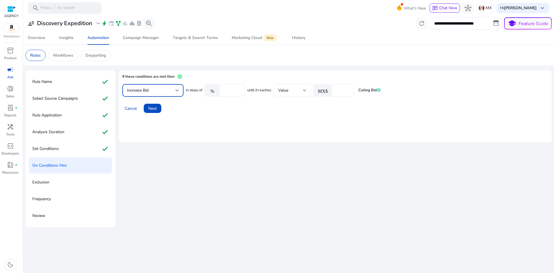
click at [338, 89] on input "**" at bounding box center [342, 90] width 14 height 6
click at [231, 92] on input "****" at bounding box center [232, 90] width 18 height 6
drag, startPoint x: 232, startPoint y: 92, endPoint x: 201, endPoint y: 93, distance: 31.8
click at [201, 93] on div "in steps of % **** until it reaches Value MX$ ** Ceiling Bid" at bounding box center [283, 90] width 195 height 13
type input "*"
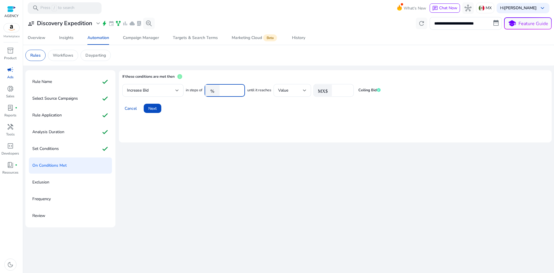
click at [354, 129] on mat-card "If these conditions are met then info Increase Bid in steps of % * until it rea…" at bounding box center [335, 106] width 433 height 72
click at [338, 89] on input "**" at bounding box center [342, 90] width 14 height 6
drag, startPoint x: 342, startPoint y: 91, endPoint x: 324, endPoint y: 91, distance: 17.6
click at [324, 91] on div "MX$ **" at bounding box center [332, 90] width 36 height 13
click at [341, 92] on input "**" at bounding box center [342, 90] width 14 height 6
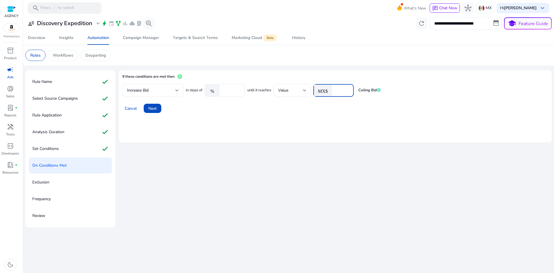
drag, startPoint x: 341, startPoint y: 92, endPoint x: 317, endPoint y: 92, distance: 23.7
click at [317, 92] on div "MX$ **" at bounding box center [332, 90] width 36 height 13
click at [287, 120] on mat-card "If these conditions are met then info Increase Bid in steps of % * until it rea…" at bounding box center [335, 106] width 433 height 72
click at [337, 92] on input "*" at bounding box center [342, 90] width 14 height 6
drag, startPoint x: 338, startPoint y: 92, endPoint x: 312, endPoint y: 94, distance: 26.4
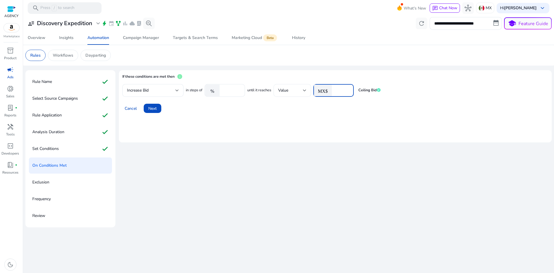
click at [312, 94] on div "in steps of % * until it reaches Value MX$ * Ceiling Bid" at bounding box center [283, 90] width 195 height 13
type input "*"
click at [155, 108] on span "Next" at bounding box center [152, 108] width 8 height 6
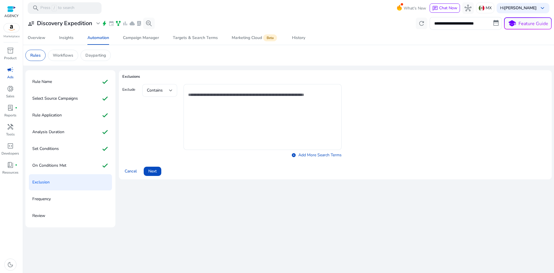
click at [171, 90] on div at bounding box center [170, 90] width 3 height 2
click at [171, 90] on div at bounding box center [277, 136] width 554 height 273
click at [152, 172] on span "Next" at bounding box center [152, 171] width 8 height 6
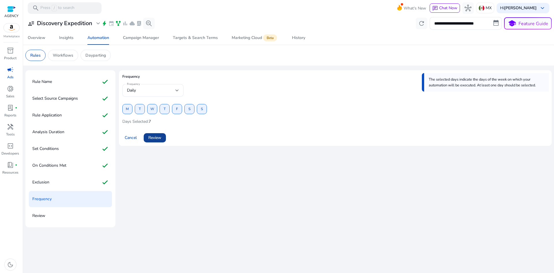
click at [161, 137] on span "Review" at bounding box center [154, 138] width 13 height 6
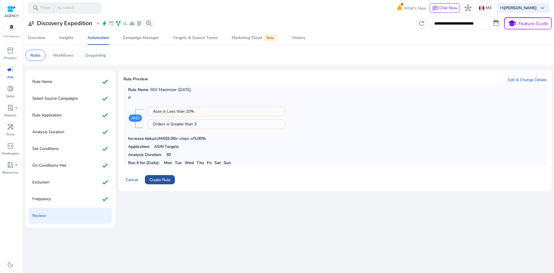
click at [168, 181] on span "Create Rule" at bounding box center [160, 180] width 21 height 6
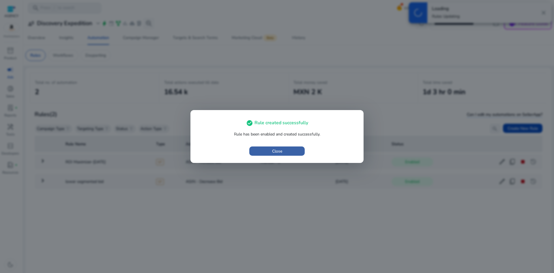
click at [296, 151] on span "button" at bounding box center [277, 151] width 55 height 14
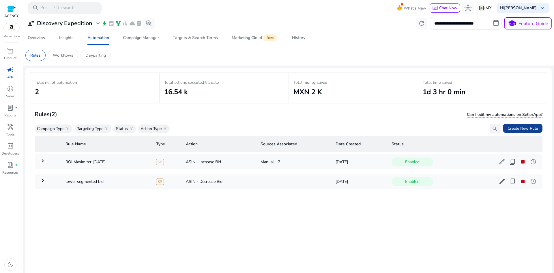
click at [512, 131] on span "Create New Rule" at bounding box center [523, 128] width 30 height 6
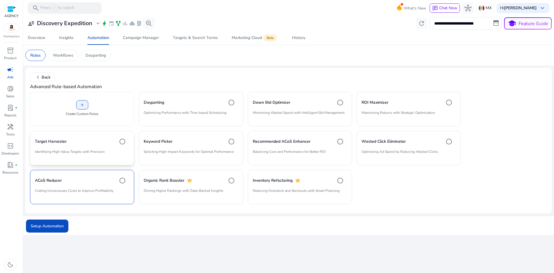
click at [70, 153] on p "Identifying High-Value Targets with Precision" at bounding box center [82, 154] width 94 height 10
click at [207, 146] on div "Keyword Picker" at bounding box center [191, 142] width 94 height 12
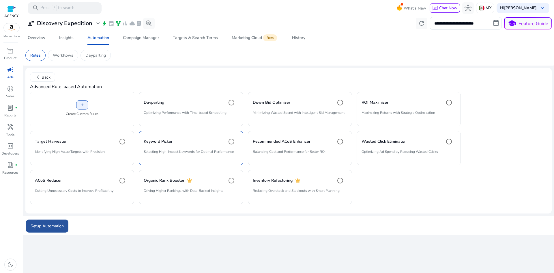
click at [56, 224] on span "Setup Automation" at bounding box center [47, 226] width 33 height 6
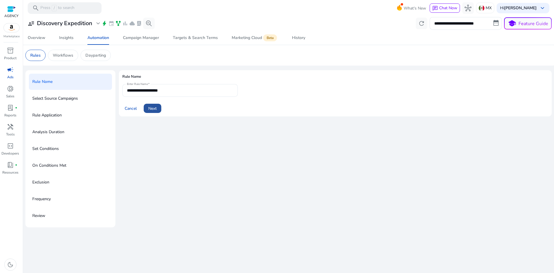
click at [152, 109] on span "Next" at bounding box center [152, 108] width 8 height 6
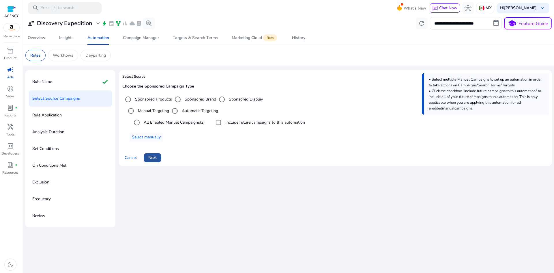
click at [154, 158] on span "Next" at bounding box center [152, 157] width 8 height 6
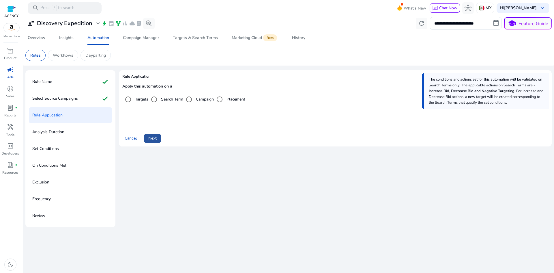
click at [154, 139] on span "Next" at bounding box center [152, 138] width 8 height 6
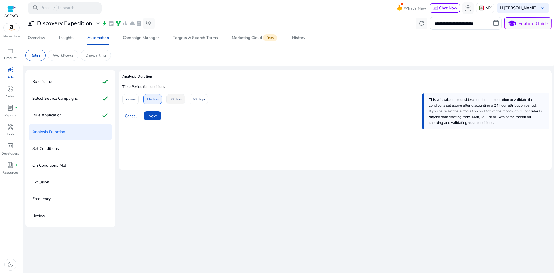
click at [180, 100] on span "30 days" at bounding box center [176, 99] width 12 height 10
click at [155, 119] on span "Next" at bounding box center [152, 116] width 8 height 6
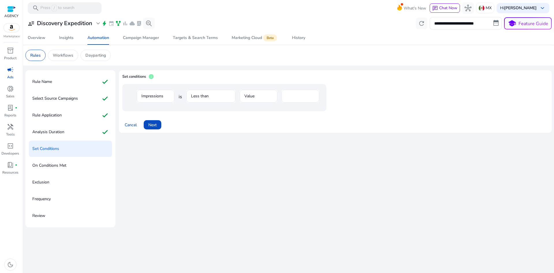
click at [298, 98] on input "****" at bounding box center [300, 96] width 28 height 6
drag, startPoint x: 298, startPoint y: 97, endPoint x: 247, endPoint y: 100, distance: 51.0
click at [248, 100] on div "Impressions is Less than Value ****" at bounding box center [228, 99] width 183 height 19
click at [157, 96] on mat-form-field "Impressions" at bounding box center [156, 99] width 38 height 19
click at [157, 97] on mat-form-field "Impressions" at bounding box center [156, 99] width 38 height 19
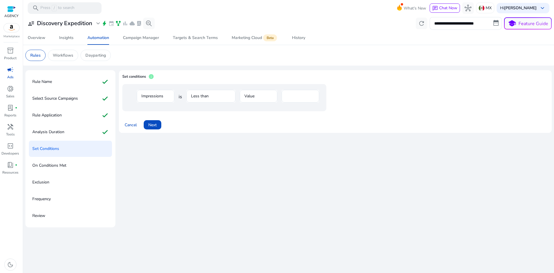
click at [163, 97] on mat-form-field "Impressions" at bounding box center [156, 99] width 38 height 19
click at [162, 98] on mat-form-field "Impressions" at bounding box center [156, 99] width 38 height 19
click at [162, 97] on mat-form-field "Impressions" at bounding box center [156, 99] width 38 height 19
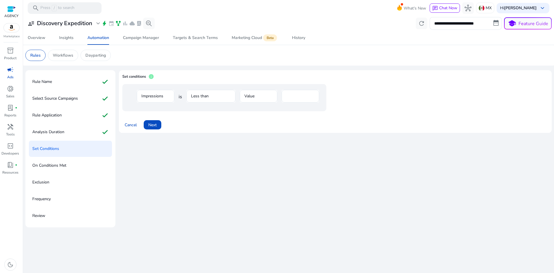
click at [208, 94] on mat-form-field "Less than" at bounding box center [211, 99] width 49 height 19
click at [154, 96] on mat-form-field "Impressions" at bounding box center [156, 99] width 38 height 19
click at [193, 96] on mat-form-field "Less than" at bounding box center [211, 99] width 49 height 19
click at [144, 126] on span at bounding box center [153, 125] width 18 height 14
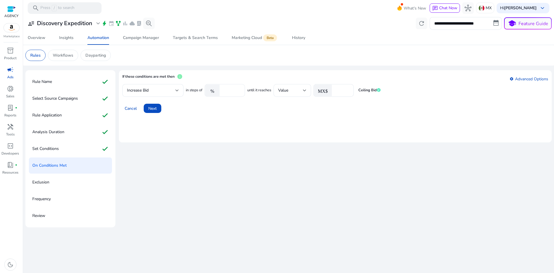
click at [232, 91] on input "****" at bounding box center [232, 90] width 18 height 6
click at [177, 92] on div at bounding box center [177, 90] width 3 height 7
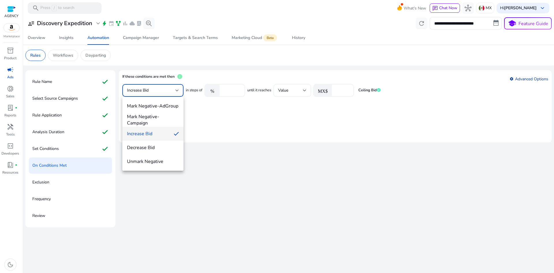
click at [526, 78] on div at bounding box center [277, 136] width 554 height 273
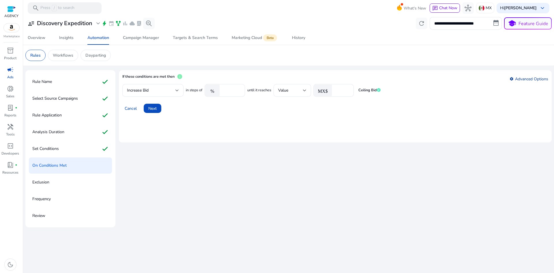
click at [526, 79] on link "settings Advanced Options" at bounding box center [529, 78] width 39 height 5
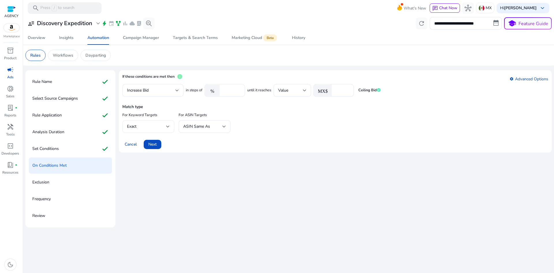
click at [164, 126] on div "Exact" at bounding box center [146, 126] width 39 height 6
click at [223, 127] on div at bounding box center [277, 136] width 554 height 273
click at [223, 127] on div at bounding box center [224, 126] width 3 height 2
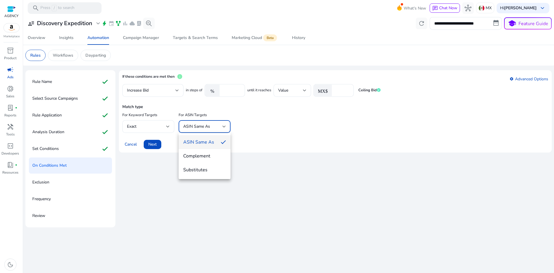
click at [167, 126] on div at bounding box center [277, 136] width 554 height 273
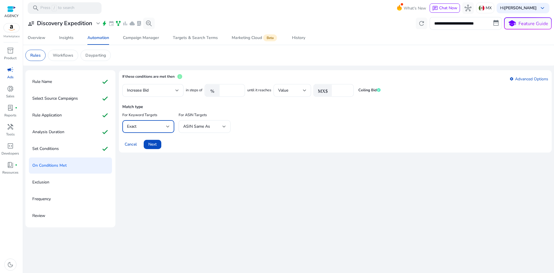
click at [167, 126] on div at bounding box center [167, 126] width 3 height 2
click at [226, 126] on div at bounding box center [277, 136] width 554 height 273
click at [226, 126] on div at bounding box center [224, 126] width 3 height 2
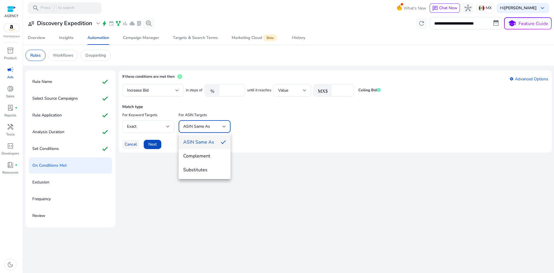
click at [133, 144] on div at bounding box center [277, 136] width 554 height 273
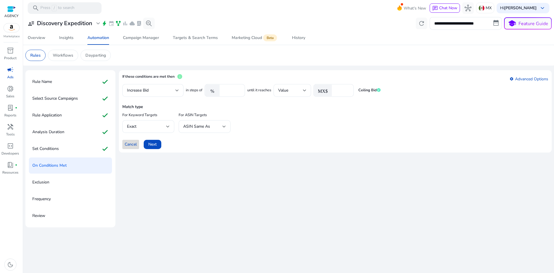
click at [132, 145] on span "Cancel" at bounding box center [131, 144] width 12 height 6
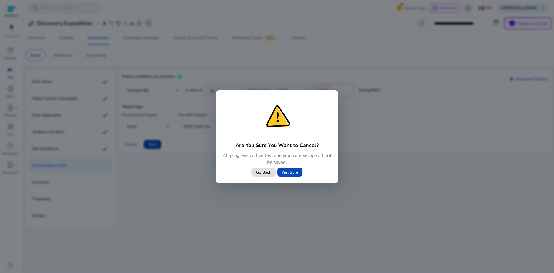
click at [293, 172] on span "Yes, Sure" at bounding box center [290, 172] width 16 height 6
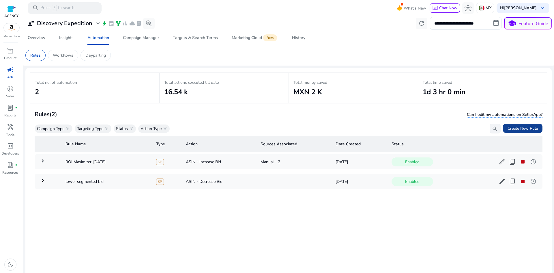
click at [527, 128] on span "Create New Rule" at bounding box center [523, 128] width 30 height 6
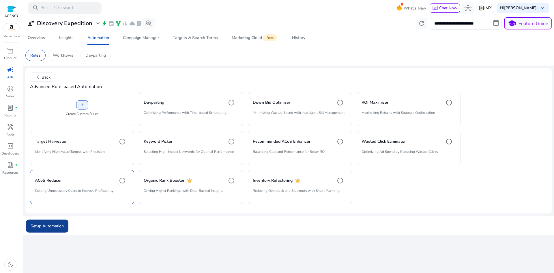
click at [57, 225] on span "Setup Automation" at bounding box center [47, 226] width 33 height 6
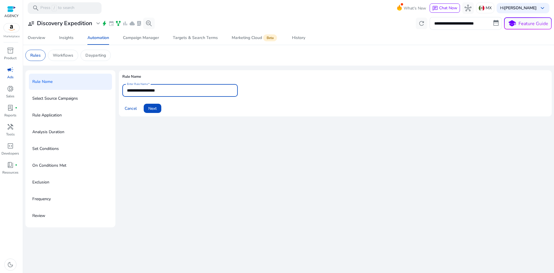
click at [178, 88] on input "**********" at bounding box center [180, 90] width 106 height 6
click at [154, 109] on span "Next" at bounding box center [152, 108] width 8 height 6
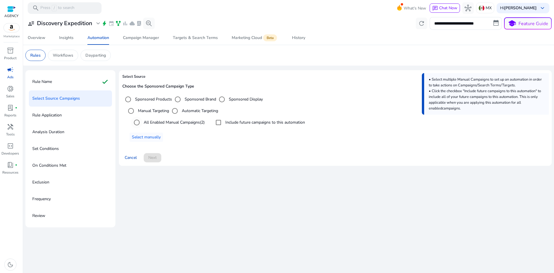
click at [156, 122] on label "All Enabled Manual Campaigns (2)" at bounding box center [174, 122] width 62 height 6
click at [154, 157] on span "Next" at bounding box center [152, 157] width 8 height 6
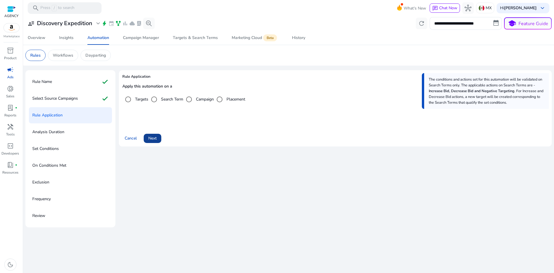
click at [151, 138] on span "Next" at bounding box center [152, 138] width 8 height 6
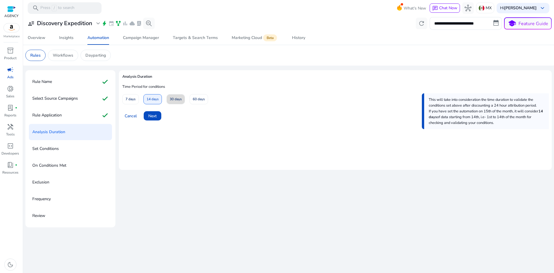
click at [178, 97] on span "30 days" at bounding box center [176, 99] width 12 height 10
click at [149, 117] on span "Next" at bounding box center [152, 116] width 8 height 6
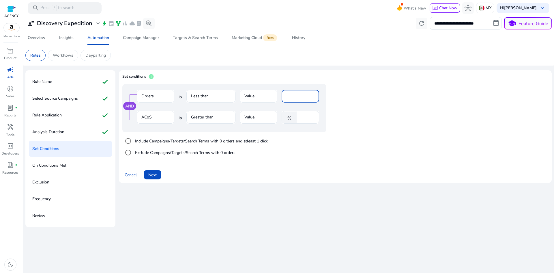
click at [292, 98] on input "*" at bounding box center [300, 96] width 28 height 6
click at [154, 119] on mat-form-field "ACoS" at bounding box center [156, 120] width 38 height 19
click at [303, 116] on input "****" at bounding box center [307, 117] width 15 height 6
drag, startPoint x: 308, startPoint y: 117, endPoint x: 287, endPoint y: 118, distance: 21.1
click at [287, 118] on div "% ****" at bounding box center [298, 117] width 33 height 13
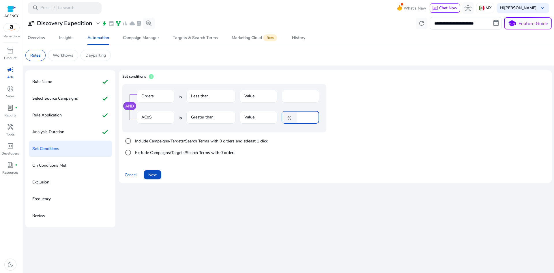
click at [326, 157] on div "Include Campaigns/Targets/Search Terms with 0 orders and atleast 1 click Exclud…" at bounding box center [235, 146] width 227 height 29
click at [304, 118] on input "**" at bounding box center [307, 117] width 15 height 6
drag, startPoint x: 304, startPoint y: 118, endPoint x: 245, endPoint y: 121, distance: 59.8
click at [245, 121] on div "ACoS is Greater than Value % **" at bounding box center [228, 120] width 183 height 19
type input "**"
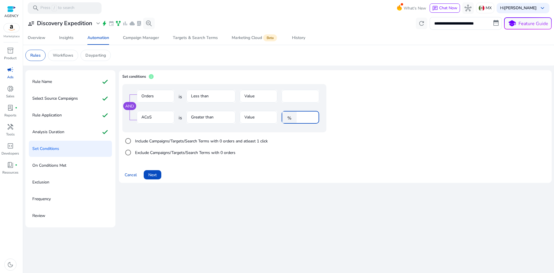
click at [298, 96] on input "*" at bounding box center [300, 96] width 28 height 6
drag, startPoint x: 291, startPoint y: 96, endPoint x: 220, endPoint y: 96, distance: 71.0
click at [226, 96] on div "Orders is Less than Value *" at bounding box center [228, 99] width 183 height 19
type input "*"
click at [359, 125] on app-ppc-editable-conditions "AND Orders is Less than Value * ACoS is Greater than Value % ** Include Campaig…" at bounding box center [335, 122] width 426 height 77
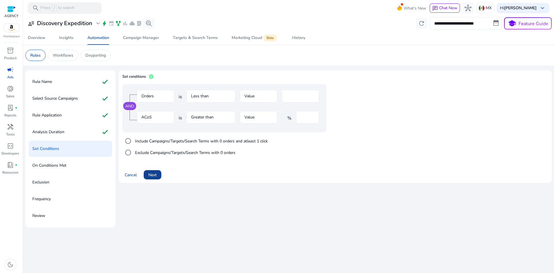
click at [148, 176] on span at bounding box center [153, 175] width 18 height 14
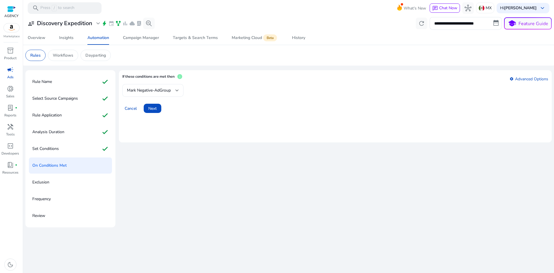
click at [178, 88] on div at bounding box center [177, 90] width 3 height 7
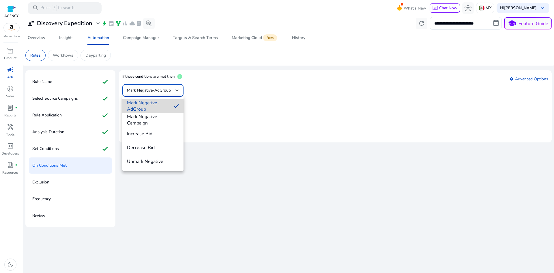
click at [153, 106] on span "Mark Negative-AdGroup" at bounding box center [148, 106] width 42 height 13
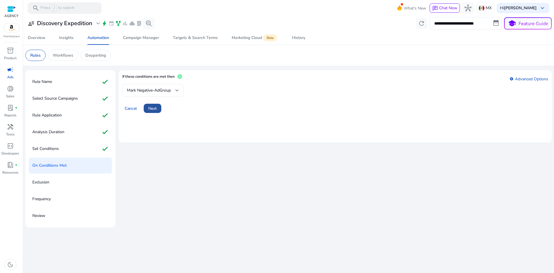
click at [153, 107] on span "Next" at bounding box center [152, 108] width 8 height 6
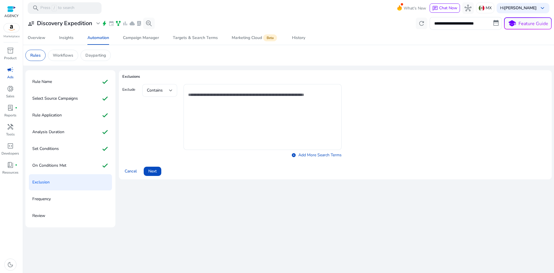
click at [174, 91] on div "Contains" at bounding box center [159, 90] width 35 height 13
click at [118, 153] on div at bounding box center [277, 136] width 554 height 273
click at [150, 172] on span "Next" at bounding box center [152, 171] width 8 height 6
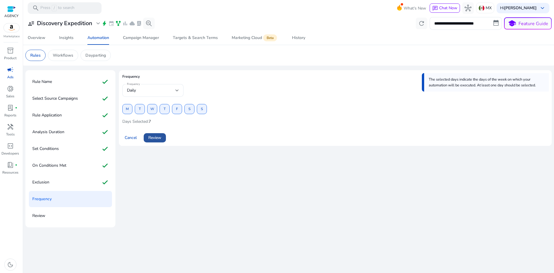
click at [163, 135] on span at bounding box center [155, 138] width 22 height 14
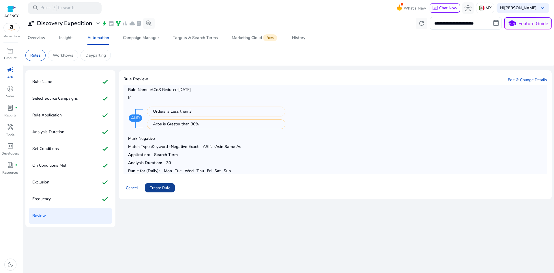
click at [163, 186] on span "Create Rule" at bounding box center [160, 188] width 21 height 6
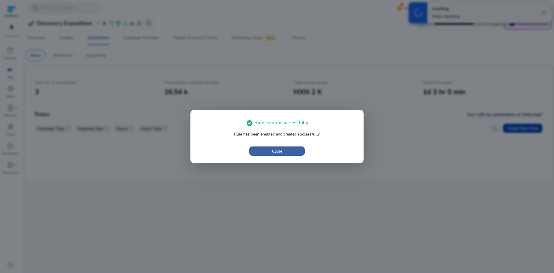
click at [288, 153] on span "button" at bounding box center [277, 151] width 55 height 14
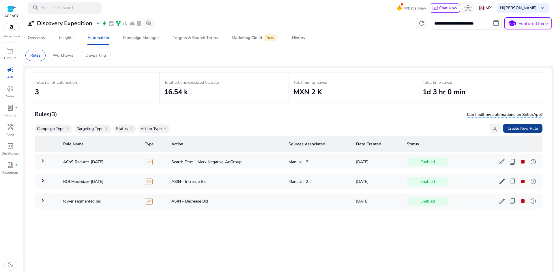
click at [503, 130] on span at bounding box center [523, 128] width 40 height 14
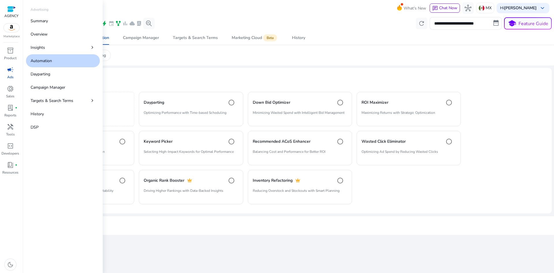
click at [13, 75] on p "Ads" at bounding box center [10, 77] width 6 height 5
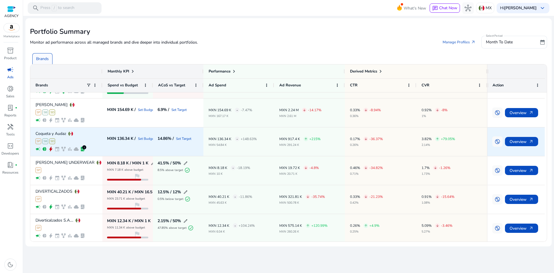
scroll to position [29, 0]
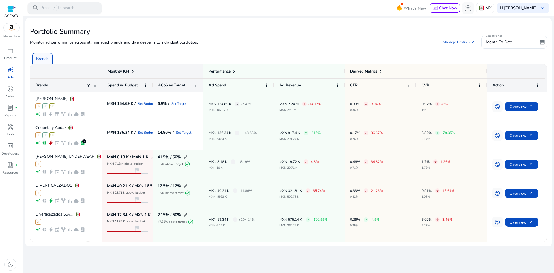
click at [49, 8] on p "Press / to search" at bounding box center [57, 8] width 34 height 6
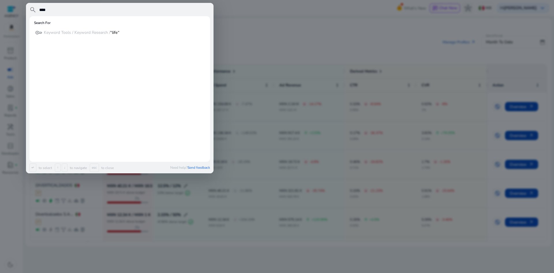
type input "****"
click at [304, 22] on div at bounding box center [277, 136] width 554 height 273
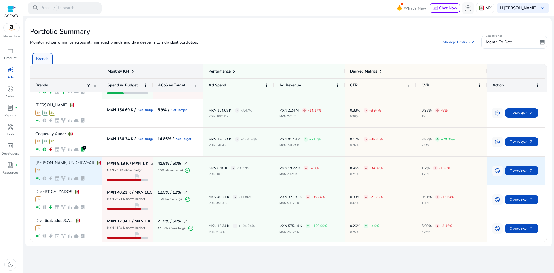
scroll to position [0, 0]
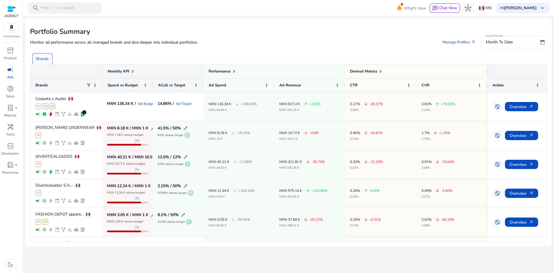
click at [453, 41] on link "Manage Profiles arrow_outward" at bounding box center [459, 42] width 42 height 10
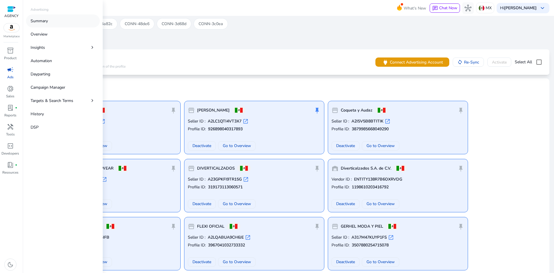
click at [38, 18] on link "Summary" at bounding box center [63, 20] width 74 height 13
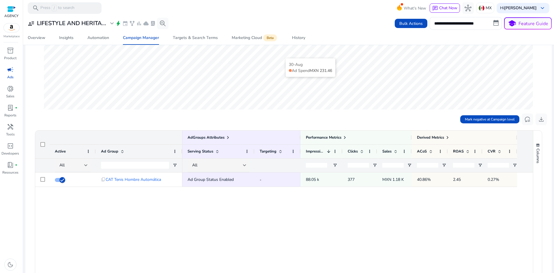
scroll to position [116, 0]
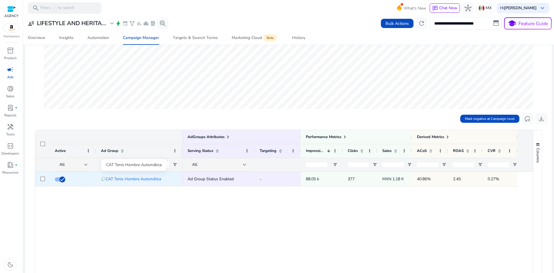
click at [154, 181] on span "CAT Tenis Hombre Automática" at bounding box center [133, 179] width 55 height 12
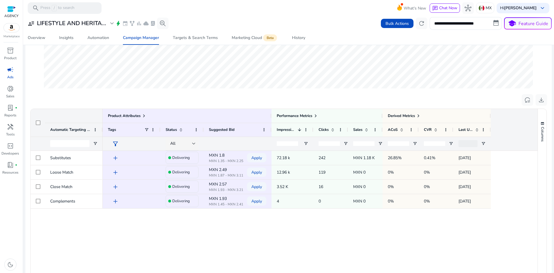
scroll to position [144, 0]
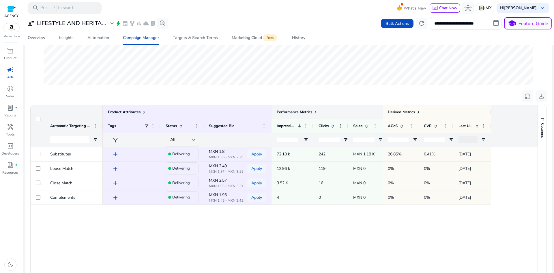
click at [316, 111] on span at bounding box center [316, 112] width 5 height 5
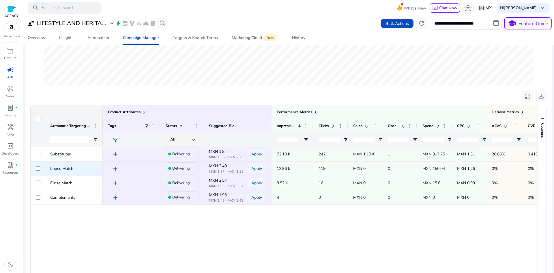
scroll to position [116, 0]
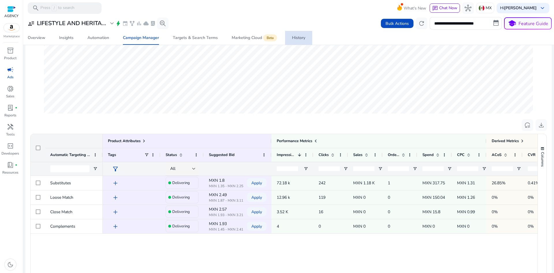
click at [297, 39] on div "History" at bounding box center [298, 38] width 13 height 4
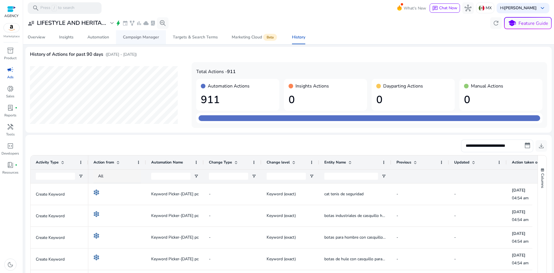
click at [150, 37] on div "Campaign Manager" at bounding box center [141, 37] width 36 height 4
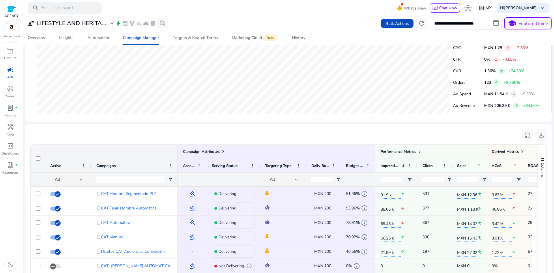
scroll to position [324, 0]
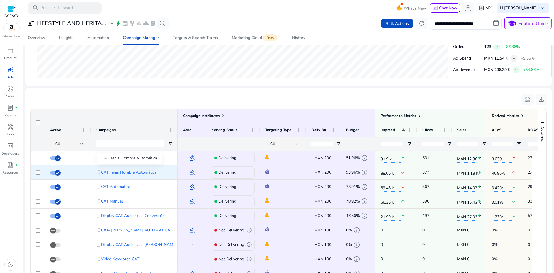
click at [122, 172] on span "CAT Tenis Hombre Automática" at bounding box center [128, 172] width 55 height 12
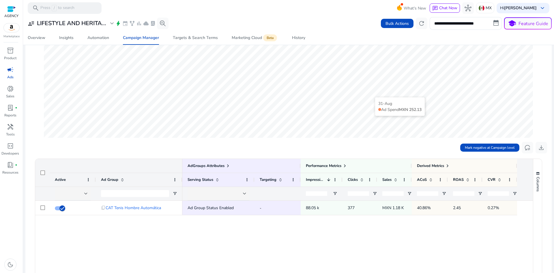
scroll to position [144, 0]
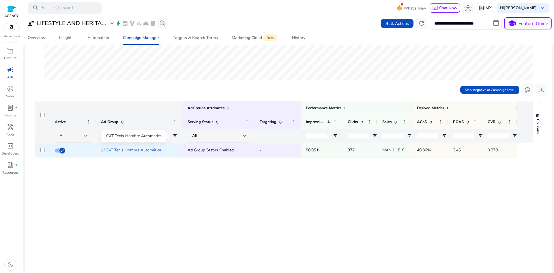
click at [158, 152] on span "CAT Tenis Hombre Automática" at bounding box center [133, 150] width 55 height 12
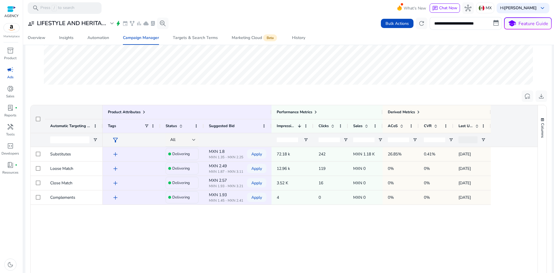
scroll to position [173, 0]
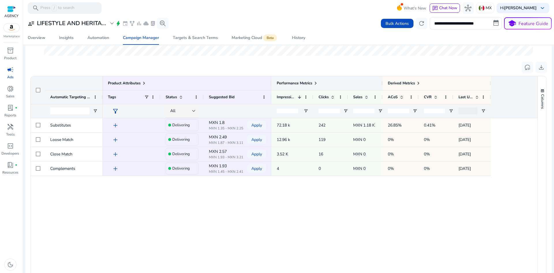
click at [315, 83] on span at bounding box center [316, 83] width 5 height 5
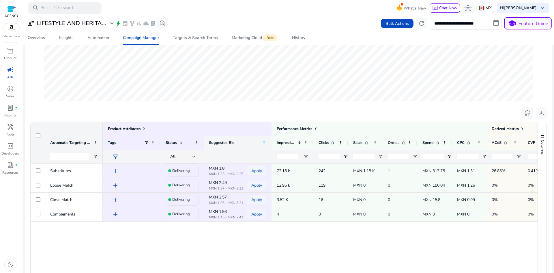
scroll to position [144, 0]
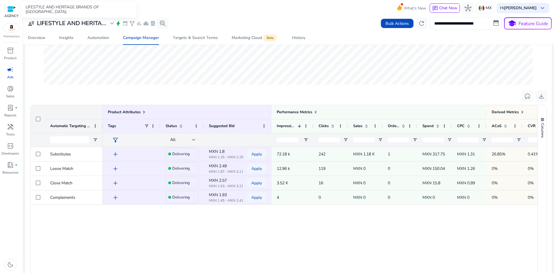
click at [90, 22] on h3 "LIFESTYLE AND HERITA..." at bounding box center [71, 23] width 69 height 7
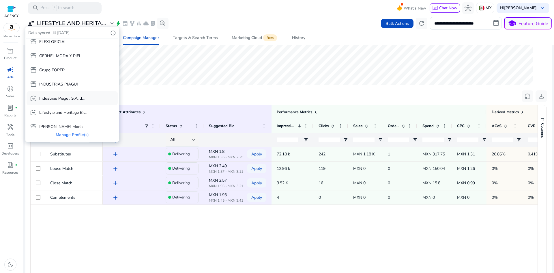
scroll to position [87, 0]
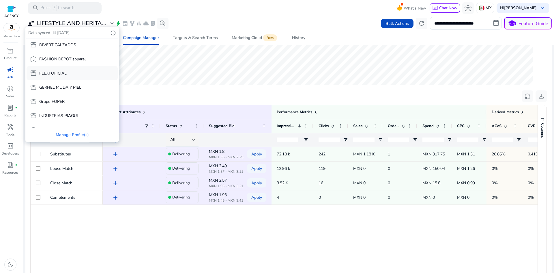
click at [59, 77] on div "storefront FLEXI OFICIAL" at bounding box center [72, 73] width 91 height 14
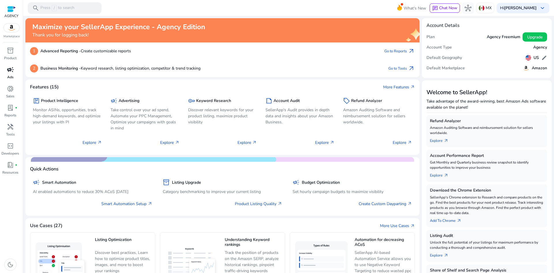
click at [14, 69] on div "campaign" at bounding box center [10, 69] width 16 height 9
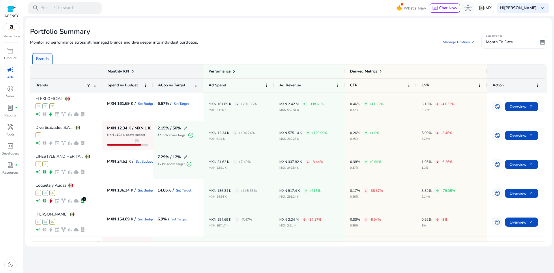
click at [267, 41] on div "Monitor ad performance across all managed brands and dive deeper into individua…" at bounding box center [288, 42] width 517 height 13
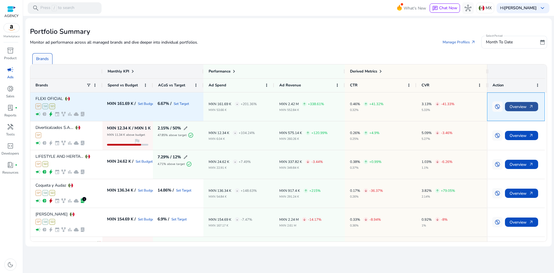
click at [530, 109] on span "arrow_outward" at bounding box center [531, 106] width 5 height 5
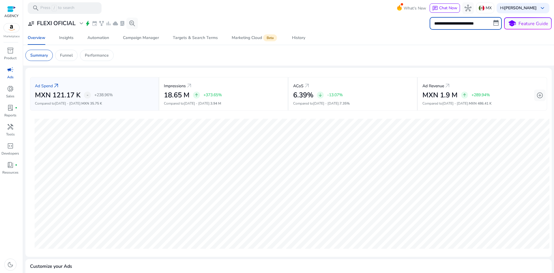
click at [466, 28] on input "**********" at bounding box center [466, 23] width 72 height 13
select select "*"
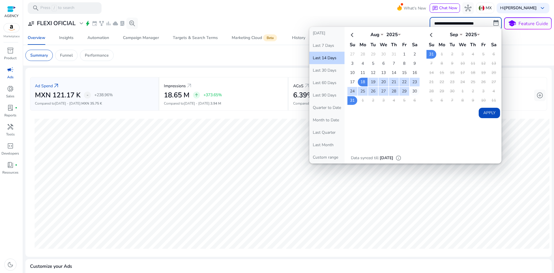
click at [410, 92] on td "30" at bounding box center [415, 91] width 10 height 9
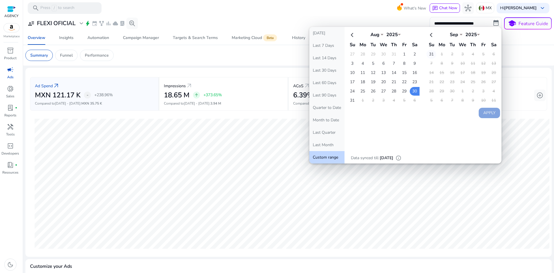
click at [428, 56] on td "31" at bounding box center [432, 54] width 10 height 9
click at [490, 116] on button "Apply" at bounding box center [489, 113] width 21 height 10
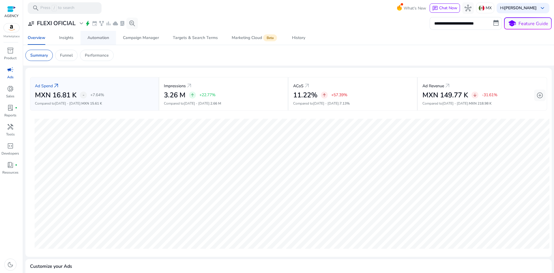
click at [96, 38] on div "Automation" at bounding box center [99, 38] width 22 height 4
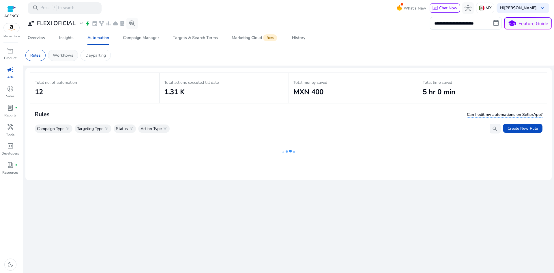
click at [58, 54] on p "Workflows" at bounding box center [63, 55] width 21 height 6
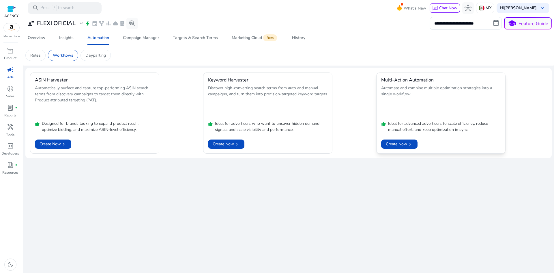
click at [412, 79] on h4 "Multi-Action Automation" at bounding box center [407, 79] width 53 height 5
click at [414, 79] on h4 "Multi-Action Automation" at bounding box center [407, 79] width 53 height 5
click at [404, 143] on span "Create Now chevron_right" at bounding box center [399, 144] width 27 height 6
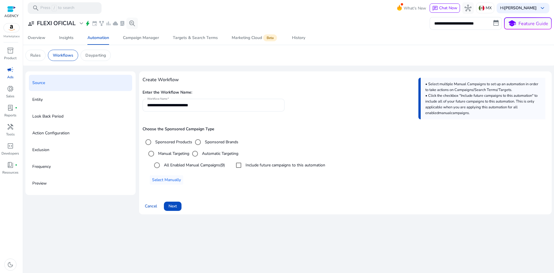
click at [248, 165] on div "Include future campaigns to this automation" at bounding box center [279, 165] width 92 height 12
click at [172, 209] on span "Next" at bounding box center [173, 206] width 8 height 6
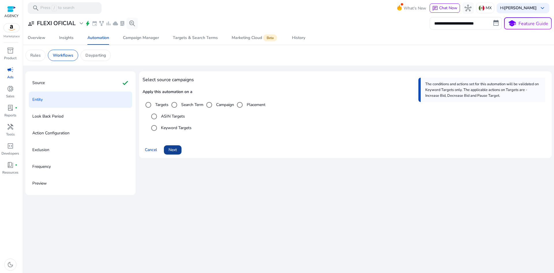
click at [176, 149] on span "Next" at bounding box center [173, 150] width 8 height 6
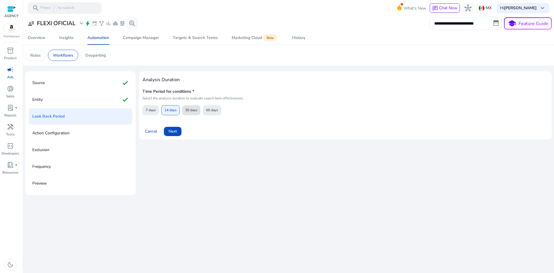
click at [187, 109] on span "30 days" at bounding box center [191, 110] width 12 height 10
click at [172, 134] on span "Next" at bounding box center [173, 131] width 8 height 6
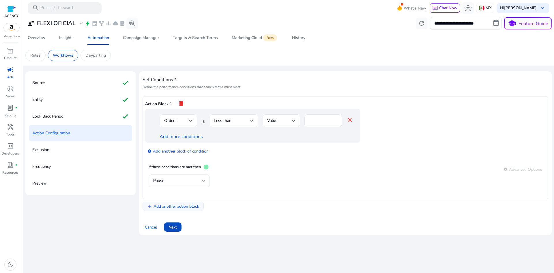
click at [174, 209] on span "Add another action block" at bounding box center [177, 206] width 46 height 6
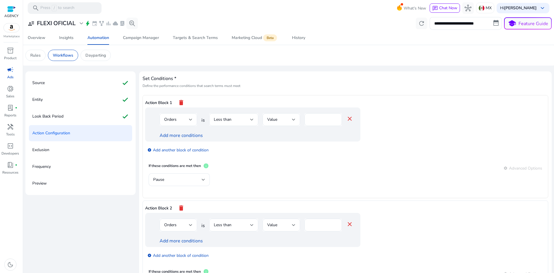
scroll to position [29, 0]
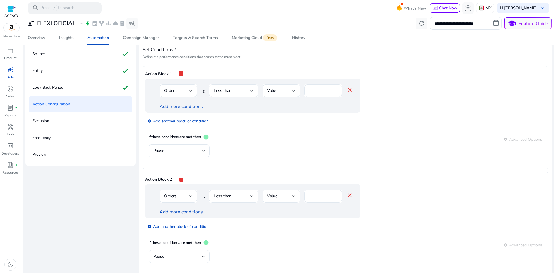
click at [186, 54] on div "Set Conditions * Define the performance conditions that search terms must meet …" at bounding box center [346, 166] width 406 height 242
click at [187, 54] on div "Set Conditions * Define the performance conditions that search terms must meet …" at bounding box center [346, 166] width 406 height 242
click at [189, 55] on p "Define the performance conditions that search terms must meet" at bounding box center [346, 57] width 406 height 5
click at [190, 55] on p "Define the performance conditions that search terms must meet" at bounding box center [346, 57] width 406 height 5
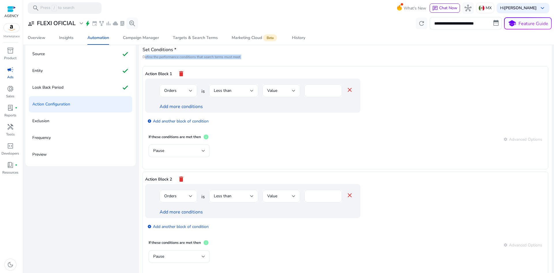
click at [190, 55] on p "Define the performance conditions that search terms must meet" at bounding box center [346, 57] width 406 height 5
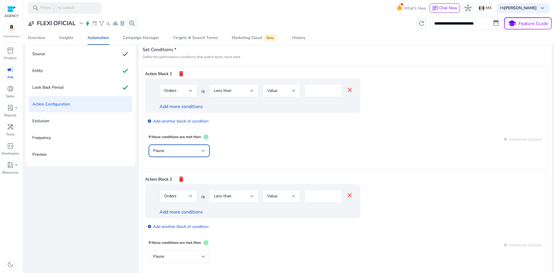
drag, startPoint x: 190, startPoint y: 153, endPoint x: 187, endPoint y: 153, distance: 3.8
click at [187, 153] on div "Pause" at bounding box center [177, 151] width 49 height 6
drag, startPoint x: 187, startPoint y: 179, endPoint x: 168, endPoint y: 183, distance: 19.5
click at [168, 183] on span "Increase Bid" at bounding box center [179, 180] width 52 height 6
click at [173, 258] on div "Pause" at bounding box center [177, 256] width 49 height 6
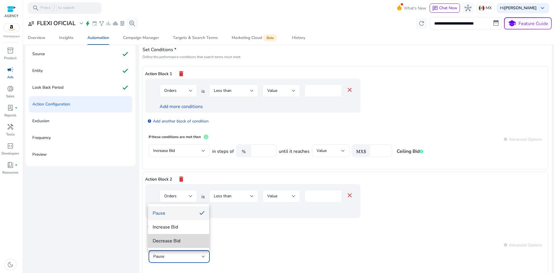
click at [177, 243] on span "Decrease Bid" at bounding box center [179, 241] width 52 height 6
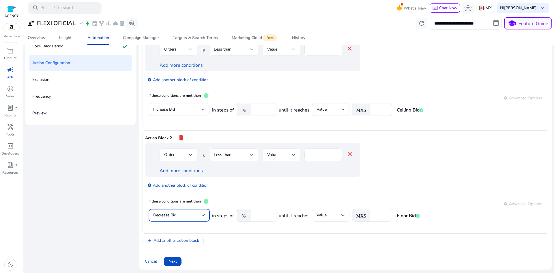
scroll to position [71, 0]
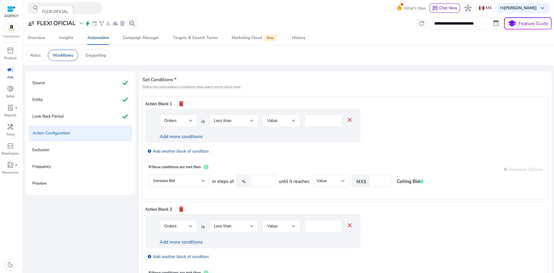
click at [68, 25] on h3 "FLEXI OFICIAL" at bounding box center [56, 23] width 39 height 7
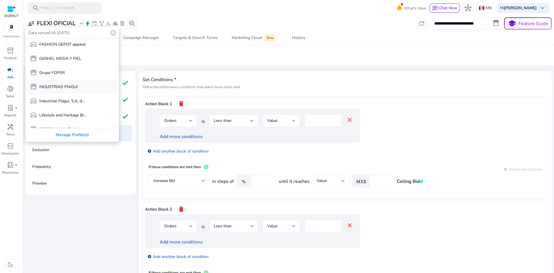
click at [64, 92] on div "storefront INDUSTRIAS PIAGUI" at bounding box center [72, 87] width 91 height 14
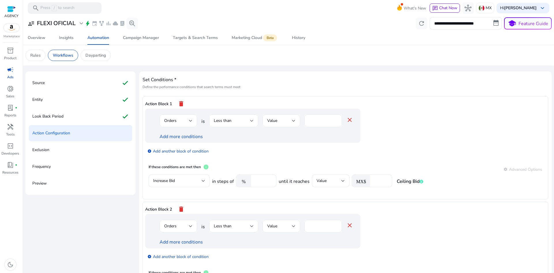
scroll to position [59, 0]
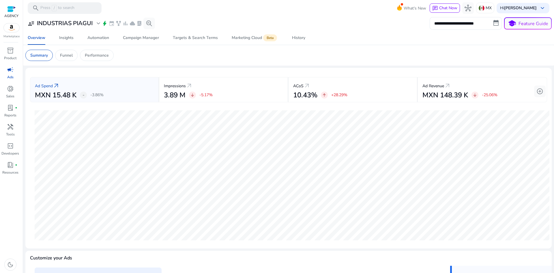
click at [471, 23] on input "**********" at bounding box center [466, 23] width 72 height 13
select select "*"
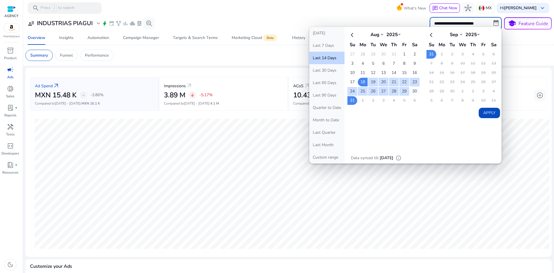
click at [416, 90] on td "30" at bounding box center [415, 91] width 10 height 9
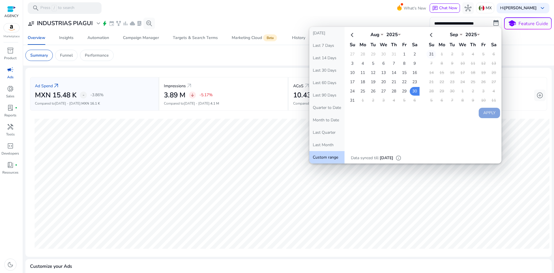
click at [431, 53] on td "31" at bounding box center [432, 54] width 10 height 9
click at [490, 113] on button "Apply" at bounding box center [489, 113] width 21 height 10
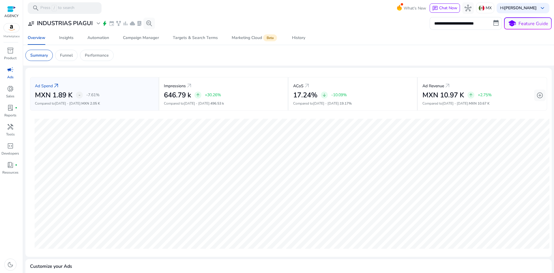
click at [9, 72] on span "campaign" at bounding box center [10, 69] width 7 height 7
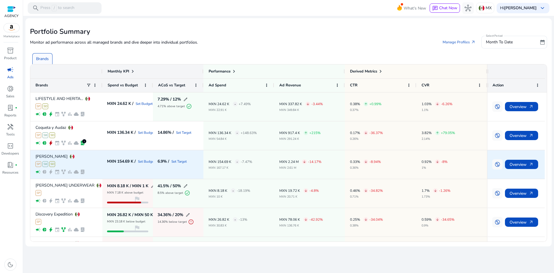
scroll to position [116, 0]
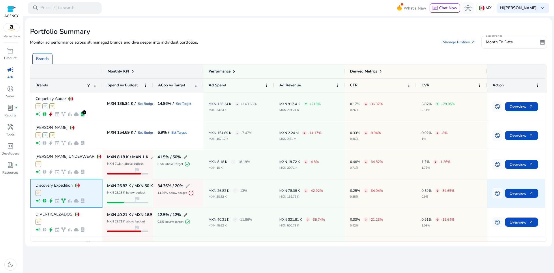
click at [62, 194] on div "SP" at bounding box center [67, 193] width 62 height 6
click at [514, 195] on span "Overview arrow_outward" at bounding box center [522, 193] width 24 height 12
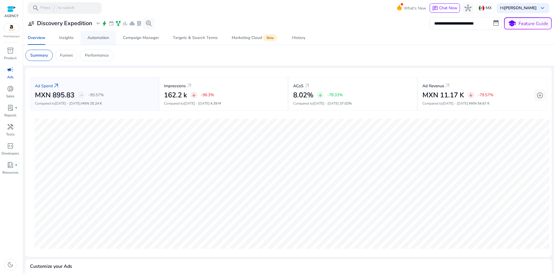
click at [109, 44] on link "Automation" at bounding box center [99, 38] width 36 height 14
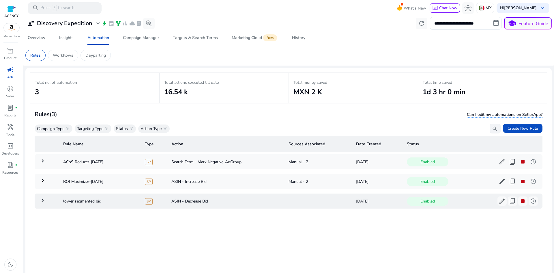
click at [299, 202] on td at bounding box center [318, 200] width 68 height 15
click at [499, 201] on span "edit" at bounding box center [502, 201] width 7 height 7
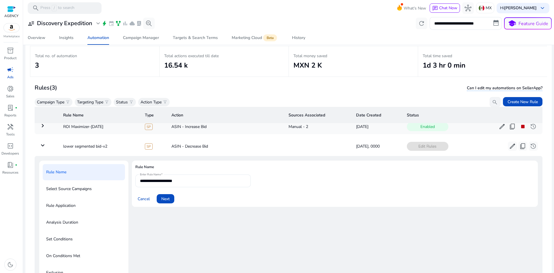
scroll to position [60, 0]
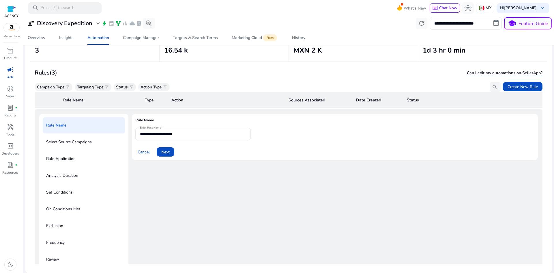
click at [76, 143] on p "Select Source Campaigns" at bounding box center [69, 141] width 46 height 9
click at [172, 151] on span at bounding box center [166, 152] width 18 height 14
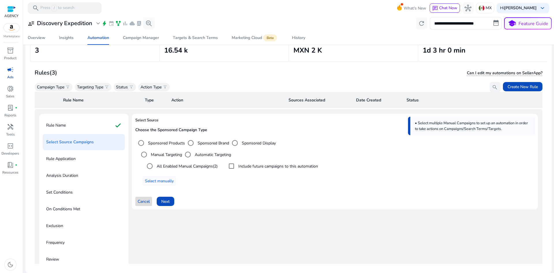
click at [140, 201] on span "Cancel" at bounding box center [144, 201] width 12 height 6
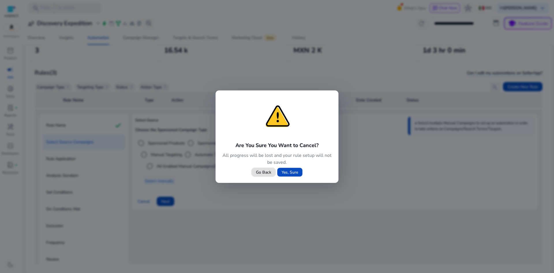
click at [262, 172] on span "Go Back" at bounding box center [263, 172] width 15 height 6
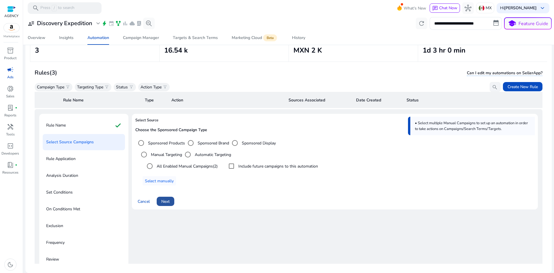
click at [165, 198] on span "Next" at bounding box center [165, 201] width 8 height 6
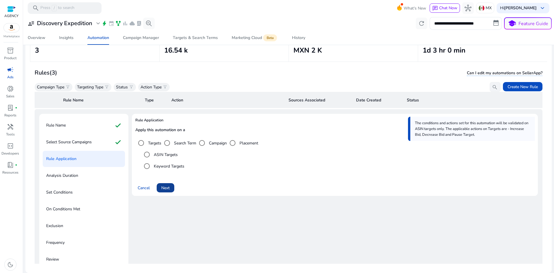
click at [167, 189] on span "Next" at bounding box center [165, 188] width 8 height 6
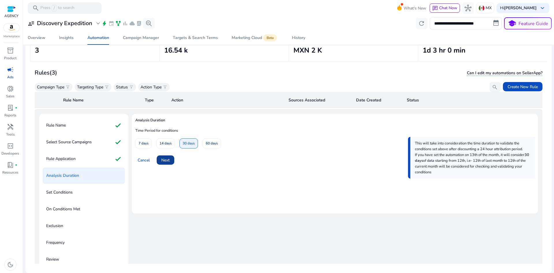
click at [171, 160] on span at bounding box center [166, 160] width 18 height 14
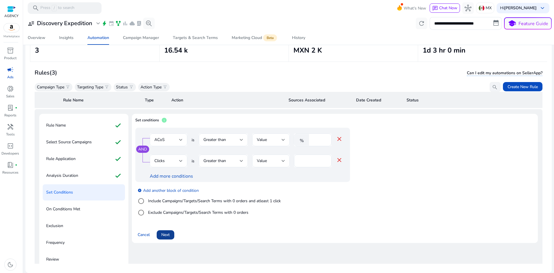
click at [164, 234] on span "Next" at bounding box center [165, 235] width 8 height 6
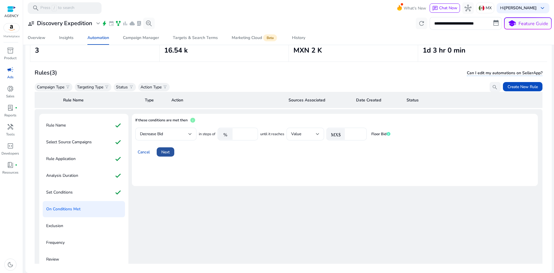
click at [168, 150] on span "Next" at bounding box center [165, 152] width 8 height 6
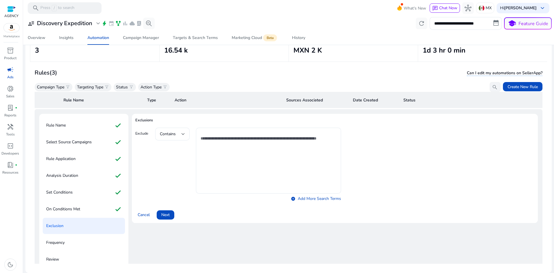
click at [169, 216] on span "Next" at bounding box center [165, 215] width 8 height 6
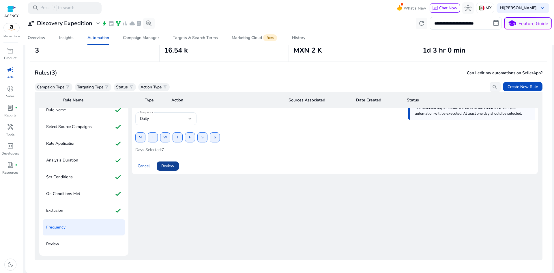
scroll to position [83, 0]
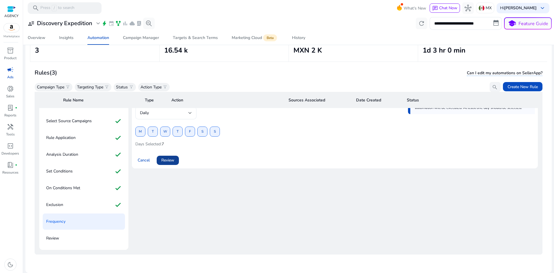
click at [174, 161] on span "Review" at bounding box center [167, 160] width 13 height 6
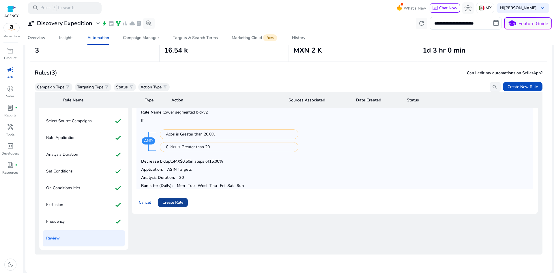
click at [168, 200] on span "Create Rule" at bounding box center [173, 202] width 21 height 6
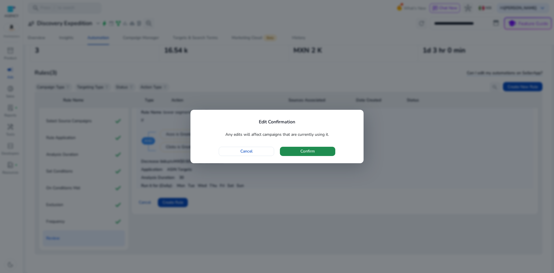
click at [297, 153] on span "button" at bounding box center [307, 151] width 55 height 14
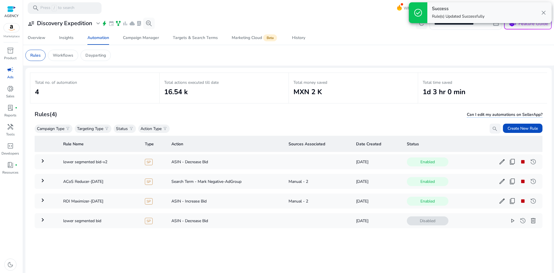
scroll to position [0, 0]
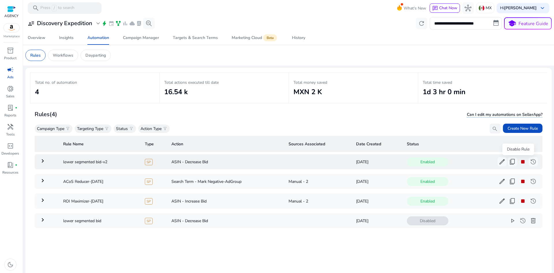
click at [520, 163] on span "stop" at bounding box center [523, 161] width 7 height 7
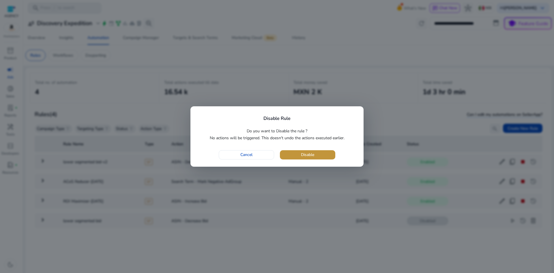
click at [291, 155] on span "button" at bounding box center [307, 155] width 55 height 14
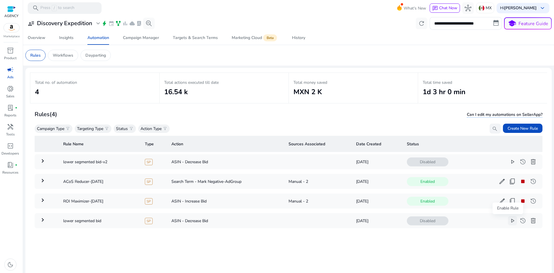
click at [509, 220] on span "play_arrow" at bounding box center [512, 220] width 7 height 7
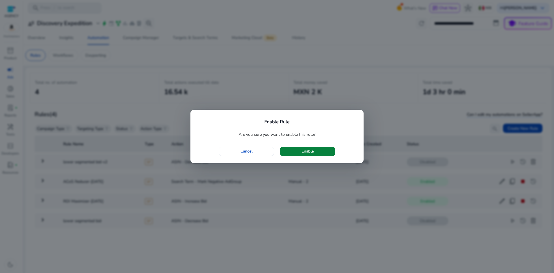
click at [295, 152] on span "button" at bounding box center [307, 151] width 55 height 14
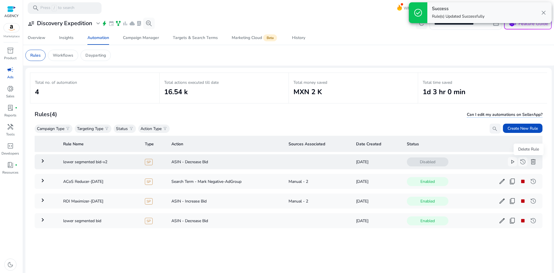
click at [530, 160] on span "delete" at bounding box center [533, 161] width 7 height 7
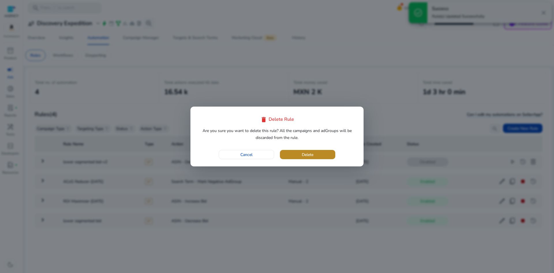
click at [310, 154] on span "Delete" at bounding box center [308, 155] width 12 height 6
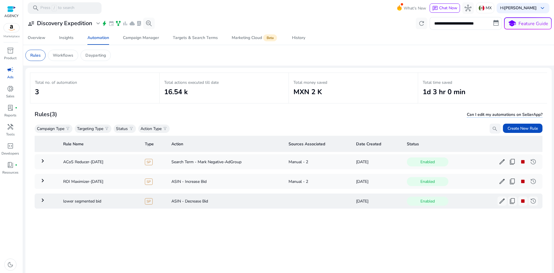
click at [43, 203] on mat-icon "keyboard_arrow_right" at bounding box center [42, 200] width 7 height 7
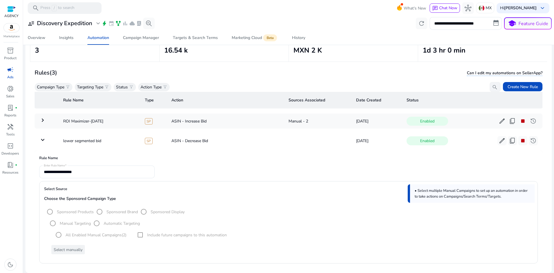
scroll to position [18, 0]
click at [86, 120] on td "ROI Maximizer-Sep 01" at bounding box center [100, 121] width 82 height 15
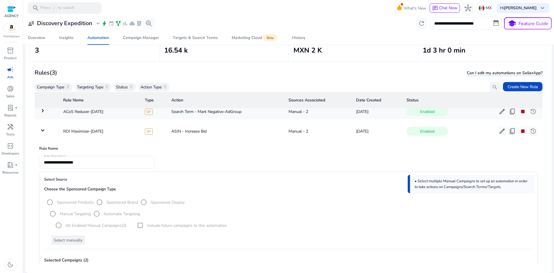
scroll to position [0, 0]
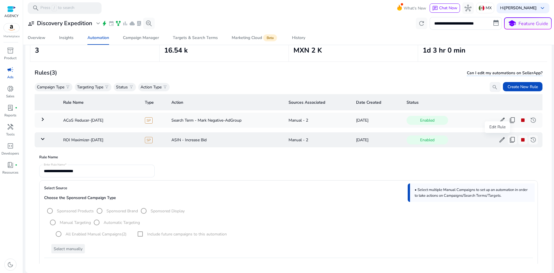
click at [500, 140] on span "edit" at bounding box center [502, 139] width 7 height 7
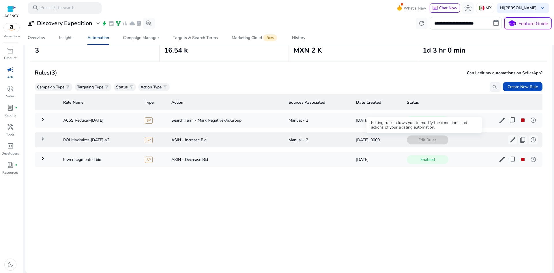
click at [418, 139] on span "Edit Rules" at bounding box center [428, 139] width 42 height 9
click at [45, 139] on mat-icon "keyboard_arrow_right" at bounding box center [42, 138] width 7 height 7
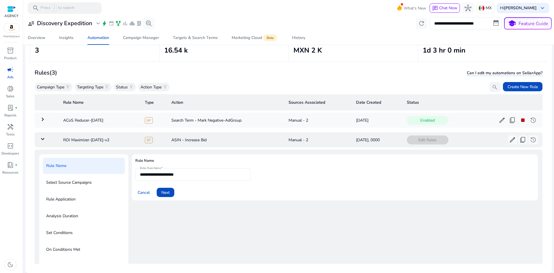
scroll to position [40, 0]
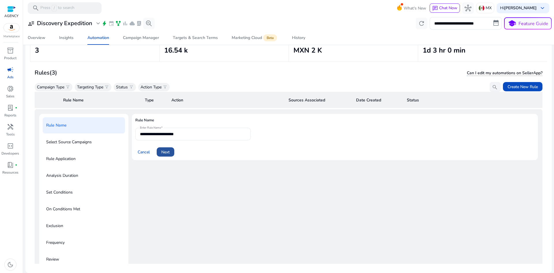
click at [165, 152] on span "Next" at bounding box center [165, 152] width 8 height 6
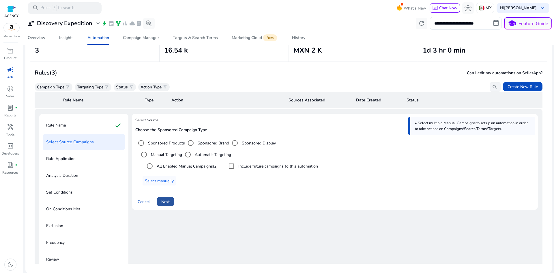
click at [165, 201] on span "Next" at bounding box center [165, 202] width 8 height 6
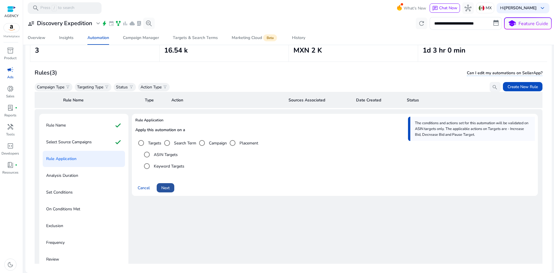
click at [168, 185] on span "Next" at bounding box center [165, 188] width 8 height 6
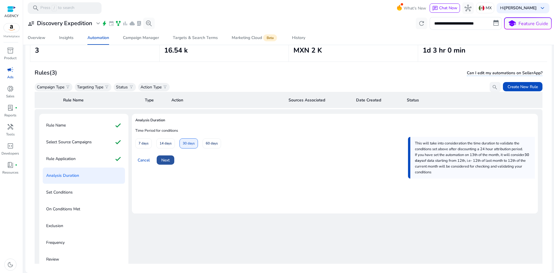
click at [160, 164] on span at bounding box center [166, 160] width 18 height 14
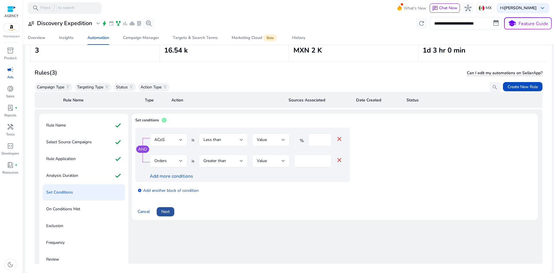
click at [173, 215] on span at bounding box center [166, 212] width 18 height 14
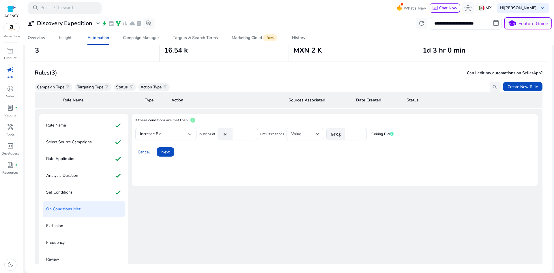
click at [170, 161] on mat-card "If these conditions are met then info Increase Bid in steps of % **** until it …" at bounding box center [335, 150] width 406 height 72
click at [165, 148] on span at bounding box center [166, 152] width 18 height 14
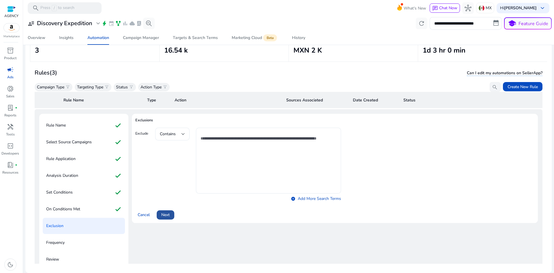
click at [162, 219] on span at bounding box center [166, 215] width 18 height 14
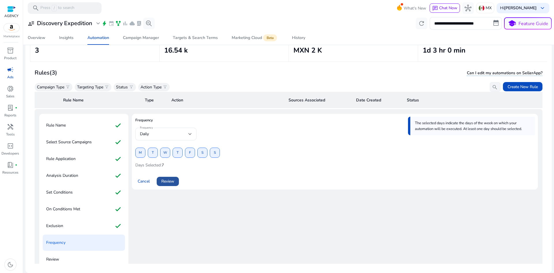
click at [173, 184] on span "Review" at bounding box center [167, 181] width 13 height 6
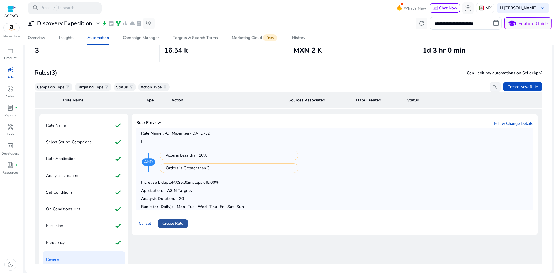
click at [170, 217] on span at bounding box center [173, 224] width 30 height 14
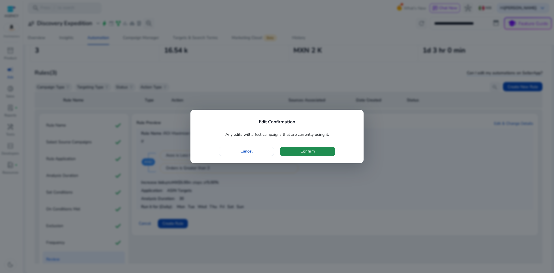
click at [298, 151] on span "button" at bounding box center [307, 151] width 55 height 14
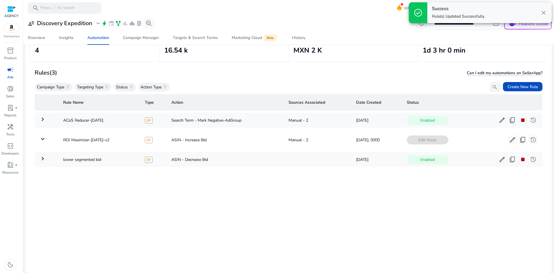
scroll to position [0, 0]
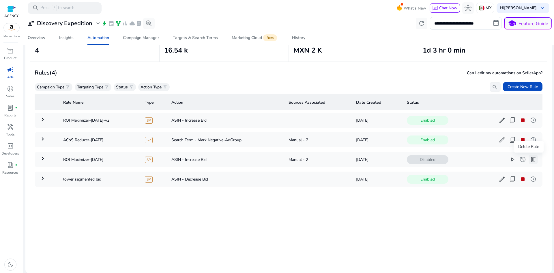
click at [530, 160] on span "delete" at bounding box center [533, 159] width 7 height 7
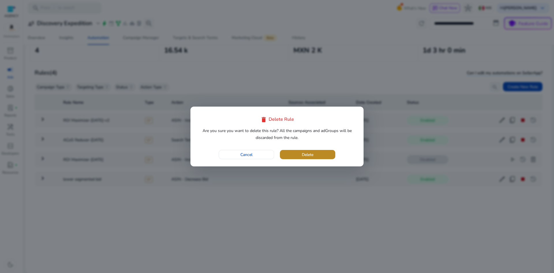
click at [304, 152] on span "Delete" at bounding box center [308, 155] width 12 height 6
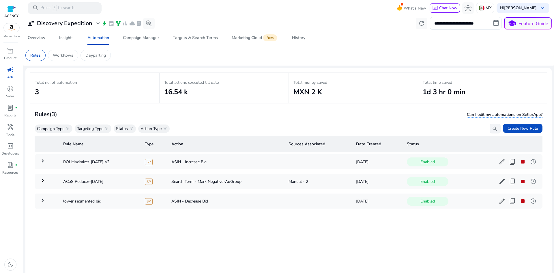
scroll to position [42, 0]
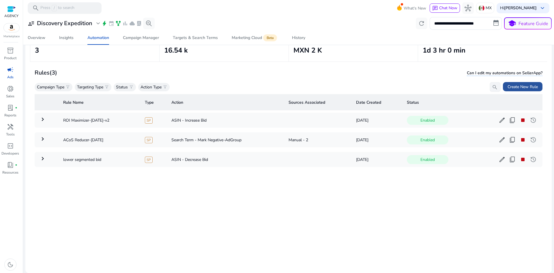
click at [524, 88] on span "Create New Rule" at bounding box center [523, 87] width 30 height 6
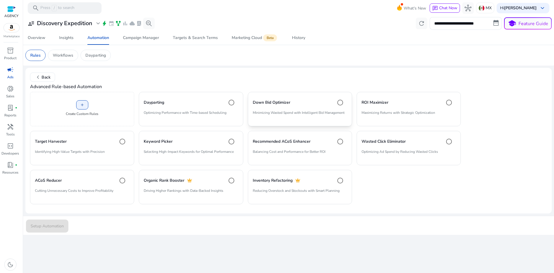
click at [276, 109] on mat-card "Down Bid Optimizer Minimizing Wasted Spend with Intelligent Bid Management" at bounding box center [300, 109] width 104 height 34
click at [56, 229] on span "Setup Automation" at bounding box center [47, 226] width 33 height 6
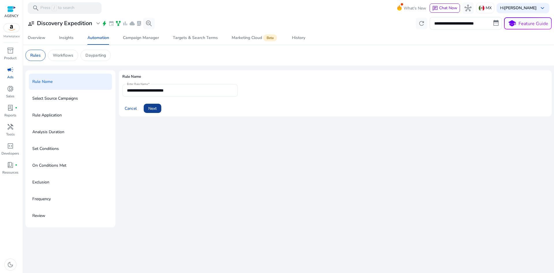
click at [159, 111] on span at bounding box center [153, 108] width 18 height 14
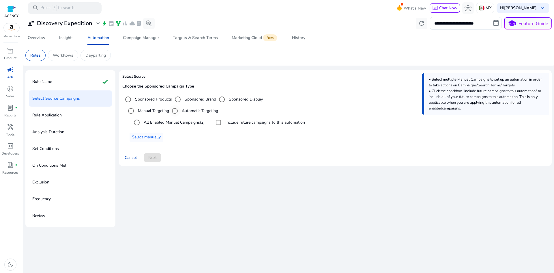
click at [186, 111] on label "Automatic Targeting" at bounding box center [200, 111] width 38 height 6
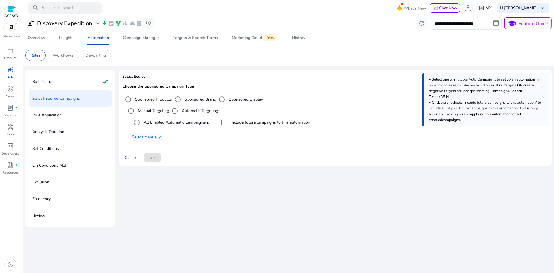
click at [188, 124] on label "All Enabled Automatic Campaigns (2)" at bounding box center [176, 122] width 67 height 6
click at [275, 122] on label "Include future campaigns to this automation" at bounding box center [270, 122] width 81 height 6
click at [152, 157] on span "Next" at bounding box center [152, 157] width 8 height 6
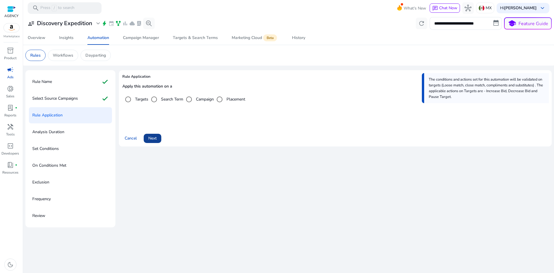
click at [156, 139] on span "Next" at bounding box center [152, 138] width 8 height 6
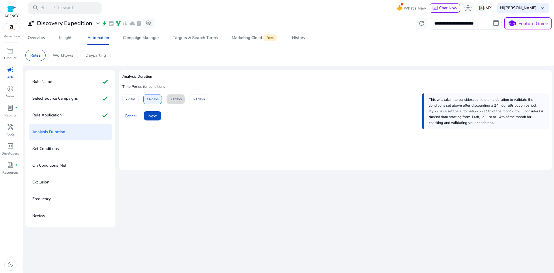
click at [171, 101] on span "30 days" at bounding box center [176, 99] width 12 height 10
click at [157, 117] on span "Next" at bounding box center [152, 116] width 8 height 6
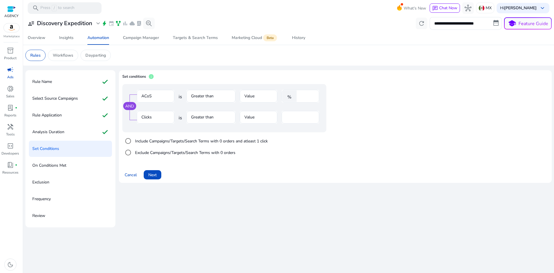
click at [308, 97] on input "****" at bounding box center [307, 96] width 15 height 6
drag, startPoint x: 308, startPoint y: 96, endPoint x: 258, endPoint y: 88, distance: 50.7
click at [250, 98] on div "ACoS is Greater than Value % ****" at bounding box center [228, 99] width 183 height 19
type input "**"
click at [291, 118] on input "**" at bounding box center [300, 117] width 28 height 6
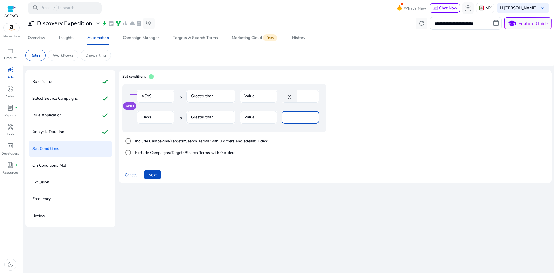
drag, startPoint x: 293, startPoint y: 117, endPoint x: 250, endPoint y: 115, distance: 43.1
click at [250, 115] on div "Clicks is Greater than Value **" at bounding box center [228, 120] width 183 height 19
type input "*"
click at [296, 150] on div "Include Campaigns/Targets/Search Terms with 0 orders and atleast 1 click Exclud…" at bounding box center [235, 146] width 227 height 29
click at [132, 174] on span "Cancel" at bounding box center [131, 175] width 12 height 6
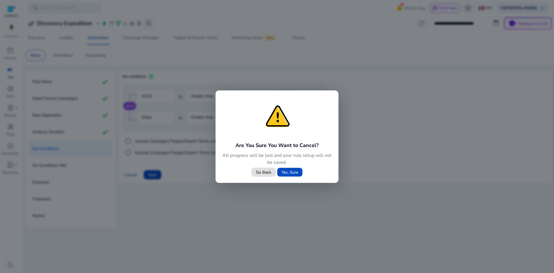
click at [265, 172] on span "Go Back" at bounding box center [263, 172] width 15 height 6
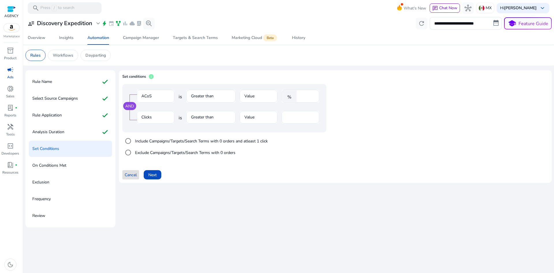
click at [134, 177] on span "Cancel" at bounding box center [131, 175] width 12 height 6
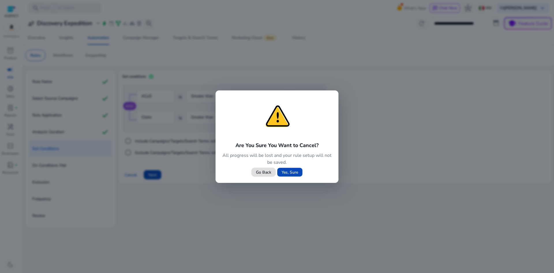
click at [286, 171] on span "Yes, Sure" at bounding box center [290, 172] width 16 height 6
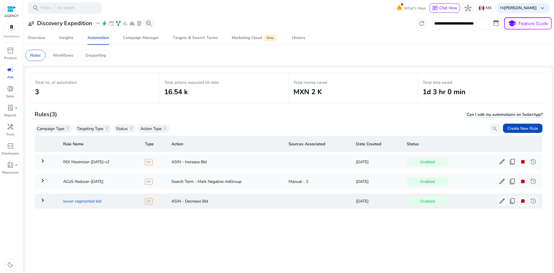
drag, startPoint x: 94, startPoint y: 201, endPoint x: 90, endPoint y: 201, distance: 4.1
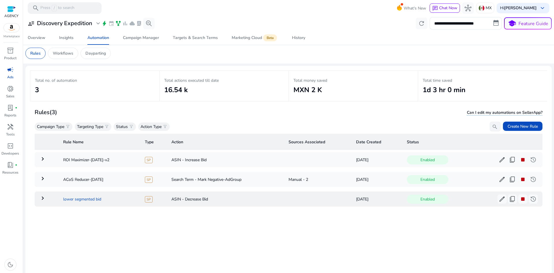
scroll to position [2, 0]
click at [44, 196] on mat-icon "keyboard_arrow_right" at bounding box center [42, 197] width 7 height 7
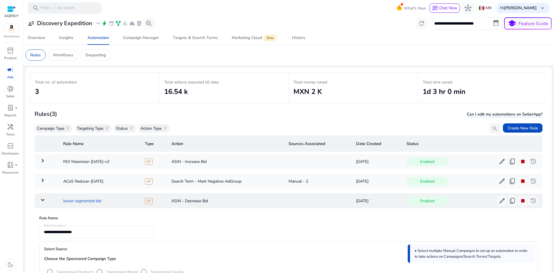
scroll to position [0, 0]
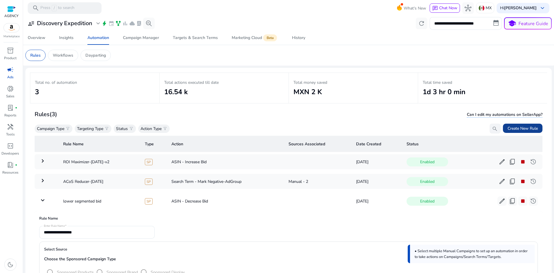
click at [516, 126] on span "Create New Rule" at bounding box center [523, 128] width 30 height 6
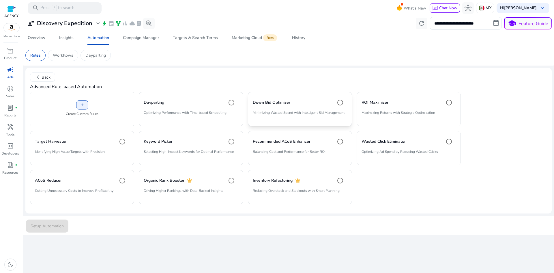
click at [306, 108] on div "Down Bid Optimizer" at bounding box center [300, 103] width 94 height 12
click at [50, 225] on span "Setup Automation" at bounding box center [47, 226] width 33 height 6
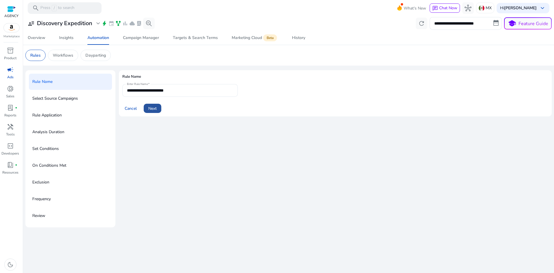
click at [157, 108] on span "Next" at bounding box center [152, 108] width 8 height 6
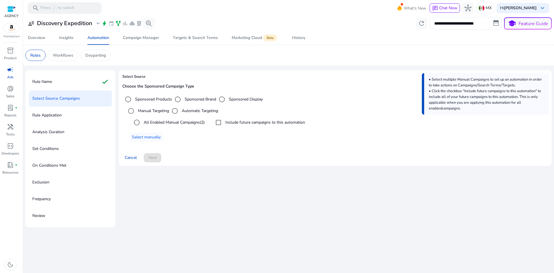
click at [199, 112] on label "Automatic Targeting" at bounding box center [200, 111] width 38 height 6
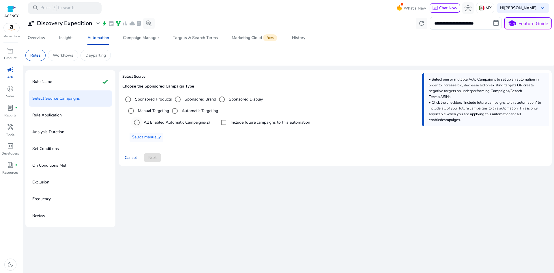
click at [189, 122] on label "All Enabled Automatic Campaigns (2)" at bounding box center [176, 122] width 67 height 6
click at [231, 124] on div at bounding box center [224, 123] width 14 height 14
click at [153, 153] on span at bounding box center [153, 158] width 18 height 14
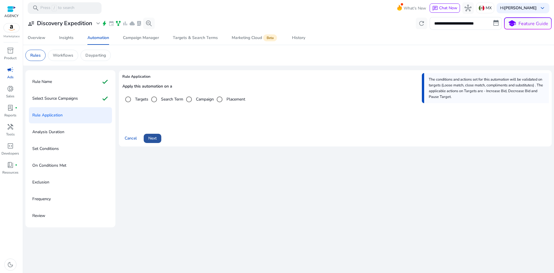
click at [155, 140] on span "Next" at bounding box center [152, 138] width 8 height 6
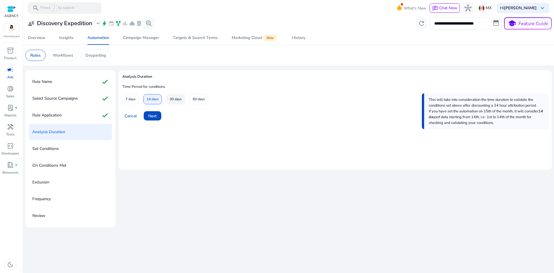
click at [173, 98] on span "30 days" at bounding box center [176, 99] width 12 height 10
click at [153, 117] on span "Next" at bounding box center [152, 116] width 8 height 6
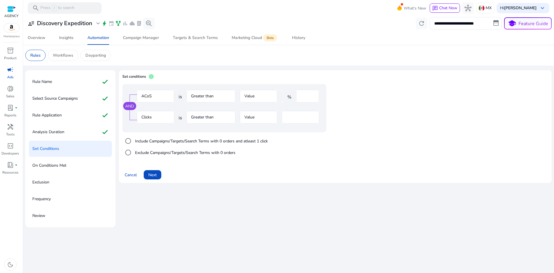
click at [304, 96] on input "****" at bounding box center [307, 96] width 15 height 6
drag, startPoint x: 300, startPoint y: 95, endPoint x: 244, endPoint y: 95, distance: 56.0
click at [244, 95] on div "ACoS is Greater than Value % ****" at bounding box center [228, 99] width 183 height 19
type input "**"
click at [159, 173] on span at bounding box center [153, 175] width 18 height 14
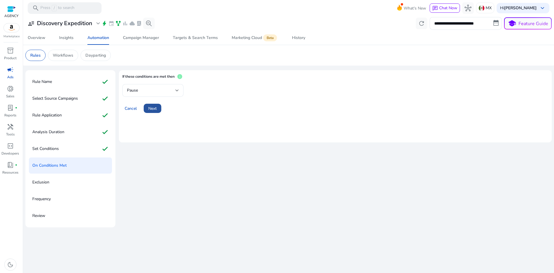
click at [152, 108] on span "Next" at bounding box center [152, 108] width 8 height 6
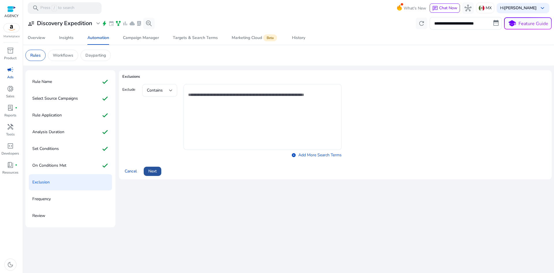
click at [158, 169] on span at bounding box center [153, 171] width 18 height 14
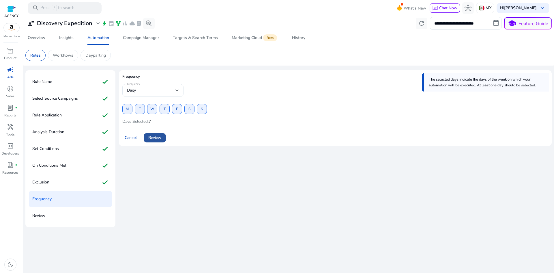
click at [153, 137] on span "Review" at bounding box center [154, 138] width 13 height 6
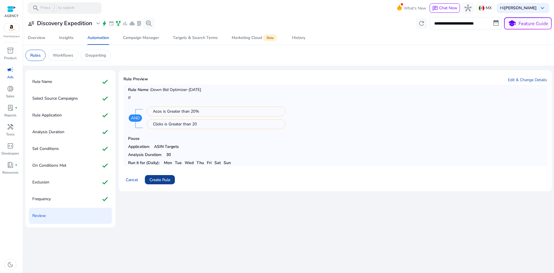
click at [167, 180] on span "Create Rule" at bounding box center [160, 180] width 21 height 6
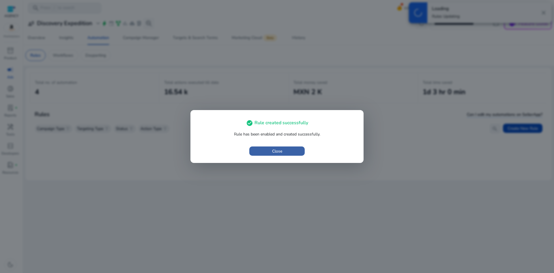
click at [277, 154] on span "button" at bounding box center [277, 151] width 55 height 14
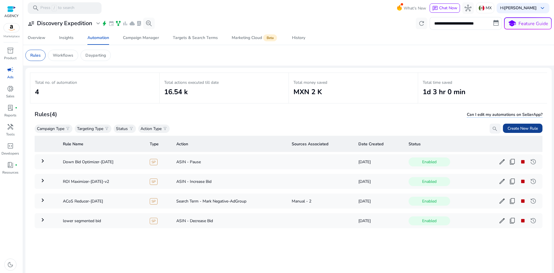
click at [512, 128] on span "Create New Rule" at bounding box center [523, 128] width 30 height 6
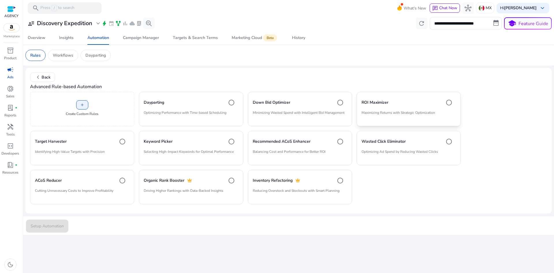
click at [401, 110] on p "Maximizing Returns with Strategic Optimization" at bounding box center [409, 115] width 94 height 10
click at [61, 226] on span "Setup Automation" at bounding box center [47, 226] width 33 height 6
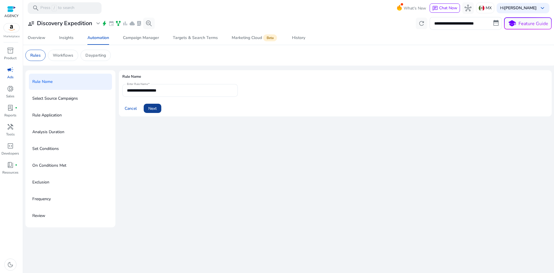
click at [150, 113] on span at bounding box center [153, 108] width 18 height 14
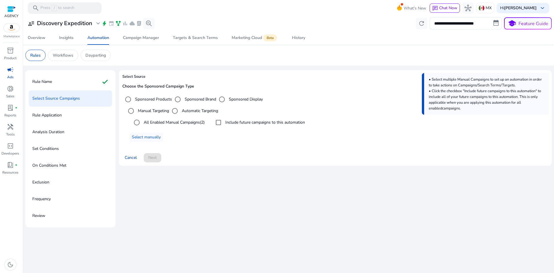
click at [189, 112] on label "Automatic Targeting" at bounding box center [200, 111] width 38 height 6
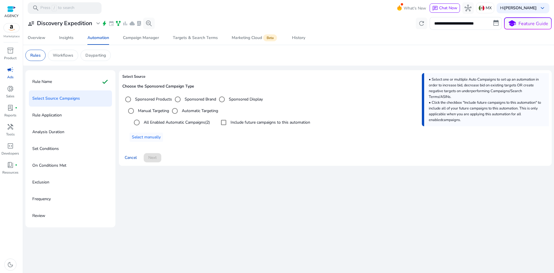
click at [177, 123] on label "All Enabled Automatic Campaigns (2)" at bounding box center [176, 122] width 67 height 6
click at [243, 122] on label "Include future campaigns to this automation" at bounding box center [270, 122] width 81 height 6
click at [158, 157] on span at bounding box center [153, 158] width 18 height 14
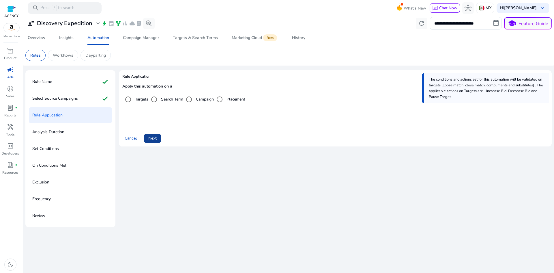
click at [160, 138] on span at bounding box center [153, 138] width 18 height 14
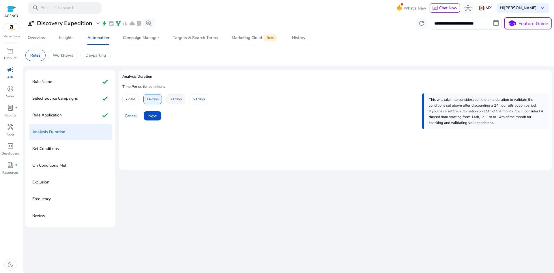
click at [178, 100] on span "30 days" at bounding box center [176, 99] width 12 height 10
click at [154, 113] on span "Next" at bounding box center [152, 116] width 8 height 6
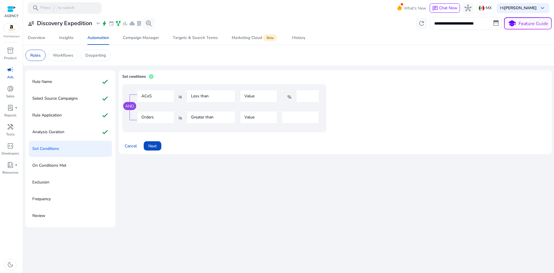
click at [302, 95] on input "****" at bounding box center [307, 96] width 15 height 6
drag, startPoint x: 307, startPoint y: 94, endPoint x: 263, endPoint y: 94, distance: 44.5
click at [263, 94] on div "ACoS is Less than Value % ****" at bounding box center [228, 99] width 183 height 19
type input "**"
click at [157, 145] on span at bounding box center [153, 146] width 18 height 14
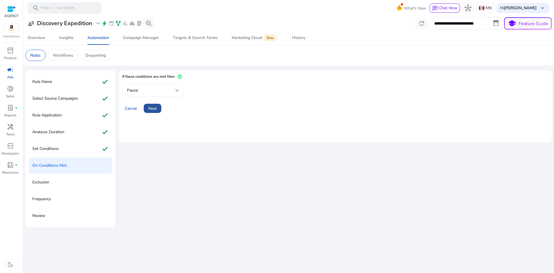
click at [151, 108] on span "Next" at bounding box center [152, 108] width 8 height 6
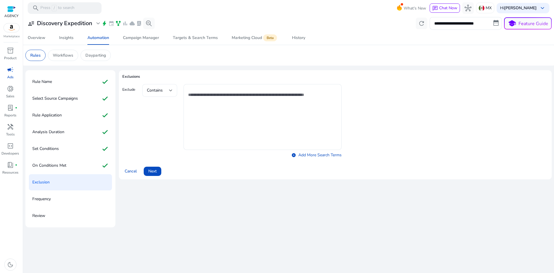
click at [170, 90] on div at bounding box center [170, 90] width 3 height 2
click at [170, 90] on div at bounding box center [277, 136] width 554 height 273
click at [149, 172] on span "Next" at bounding box center [152, 171] width 8 height 6
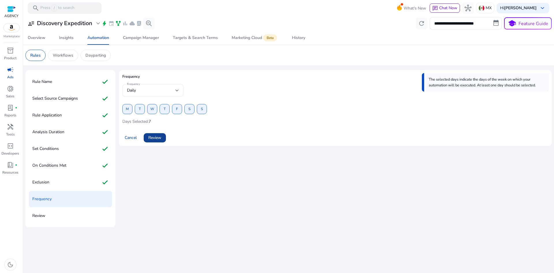
click at [160, 141] on span at bounding box center [155, 138] width 22 height 14
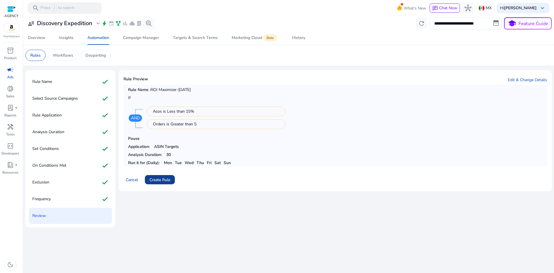
click at [158, 178] on span "Create Rule" at bounding box center [160, 180] width 21 height 6
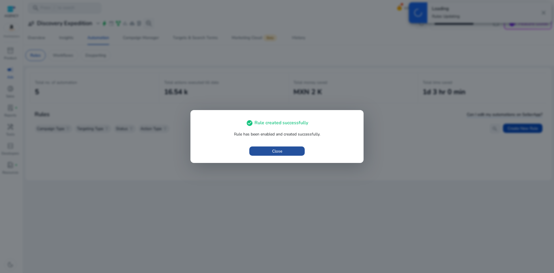
click at [299, 153] on span "button" at bounding box center [277, 151] width 55 height 14
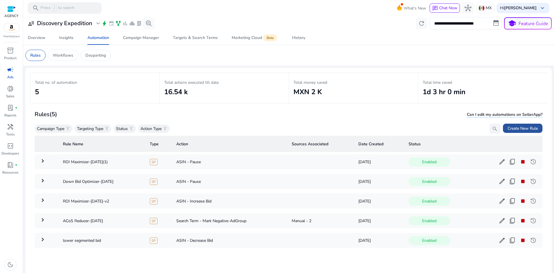
click at [528, 128] on span "Create New Rule" at bounding box center [523, 128] width 30 height 6
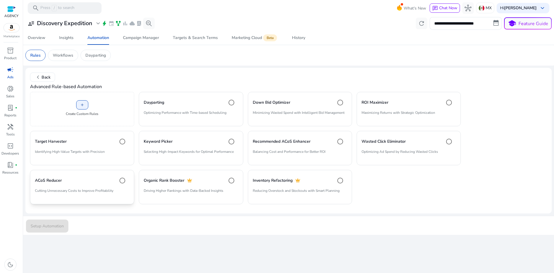
click at [94, 181] on div "ACoS Reducer" at bounding box center [82, 181] width 94 height 12
click at [37, 222] on span "submit" at bounding box center [47, 226] width 42 height 14
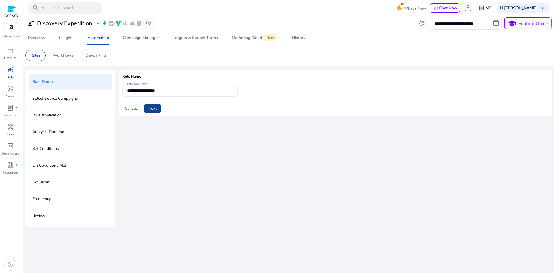
click at [156, 107] on span "Next" at bounding box center [152, 108] width 8 height 6
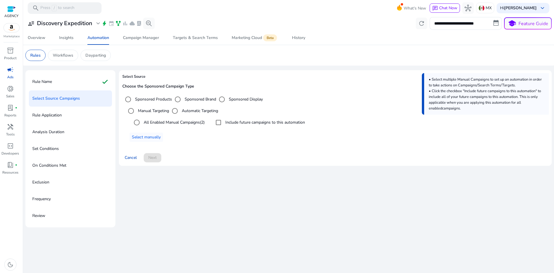
click at [191, 110] on label "Automatic Targeting" at bounding box center [200, 111] width 38 height 6
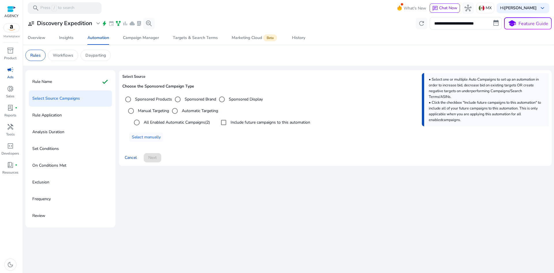
click at [180, 120] on label "All Enabled Automatic Campaigns (2)" at bounding box center [176, 122] width 67 height 6
click at [237, 118] on div "Include future campaigns to this automation" at bounding box center [264, 123] width 92 height 12
click at [234, 121] on label "Include future campaigns to this automation" at bounding box center [270, 122] width 81 height 6
click at [154, 155] on span "Next" at bounding box center [152, 157] width 8 height 6
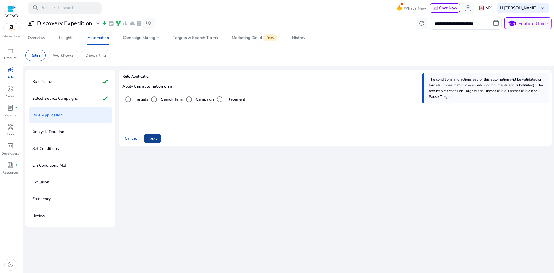
click at [152, 136] on span "Next" at bounding box center [152, 138] width 8 height 6
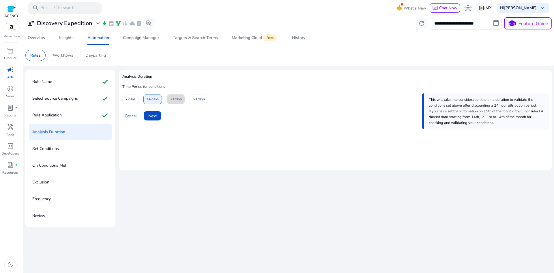
click at [177, 103] on span "30 days" at bounding box center [176, 99] width 12 height 10
click at [153, 122] on span at bounding box center [153, 116] width 18 height 14
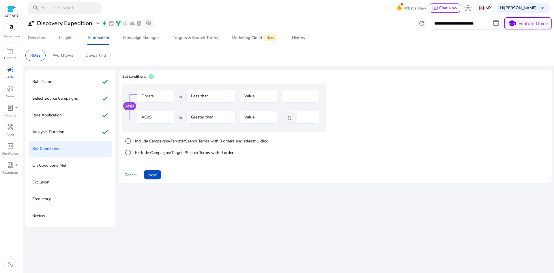
click at [310, 116] on input "****" at bounding box center [307, 117] width 15 height 6
drag, startPoint x: 309, startPoint y: 116, endPoint x: 276, endPoint y: 113, distance: 33.0
click at [276, 113] on div "ACoS is Greater than Value % ****" at bounding box center [228, 120] width 183 height 19
drag, startPoint x: 290, startPoint y: 96, endPoint x: 249, endPoint y: 91, distance: 41.1
click at [249, 91] on div "Orders is Less than Value *" at bounding box center [228, 99] width 183 height 19
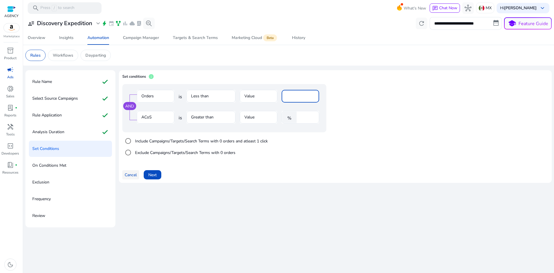
type input "*"
click at [131, 176] on span "Cancel" at bounding box center [131, 175] width 12 height 6
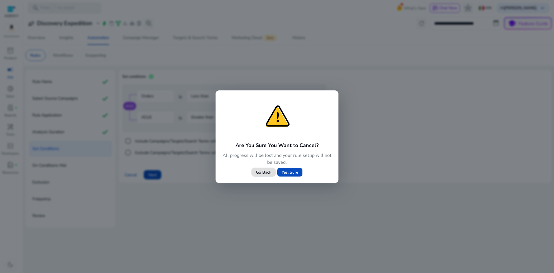
click at [263, 172] on span "Go Back" at bounding box center [263, 172] width 15 height 6
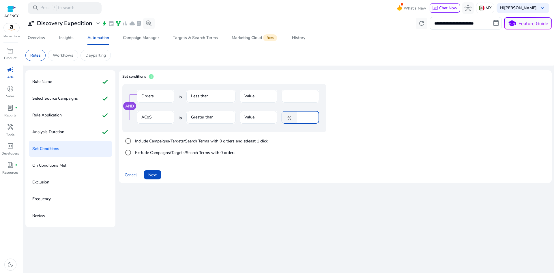
click at [306, 118] on input "****" at bounding box center [307, 117] width 15 height 6
type input "**"
click at [290, 96] on input "*" at bounding box center [300, 96] width 28 height 6
click at [158, 176] on span at bounding box center [153, 175] width 18 height 14
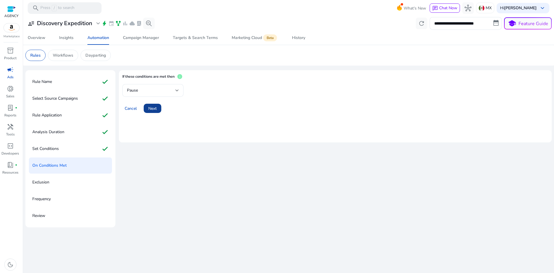
click at [153, 109] on span "Next" at bounding box center [152, 108] width 8 height 6
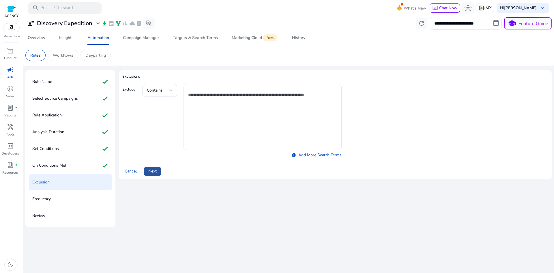
click at [151, 172] on span "Next" at bounding box center [152, 171] width 8 height 6
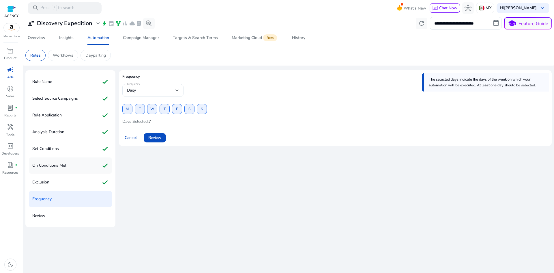
click at [57, 162] on p "On Conditions Met" at bounding box center [49, 165] width 34 height 9
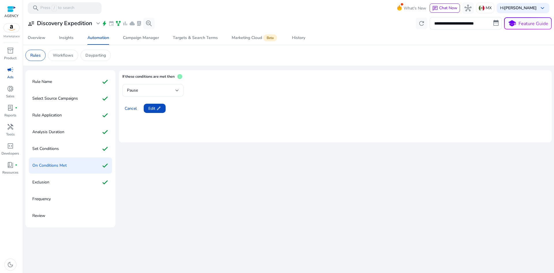
click at [180, 90] on mat-form-field "Pause" at bounding box center [152, 90] width 61 height 13
click at [174, 88] on mat-form-field "Pause" at bounding box center [152, 90] width 61 height 13
click at [176, 90] on mat-form-field "Pause" at bounding box center [152, 90] width 61 height 13
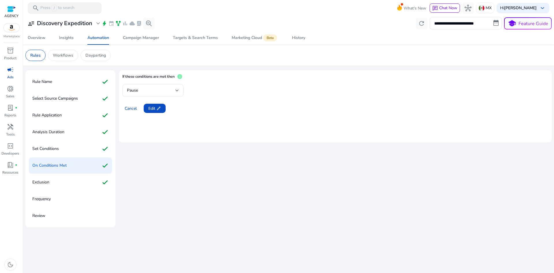
click at [177, 90] on mat-form-field "Pause" at bounding box center [152, 90] width 61 height 13
click at [150, 109] on span "Edit edit" at bounding box center [154, 108] width 13 height 6
click at [172, 91] on div "Pause" at bounding box center [151, 90] width 49 height 6
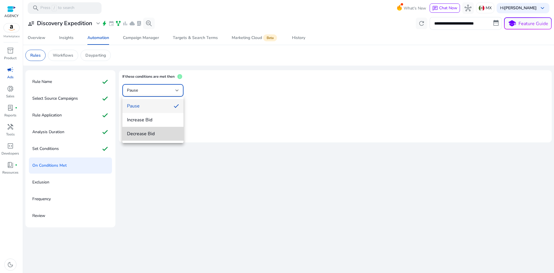
click at [152, 134] on span "Decrease Bid" at bounding box center [153, 134] width 52 height 6
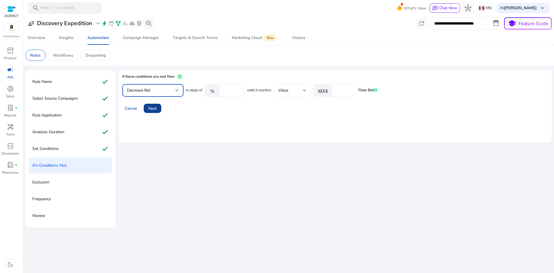
click at [154, 109] on span "Next" at bounding box center [152, 108] width 8 height 6
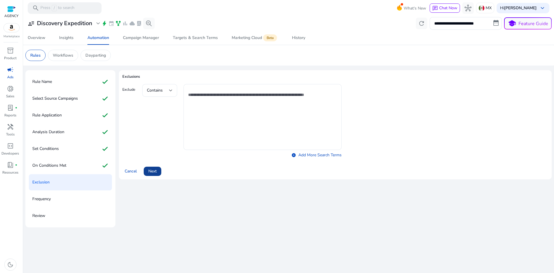
click at [152, 170] on span "Next" at bounding box center [152, 171] width 8 height 6
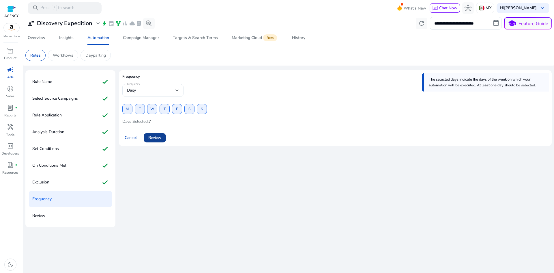
click at [157, 137] on span "Review" at bounding box center [154, 138] width 13 height 6
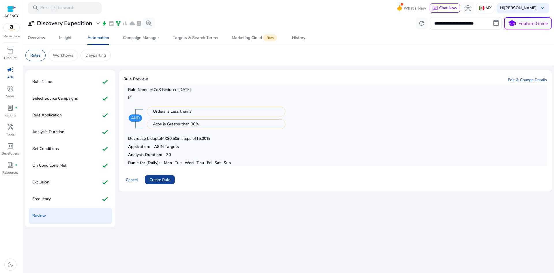
click at [166, 179] on span "Create Rule" at bounding box center [160, 180] width 21 height 6
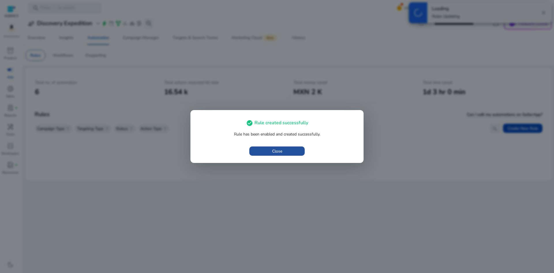
click at [275, 150] on span "Close" at bounding box center [277, 151] width 10 height 6
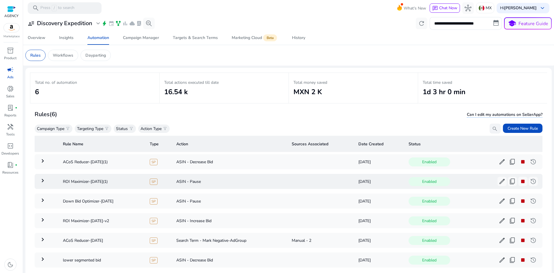
click at [42, 180] on mat-icon "keyboard_arrow_right" at bounding box center [42, 180] width 7 height 7
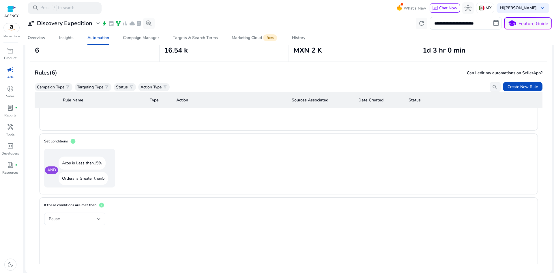
scroll to position [358, 0]
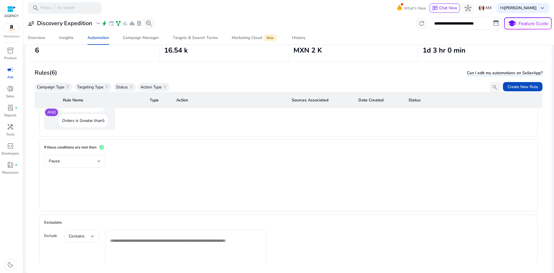
click at [99, 162] on mat-form-field "Pause" at bounding box center [74, 161] width 61 height 13
click at [98, 160] on mat-form-field "Pause" at bounding box center [74, 161] width 61 height 13
click at [98, 159] on mat-form-field "Pause" at bounding box center [74, 161] width 61 height 13
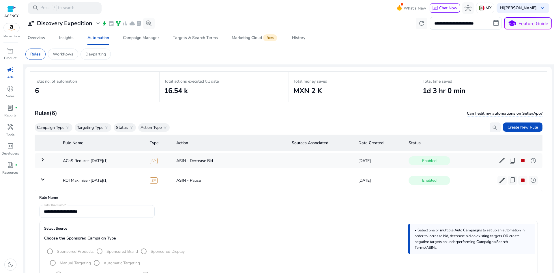
scroll to position [0, 0]
click at [31, 55] on p "Rules" at bounding box center [35, 55] width 10 height 6
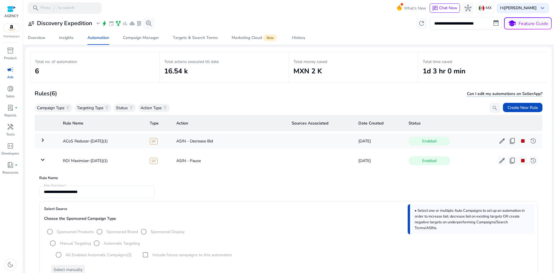
scroll to position [42, 0]
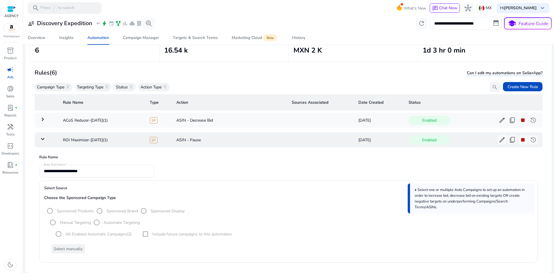
click at [42, 138] on mat-icon "keyboard_arrow_down" at bounding box center [42, 138] width 7 height 7
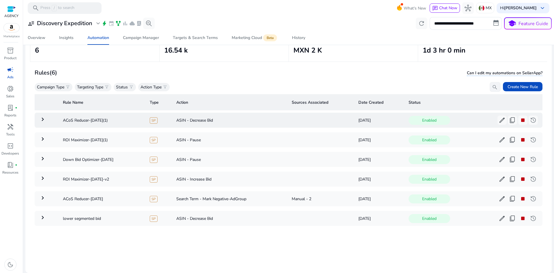
click at [47, 118] on td "keyboard_arrow_right" at bounding box center [47, 120] width 24 height 15
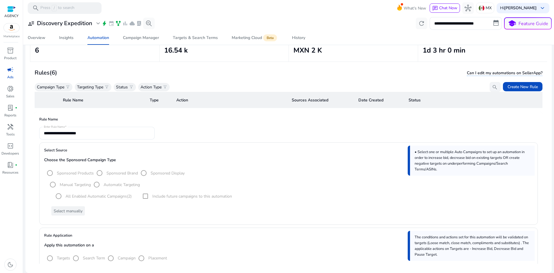
scroll to position [0, 0]
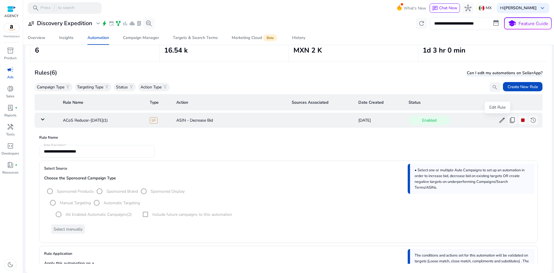
click at [499, 118] on span "edit" at bounding box center [502, 120] width 7 height 7
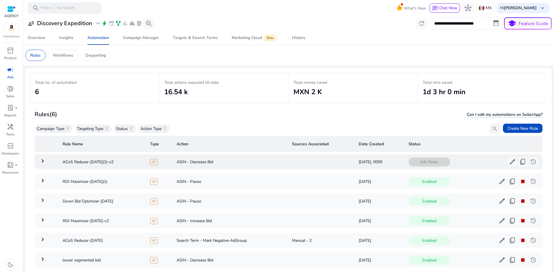
scroll to position [42, 0]
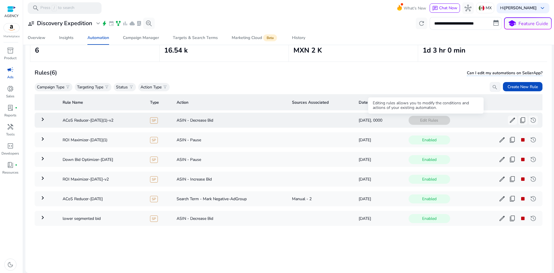
click at [432, 118] on span "Edit Rules" at bounding box center [430, 120] width 42 height 9
click at [510, 120] on span "edit" at bounding box center [512, 120] width 7 height 7
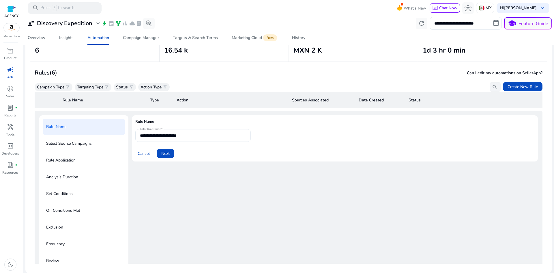
scroll to position [21, 0]
click at [159, 148] on span at bounding box center [166, 152] width 18 height 14
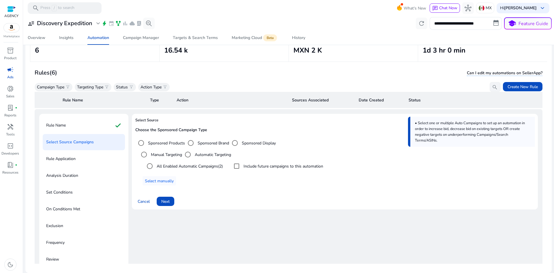
click at [172, 200] on span at bounding box center [166, 201] width 18 height 14
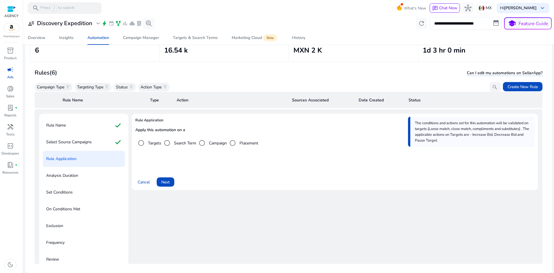
click at [176, 144] on label "Search Term" at bounding box center [184, 143] width 23 height 6
click at [169, 182] on span "Next" at bounding box center [165, 182] width 8 height 6
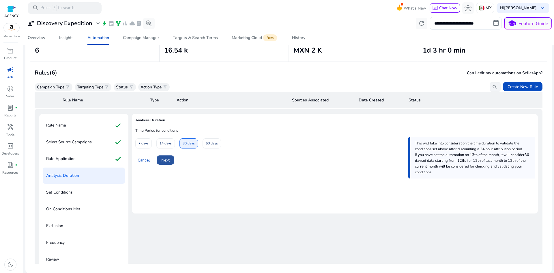
click at [167, 160] on span "Next" at bounding box center [165, 160] width 8 height 6
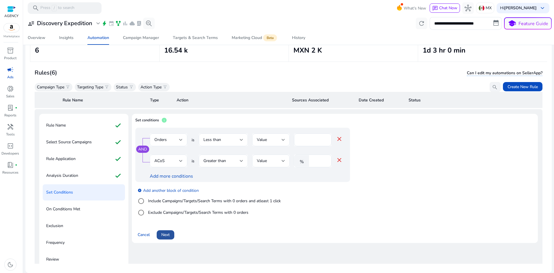
click at [172, 235] on span at bounding box center [166, 235] width 18 height 14
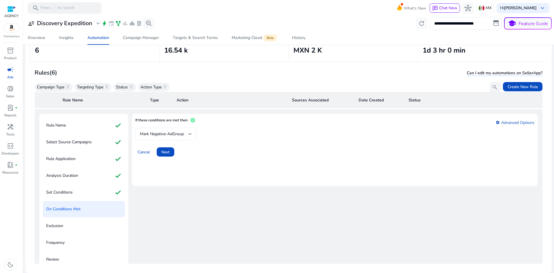
click at [187, 134] on div "Mark Negative-AdGroup" at bounding box center [164, 134] width 49 height 6
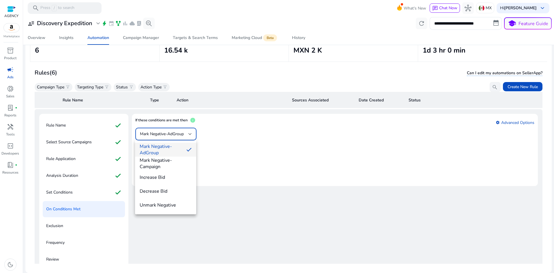
click at [189, 134] on div at bounding box center [277, 136] width 554 height 273
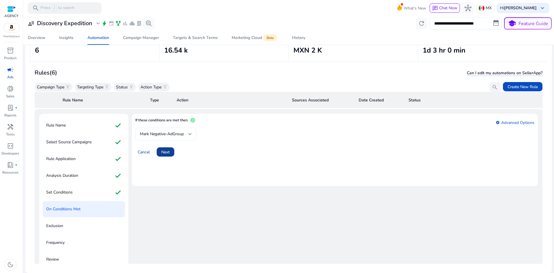
click at [167, 152] on span "Next" at bounding box center [165, 152] width 8 height 6
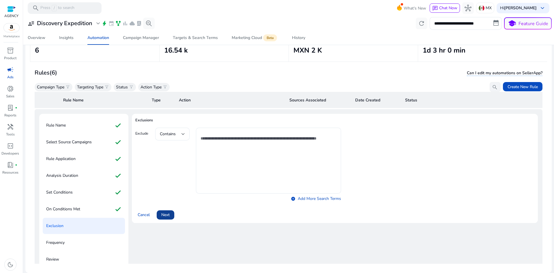
click at [168, 214] on span "Next" at bounding box center [165, 215] width 8 height 6
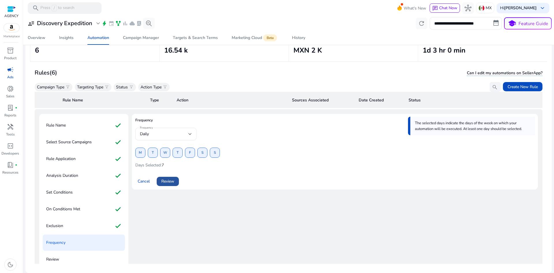
click at [165, 181] on span "Review" at bounding box center [167, 181] width 13 height 6
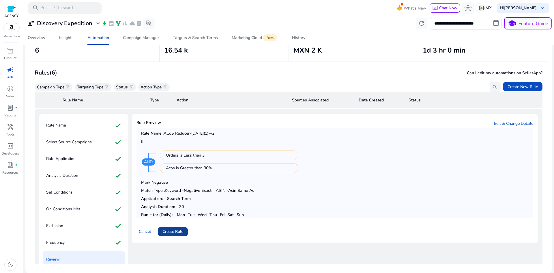
click at [176, 234] on span "Create Rule" at bounding box center [173, 231] width 21 height 6
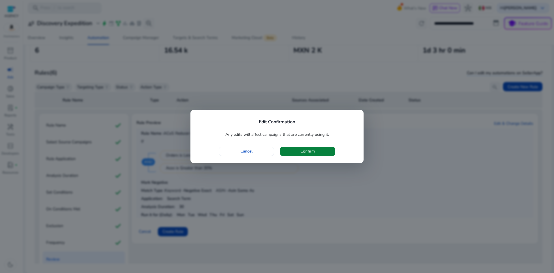
click at [308, 145] on span "button" at bounding box center [307, 151] width 55 height 14
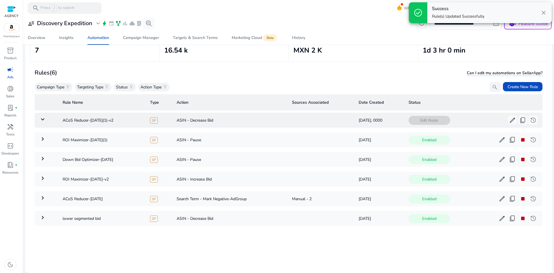
scroll to position [0, 0]
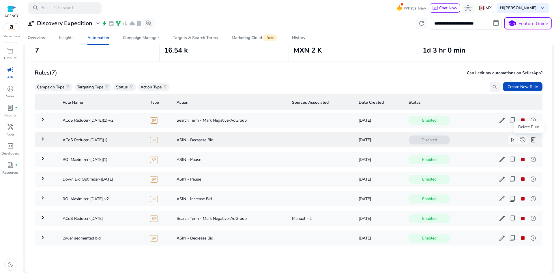
click at [530, 139] on span "delete" at bounding box center [533, 139] width 7 height 7
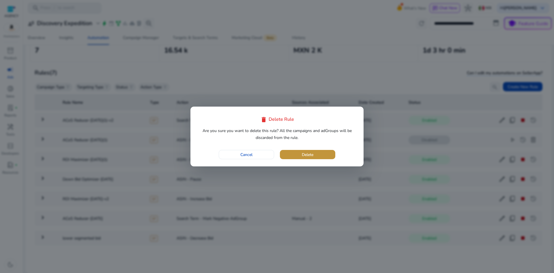
click at [311, 150] on span "button" at bounding box center [307, 155] width 55 height 14
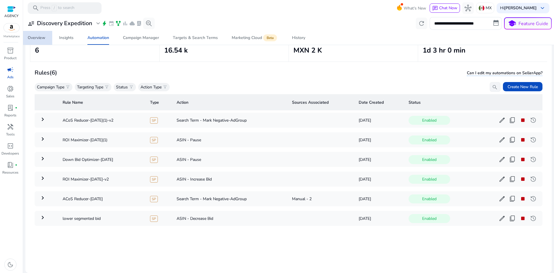
click at [41, 39] on div "Overview" at bounding box center [37, 38] width 18 height 4
